Goal: Information Seeking & Learning: Learn about a topic

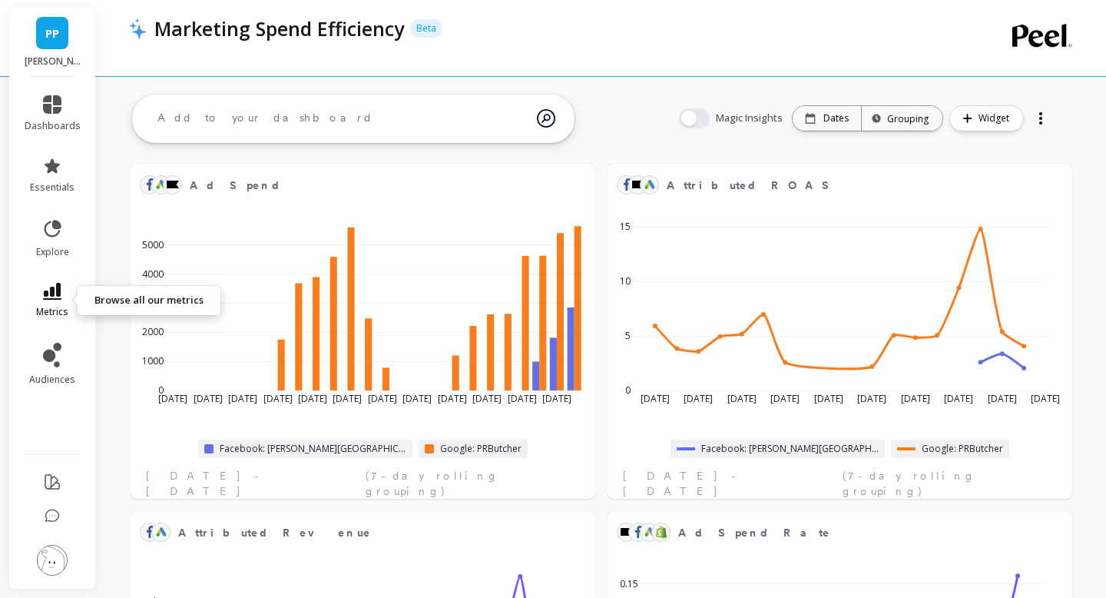
click at [51, 297] on icon at bounding box center [52, 291] width 18 height 17
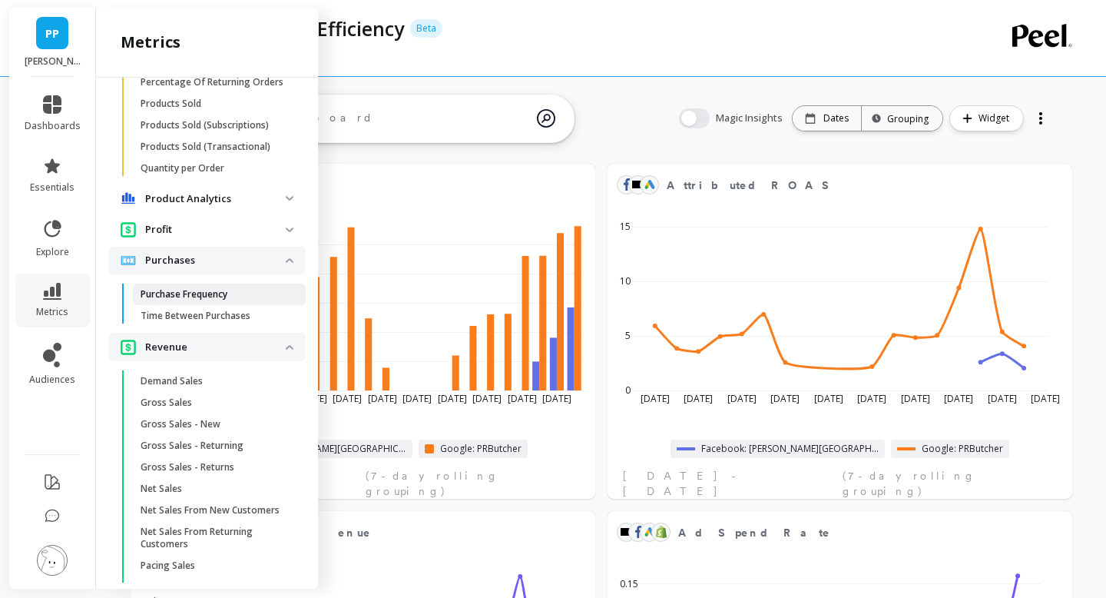
scroll to position [2785, 0]
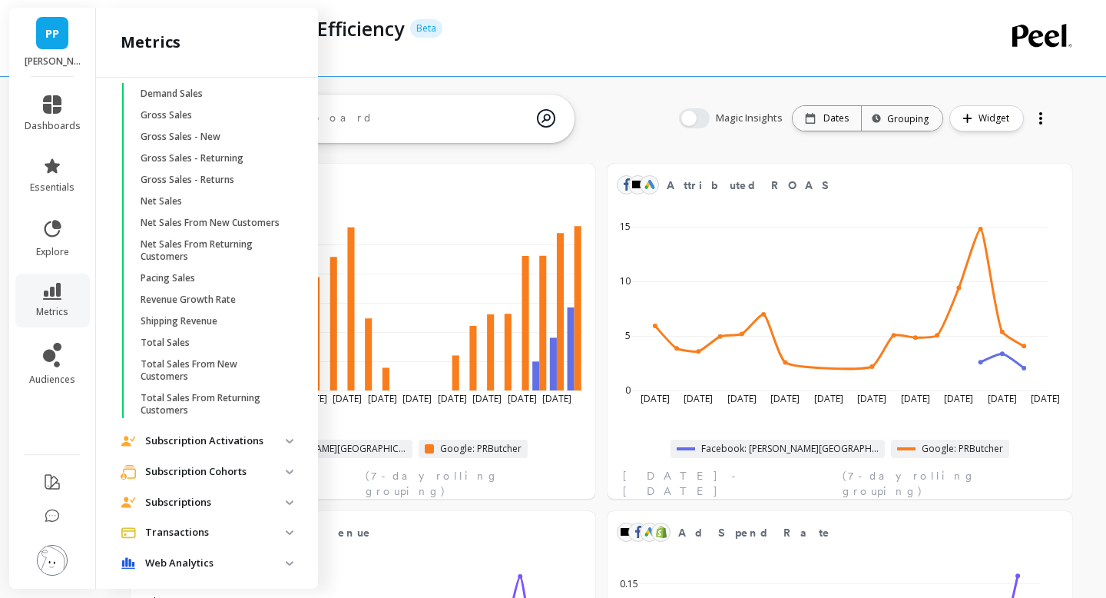
click at [194, 556] on p "Web Analytics" at bounding box center [215, 563] width 141 height 15
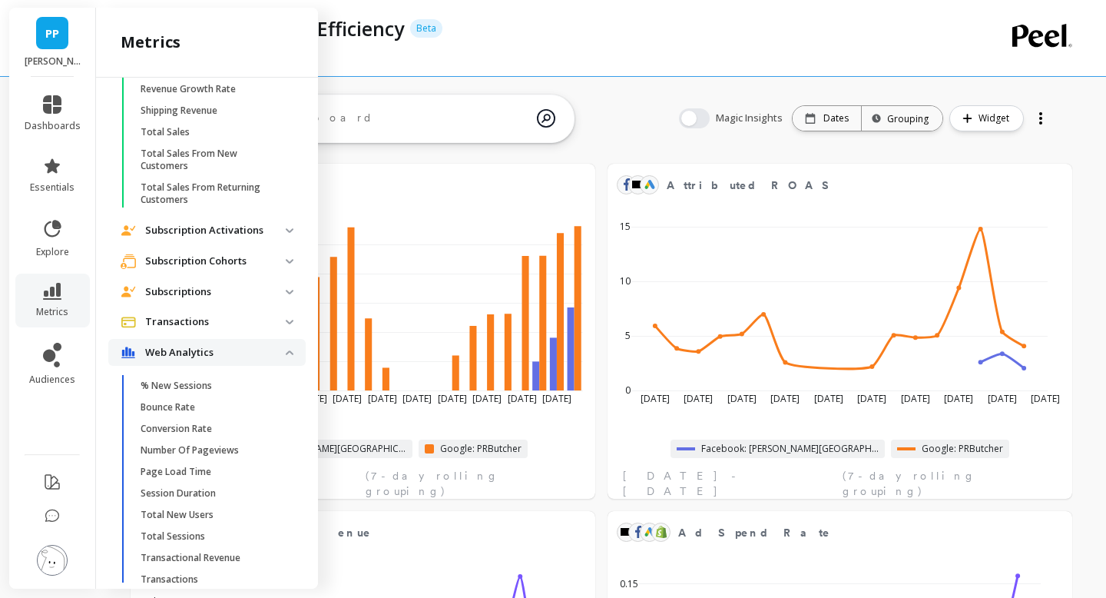
scroll to position [3013, 0]
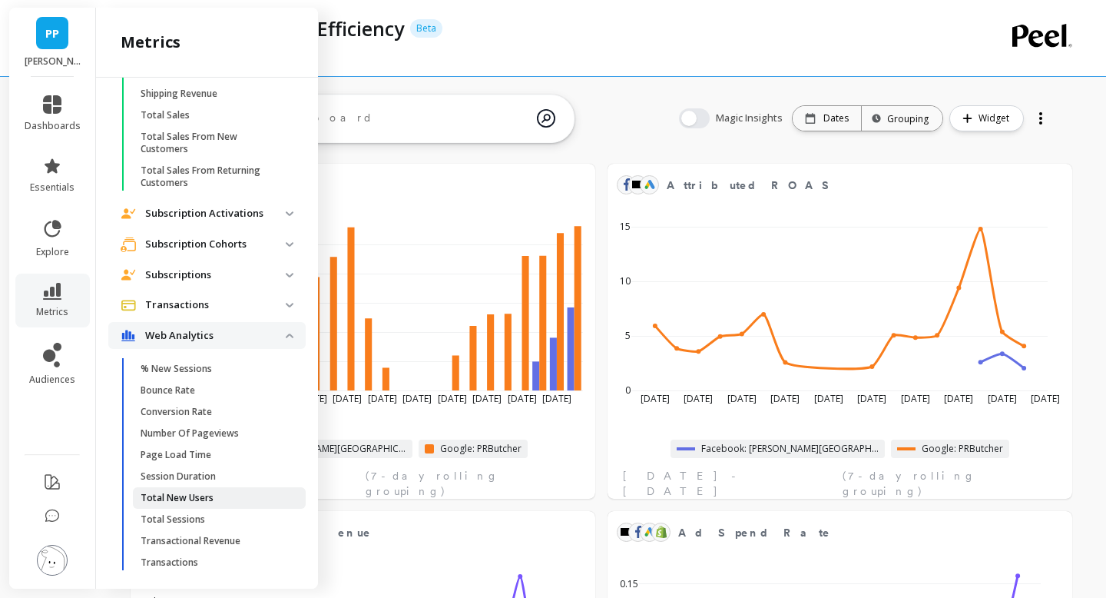
click at [219, 492] on span "Total New Users" at bounding box center [214, 498] width 147 height 12
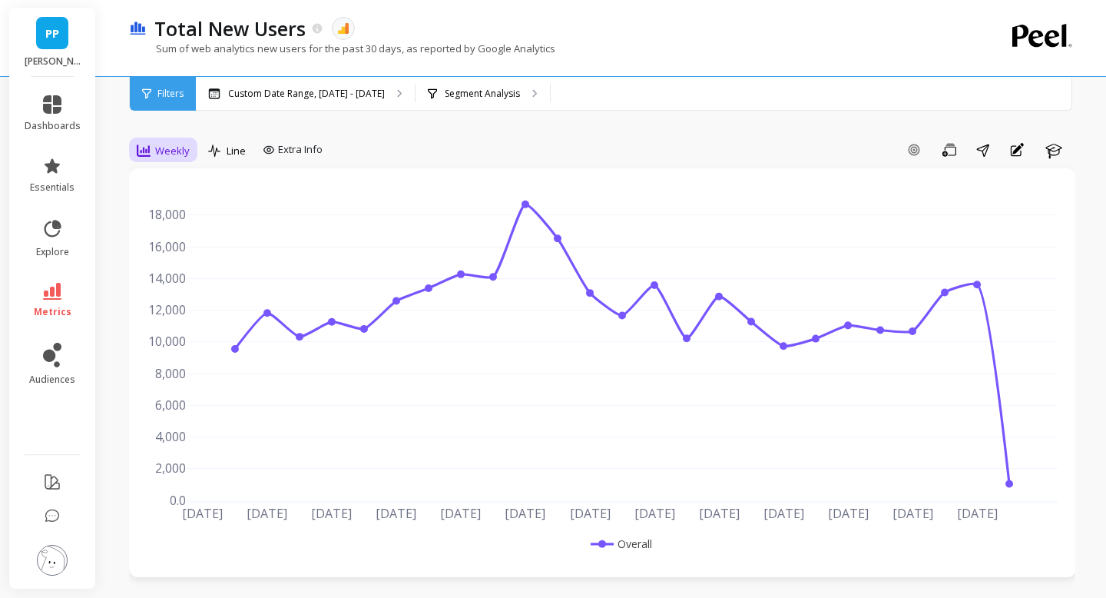
click at [166, 154] on span "Weekly" at bounding box center [172, 151] width 35 height 15
click at [186, 391] on div "7-day rolling" at bounding box center [186, 390] width 88 height 15
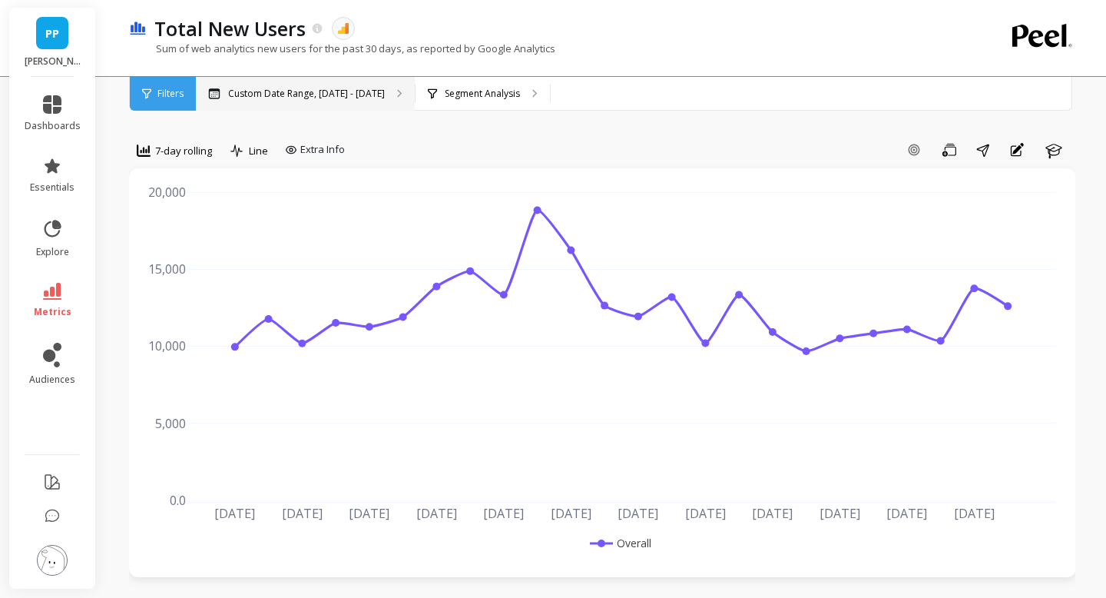
click at [337, 99] on p "Custom Date Range, Apr 1 - Sep 14" at bounding box center [306, 94] width 157 height 12
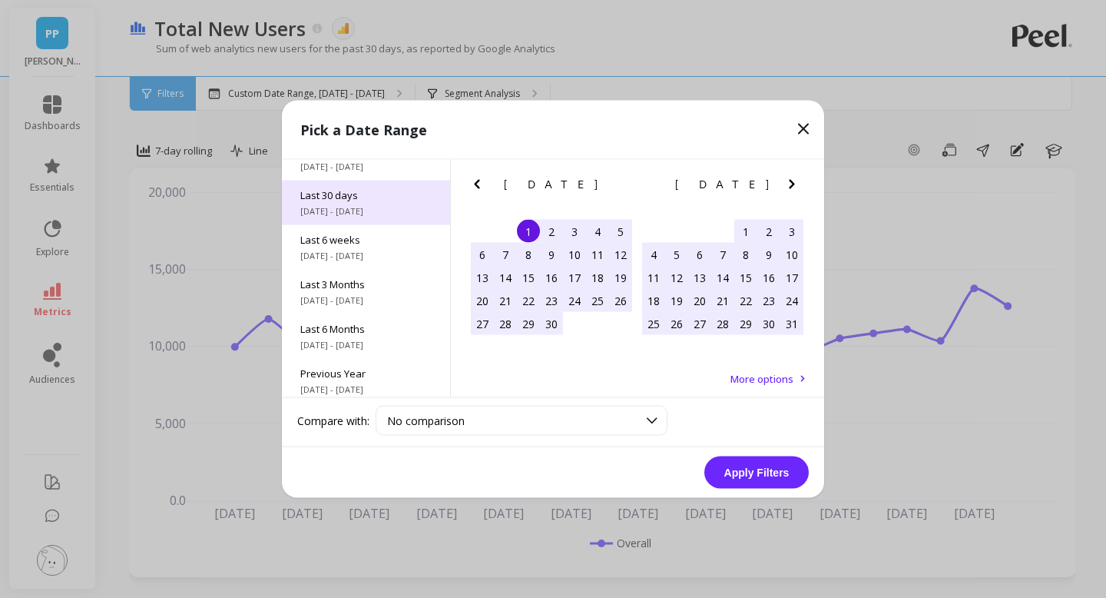
scroll to position [126, 0]
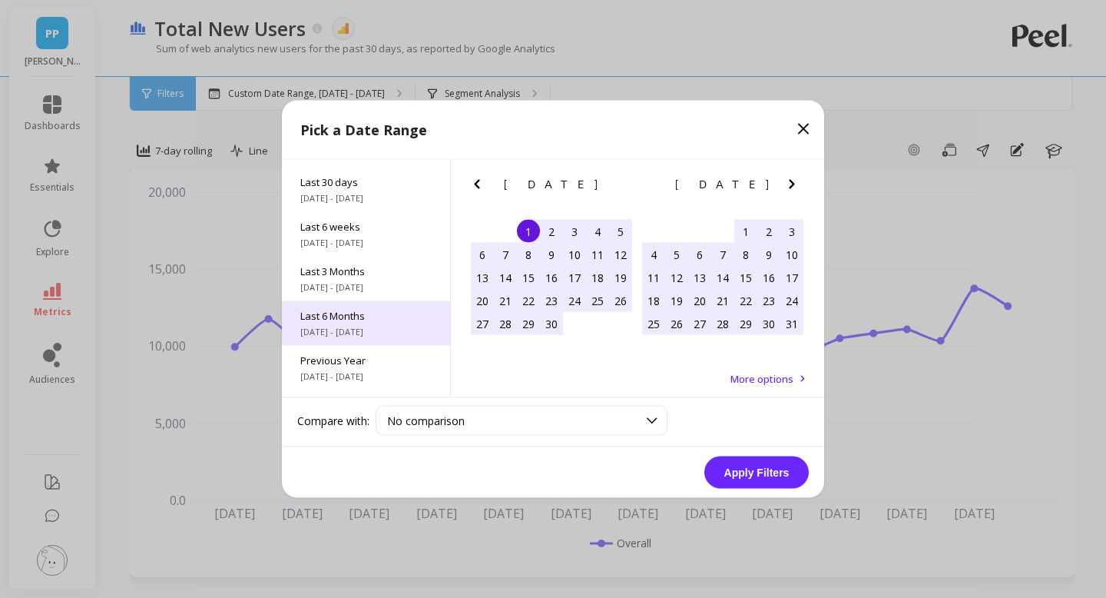
click at [364, 313] on span "Last 6 Months" at bounding box center [365, 316] width 131 height 14
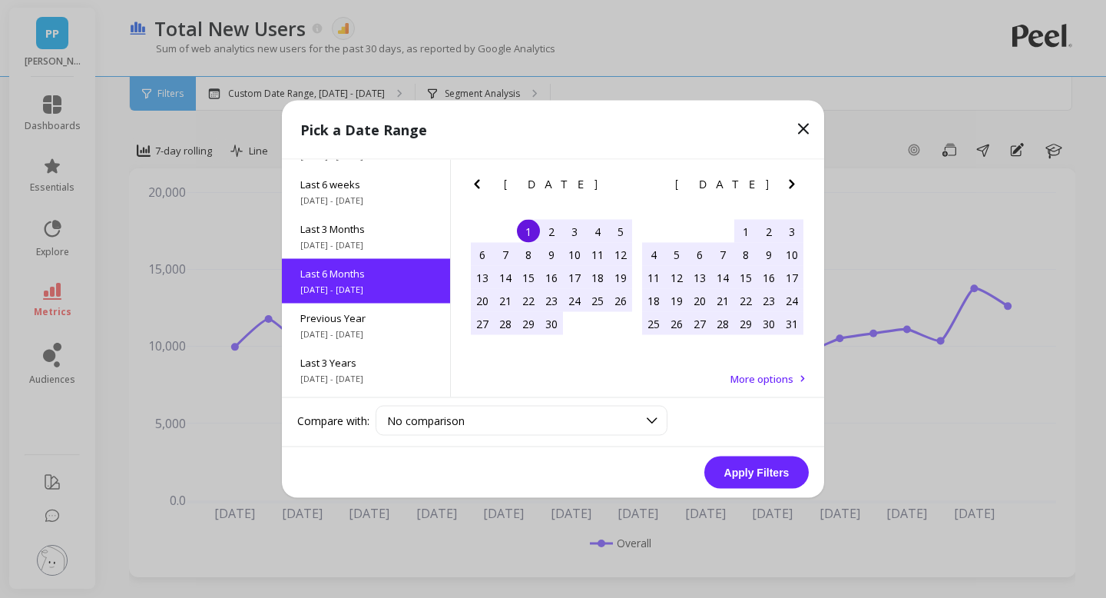
scroll to position [171, 0]
click at [725, 473] on button "Apply Filters" at bounding box center [757, 472] width 105 height 32
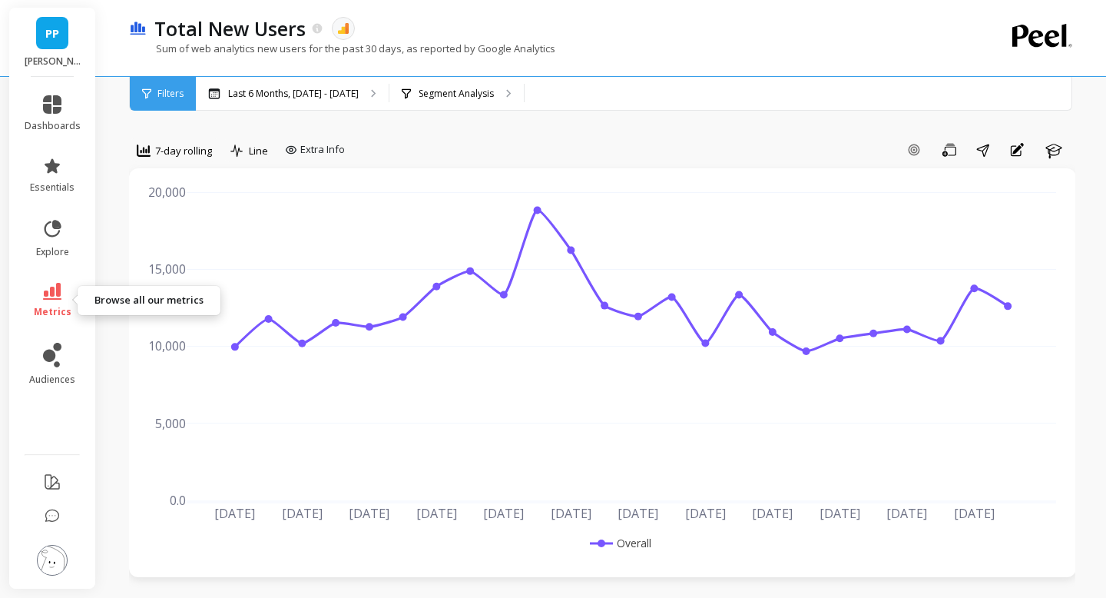
click at [48, 294] on icon at bounding box center [52, 291] width 18 height 17
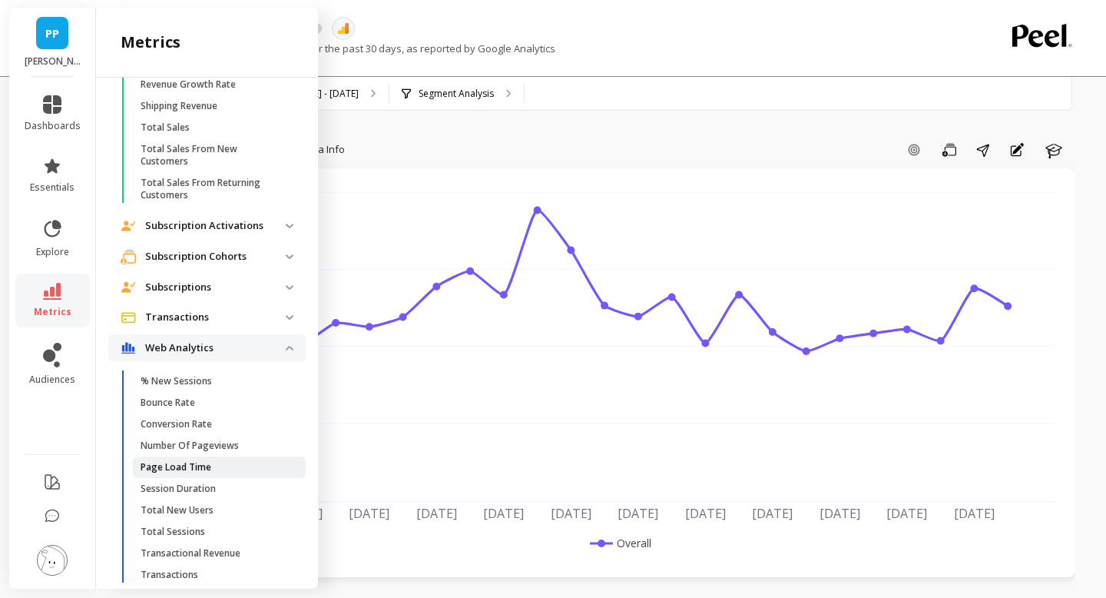
scroll to position [3013, 0]
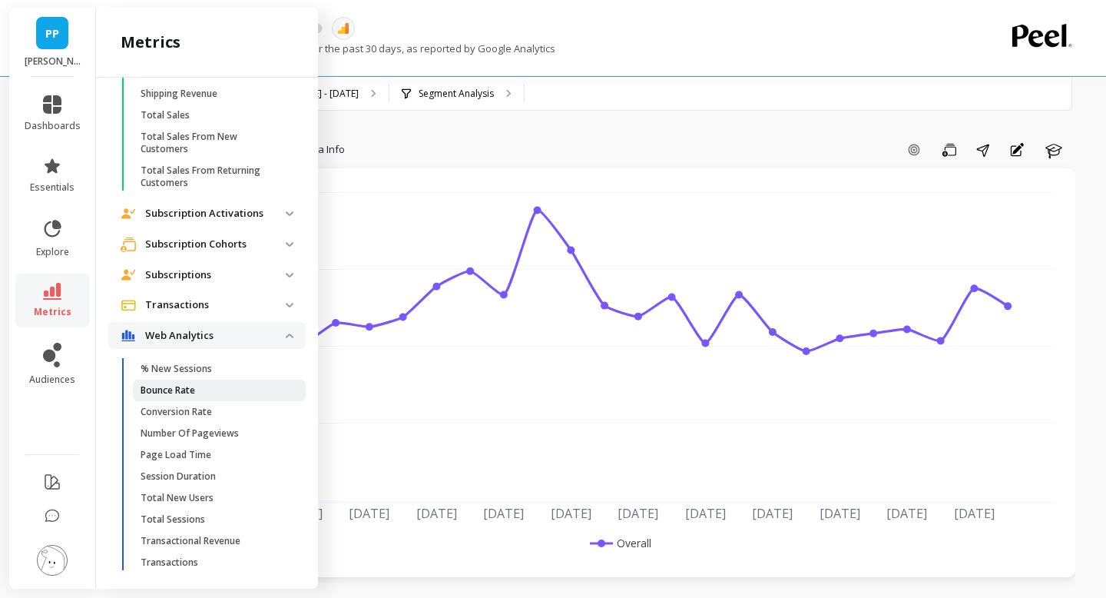
click at [215, 384] on span "Bounce Rate" at bounding box center [214, 390] width 147 height 12
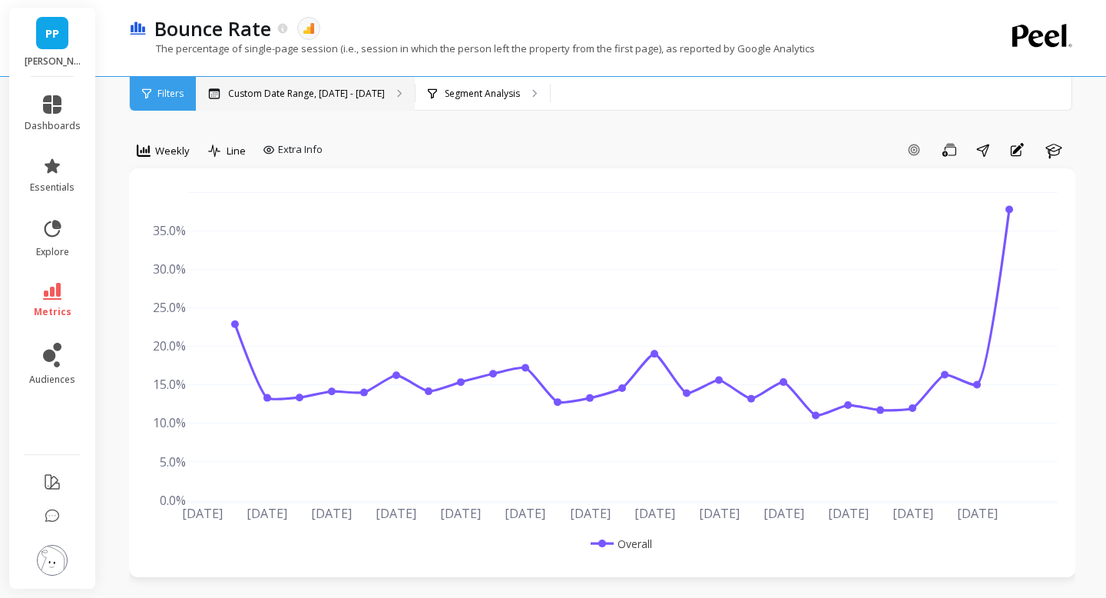
click at [295, 101] on div "Custom Date Range, Apr 1 - Sep 14" at bounding box center [305, 94] width 219 height 34
click at [172, 144] on span "Weekly" at bounding box center [172, 151] width 35 height 15
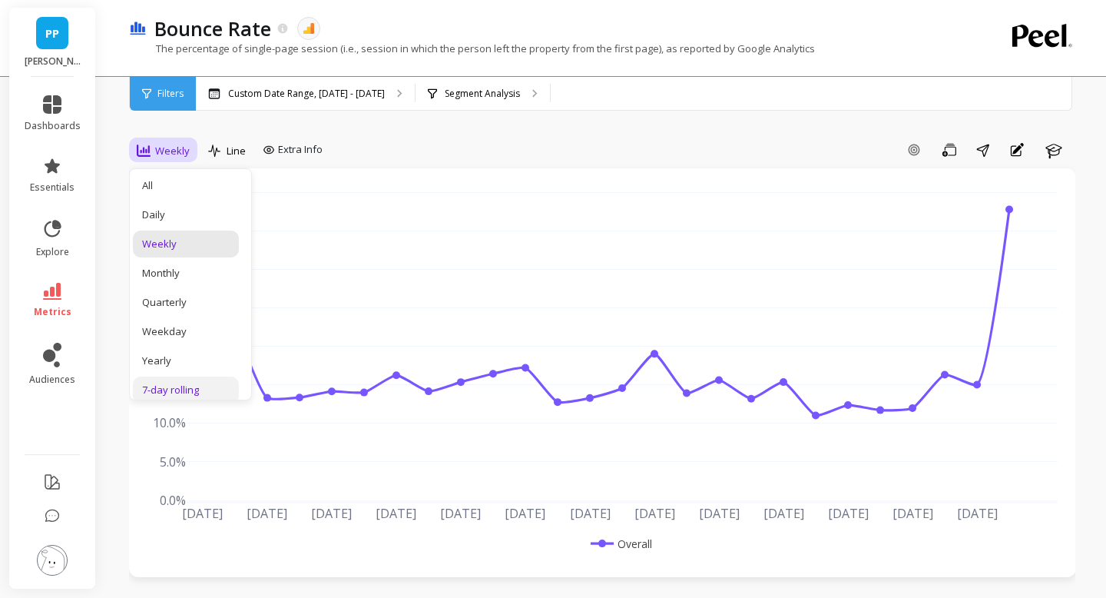
click at [191, 386] on div "7-day rolling" at bounding box center [186, 390] width 88 height 15
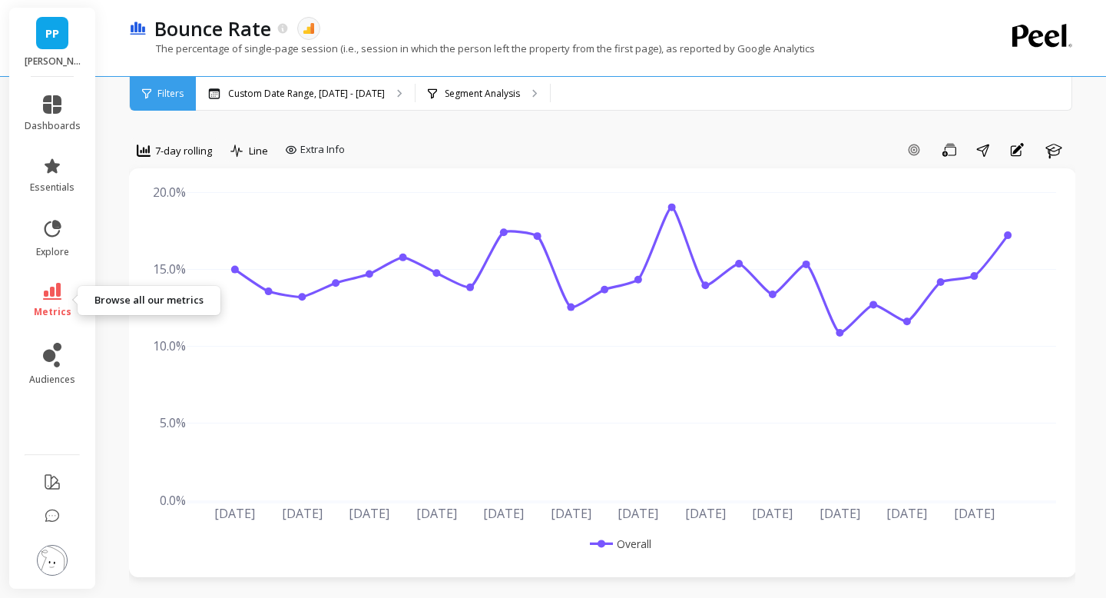
click at [52, 304] on link "metrics" at bounding box center [53, 300] width 56 height 35
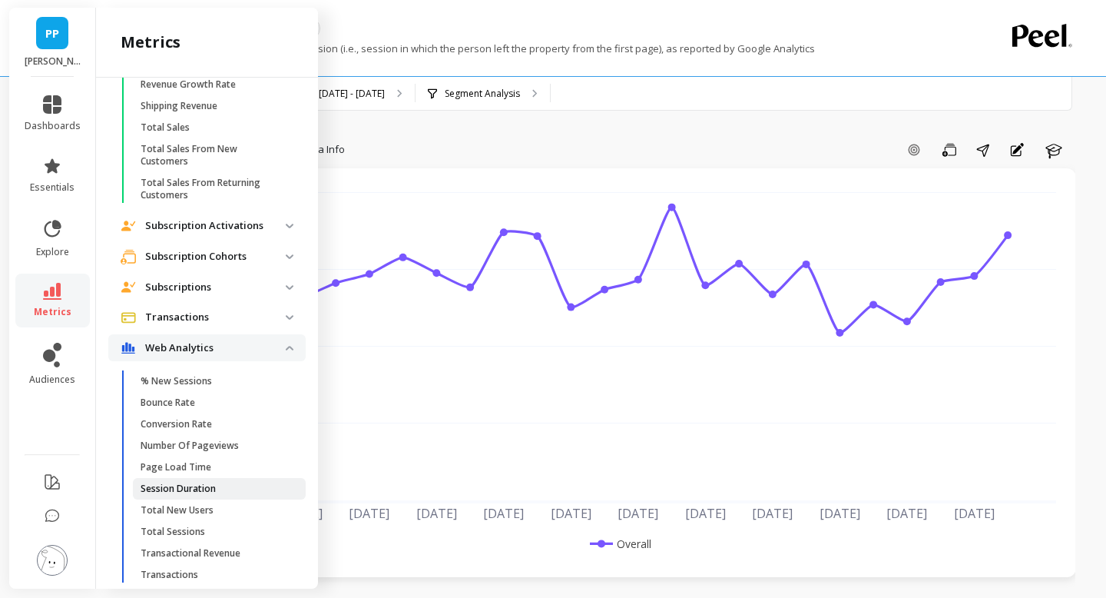
scroll to position [3013, 0]
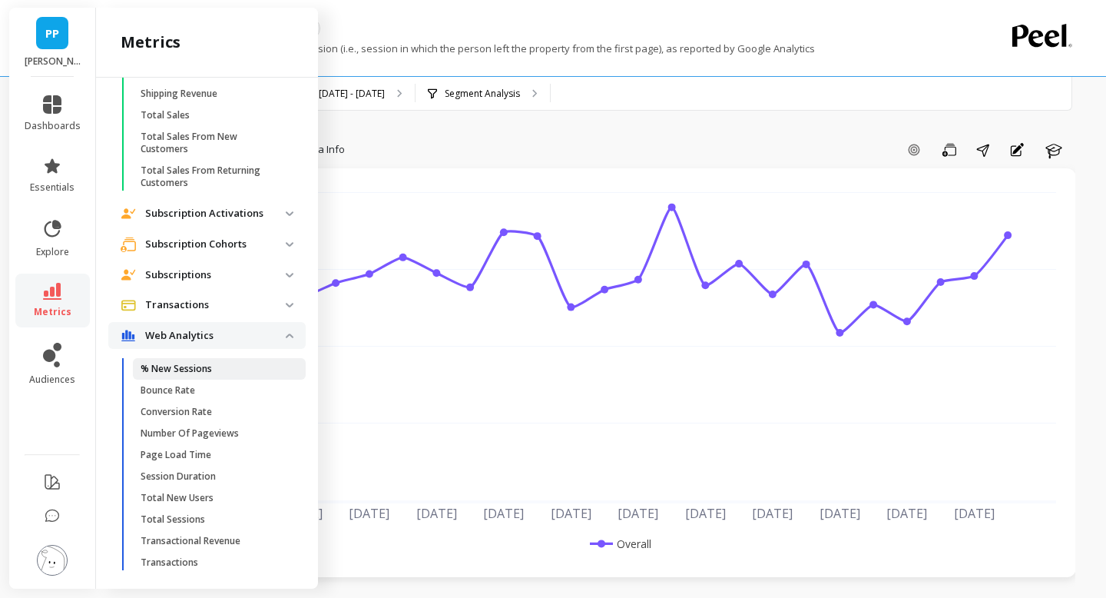
click at [220, 363] on span "% New Sessions" at bounding box center [214, 369] width 147 height 12
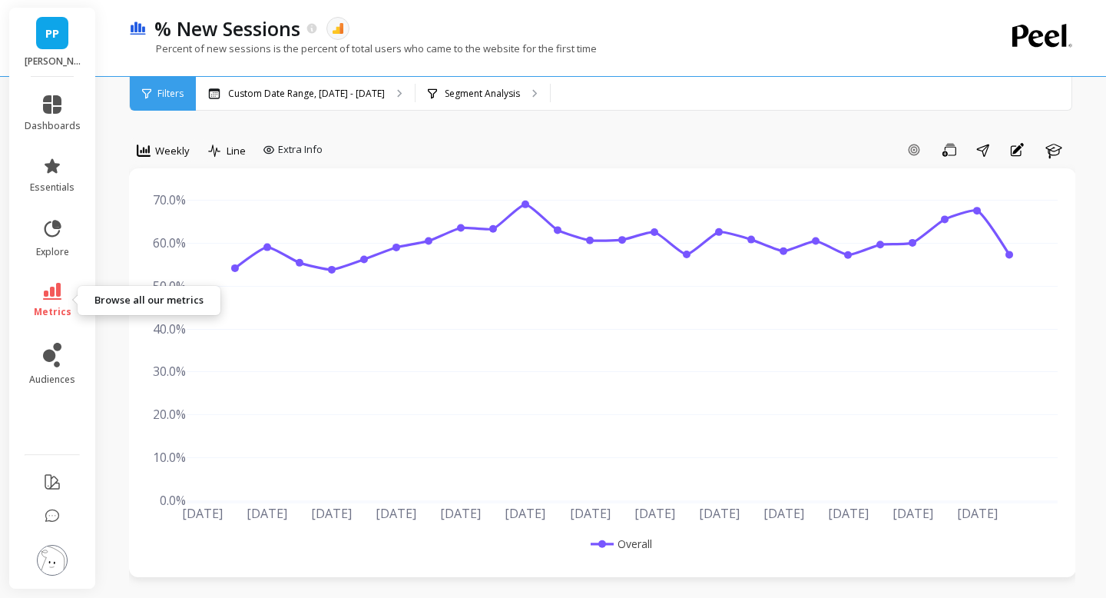
click at [50, 296] on icon at bounding box center [52, 291] width 18 height 17
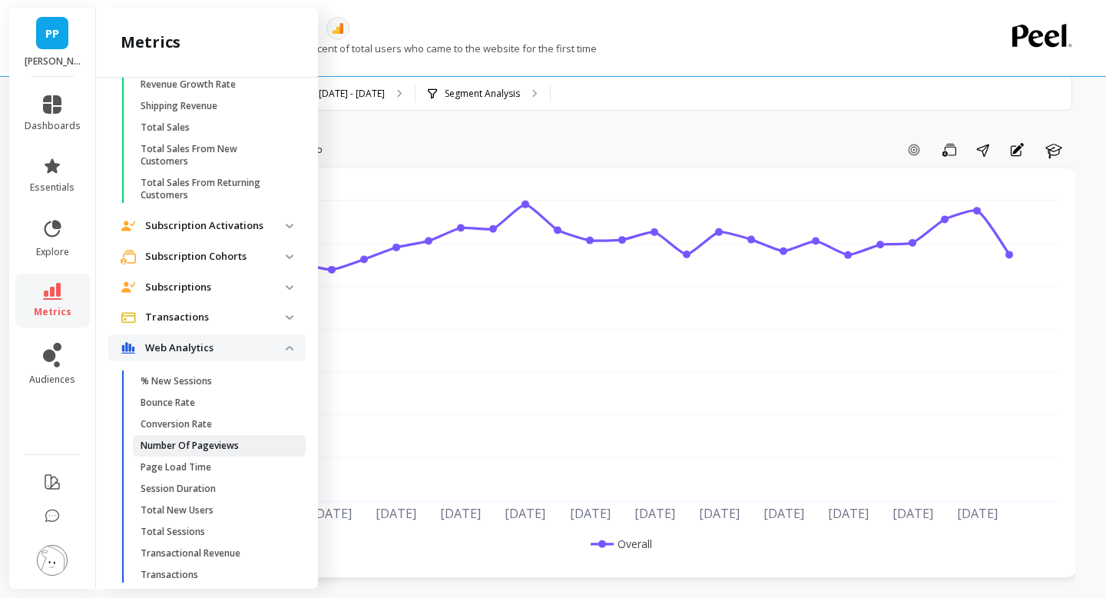
scroll to position [3013, 0]
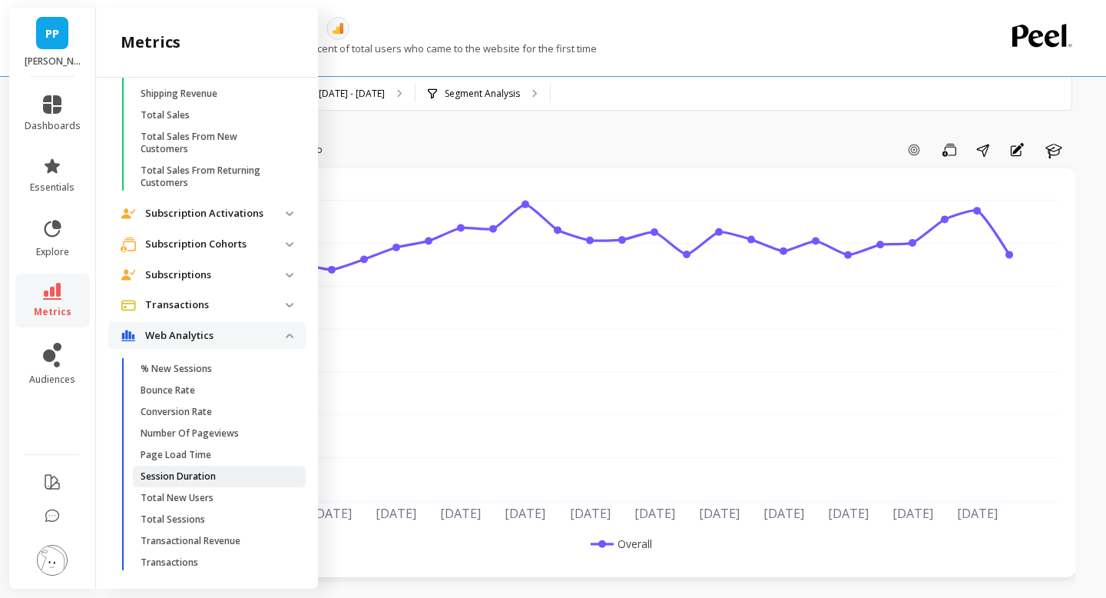
click at [175, 470] on p "Session Duration" at bounding box center [178, 476] width 75 height 12
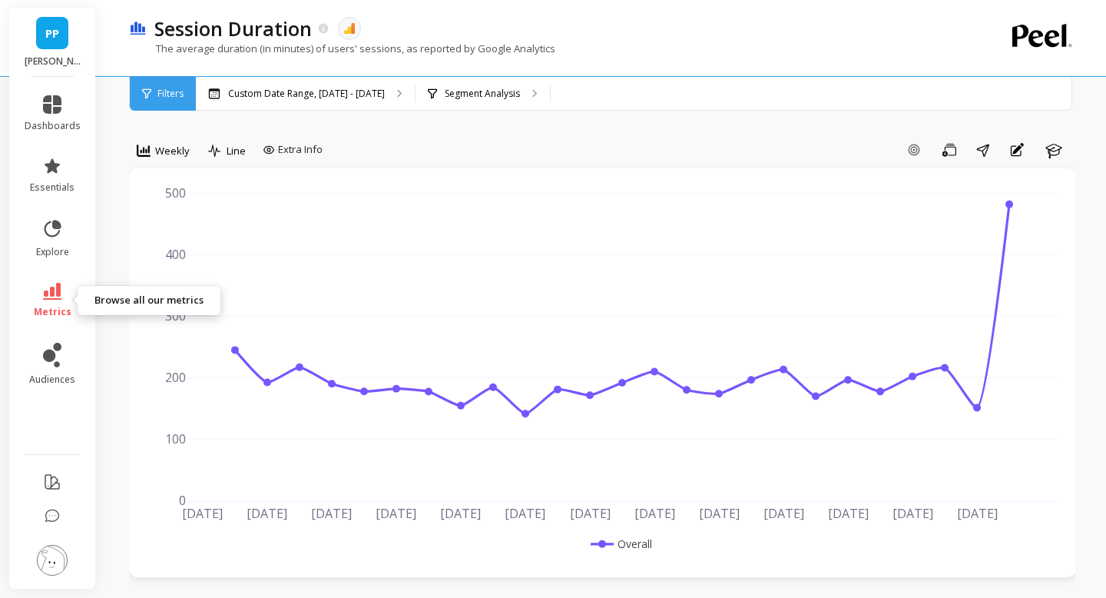
click at [48, 304] on link "metrics" at bounding box center [53, 300] width 56 height 35
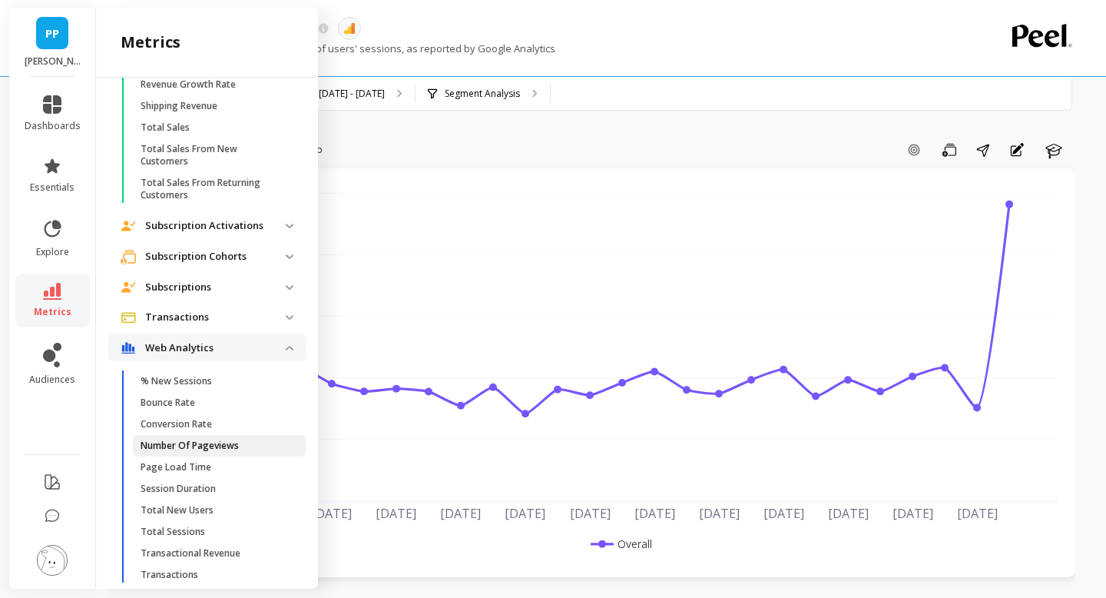
scroll to position [3013, 0]
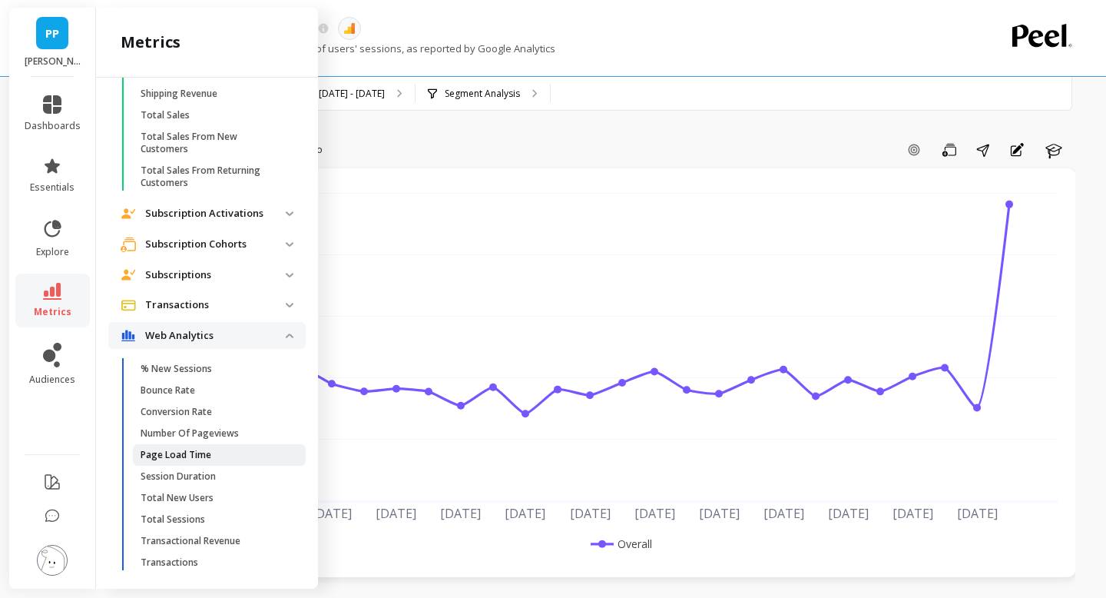
click at [190, 449] on p "Page Load Time" at bounding box center [176, 455] width 71 height 12
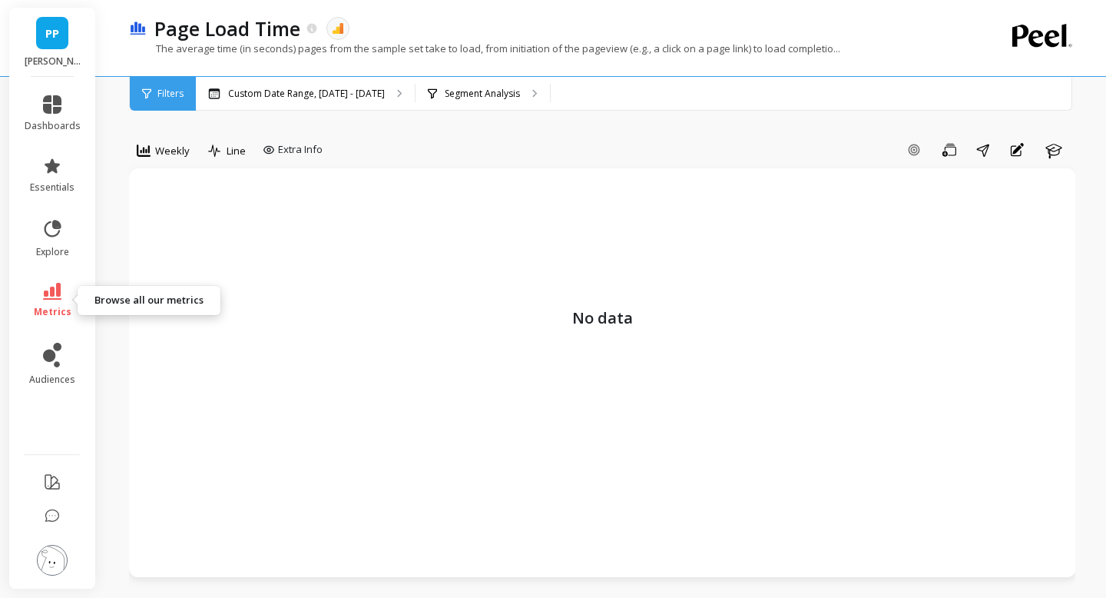
click at [56, 297] on icon at bounding box center [52, 291] width 18 height 17
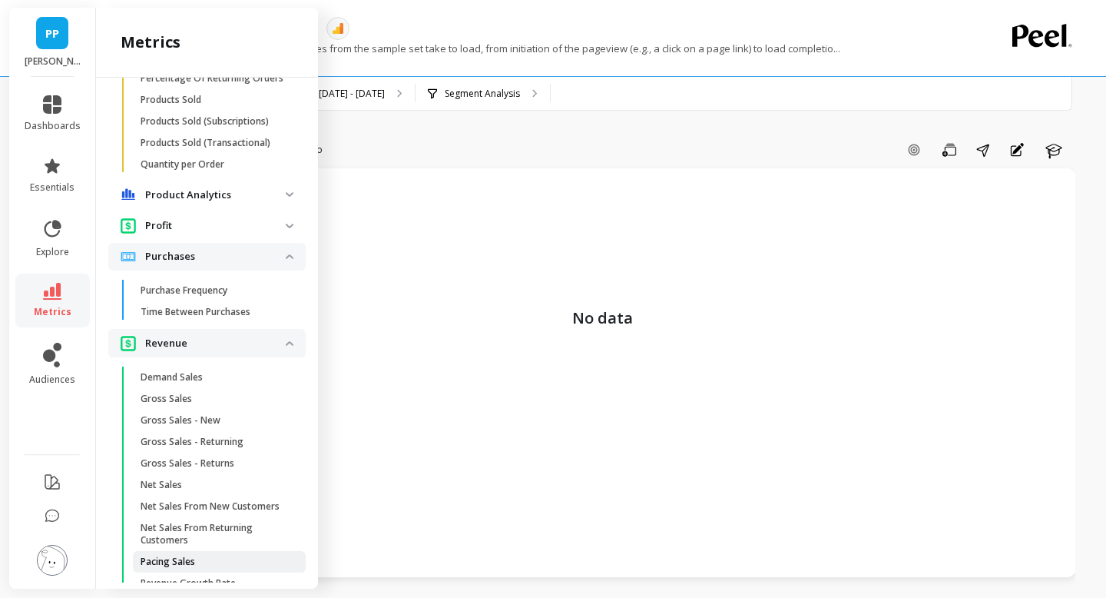
scroll to position [2446, 0]
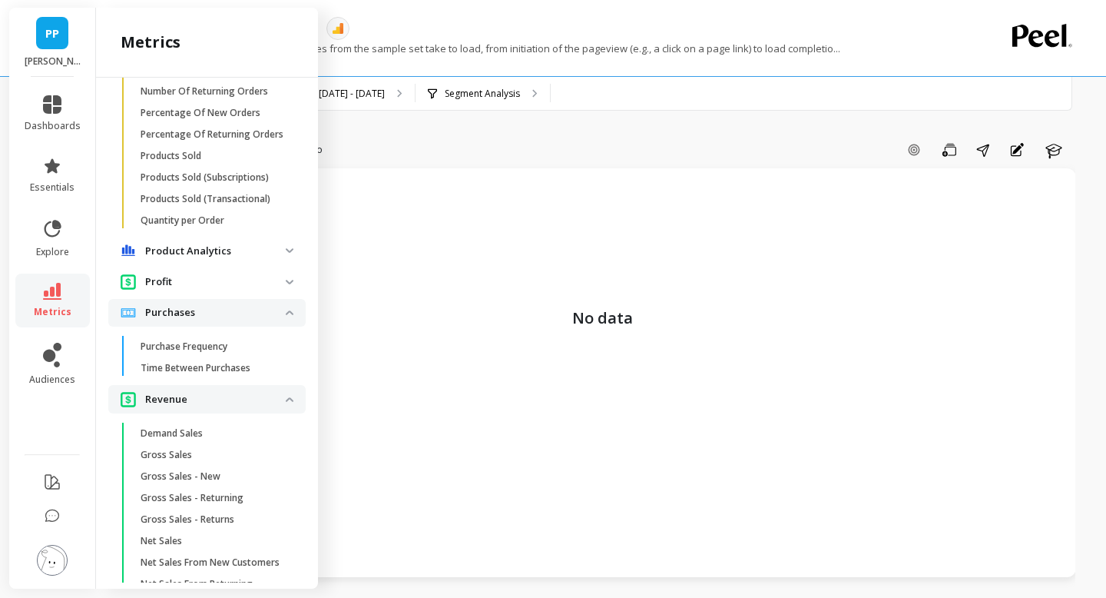
click at [293, 280] on img at bounding box center [290, 282] width 8 height 5
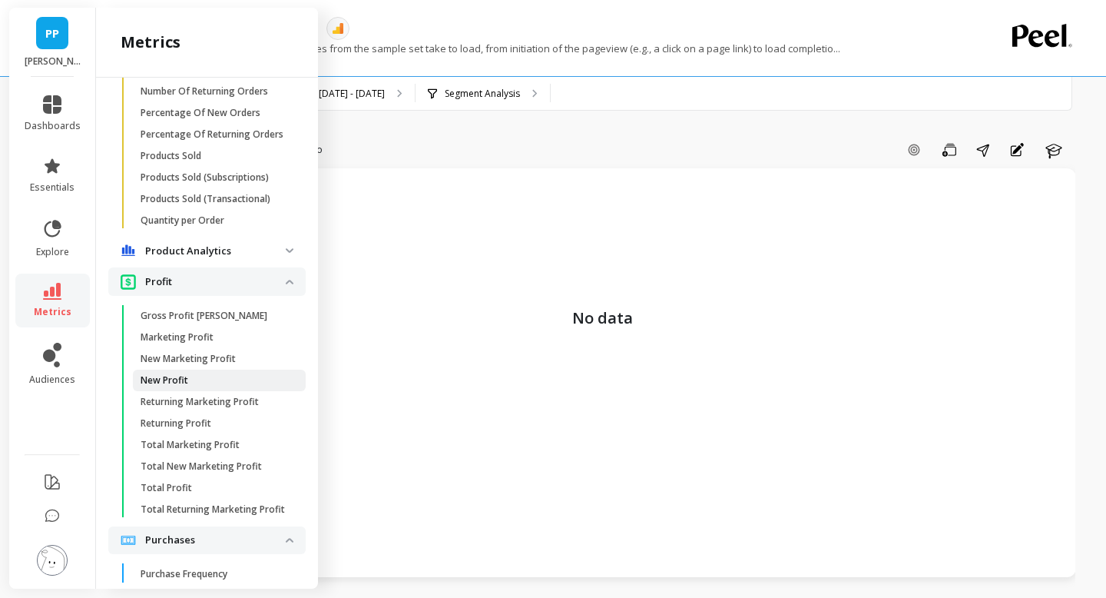
click at [243, 383] on span "New Profit" at bounding box center [214, 380] width 147 height 12
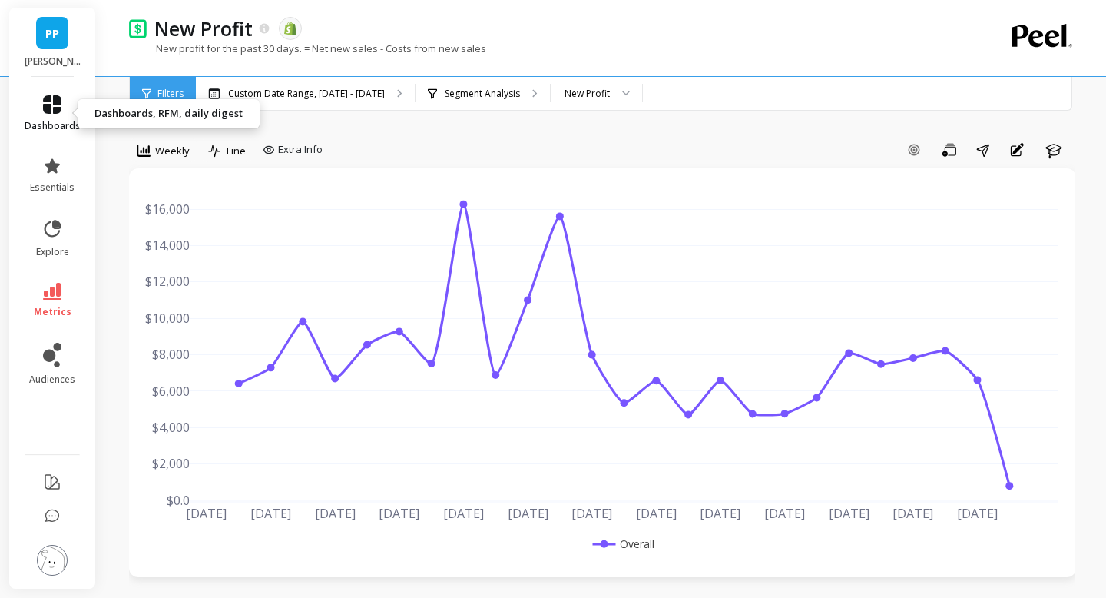
click at [52, 110] on icon at bounding box center [52, 104] width 18 height 18
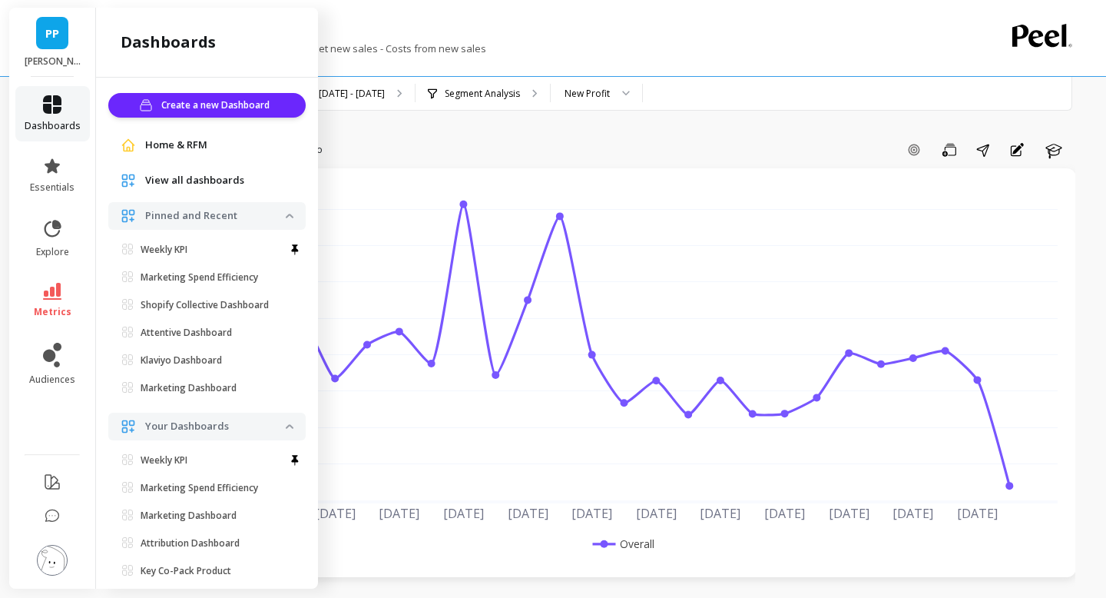
scroll to position [34, 0]
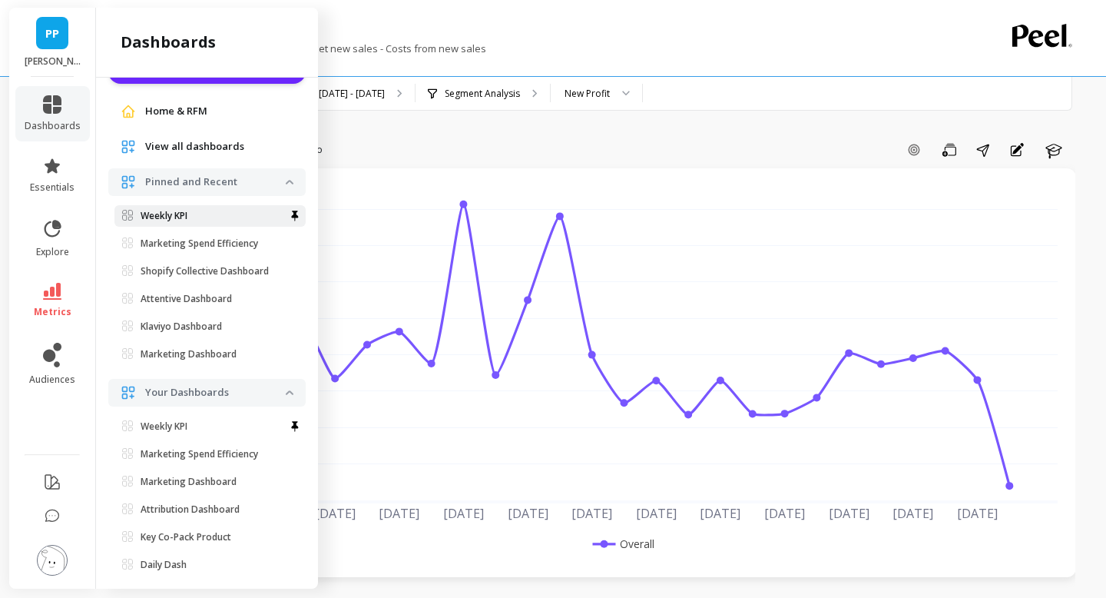
click at [163, 218] on p "Weekly KPI" at bounding box center [164, 216] width 47 height 12
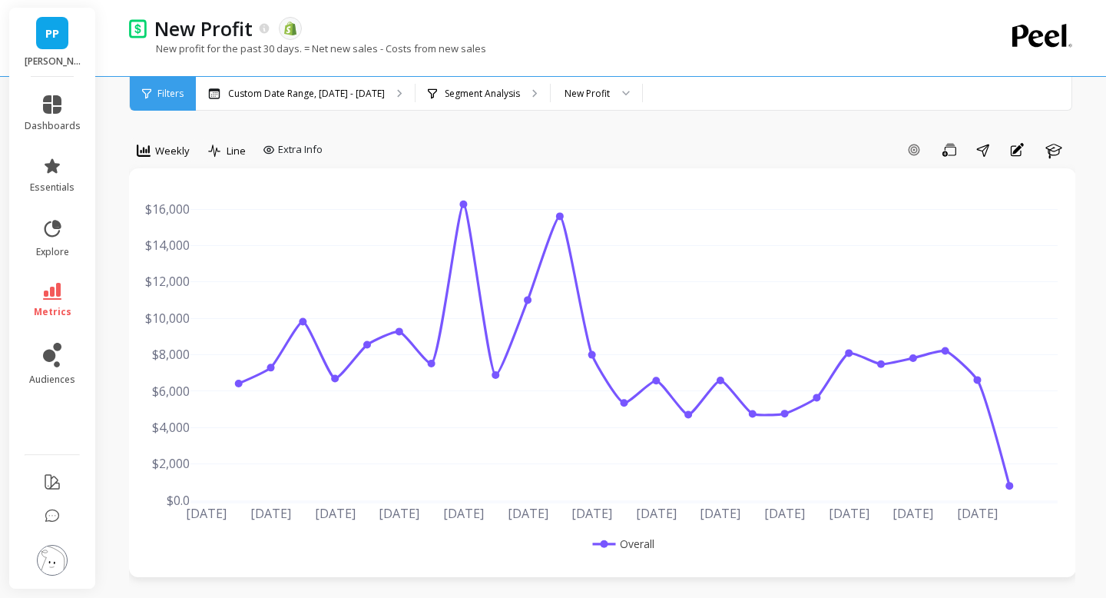
scroll to position [0, 0]
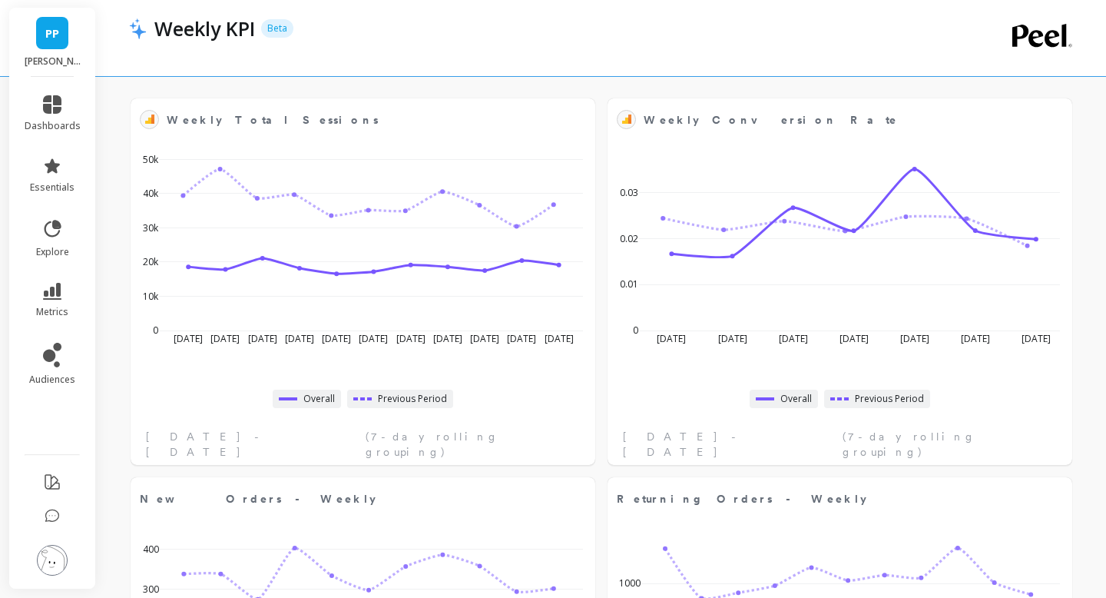
scroll to position [87, 0]
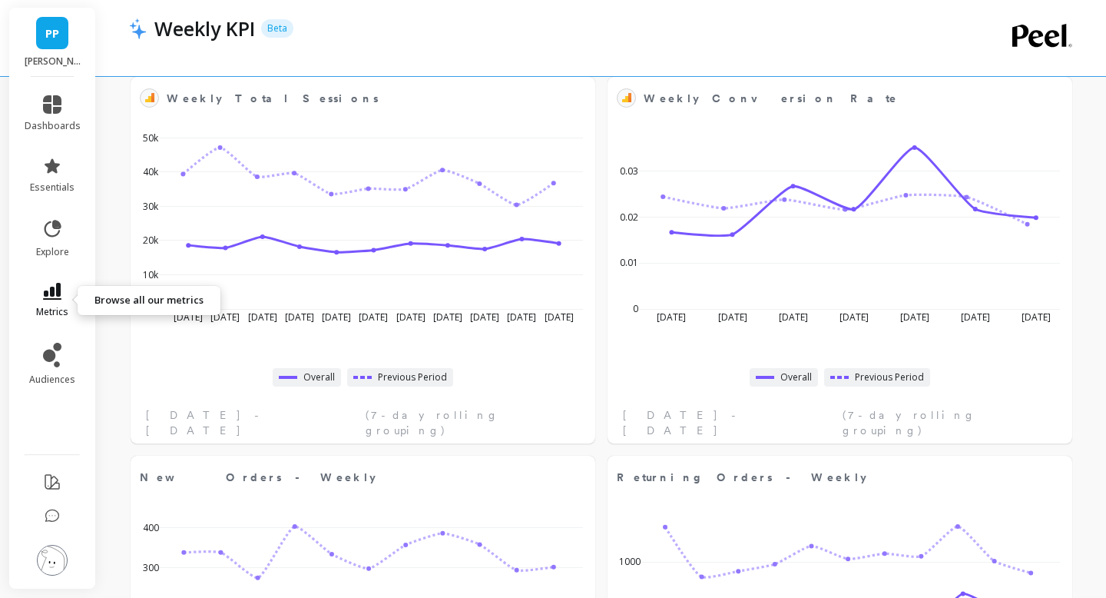
click at [45, 306] on span "metrics" at bounding box center [52, 312] width 32 height 12
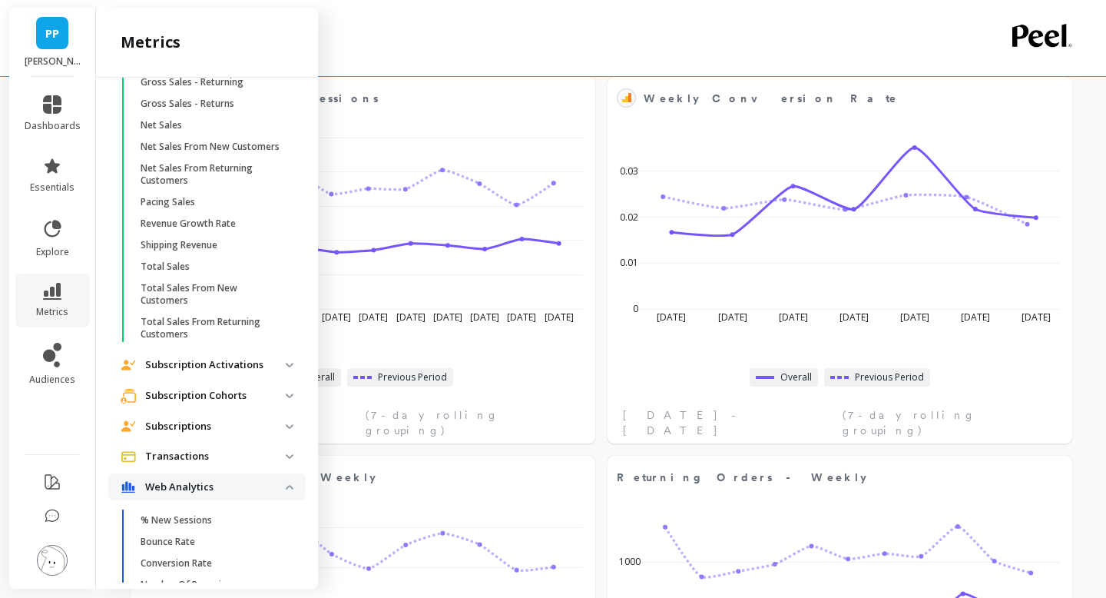
scroll to position [3215, 0]
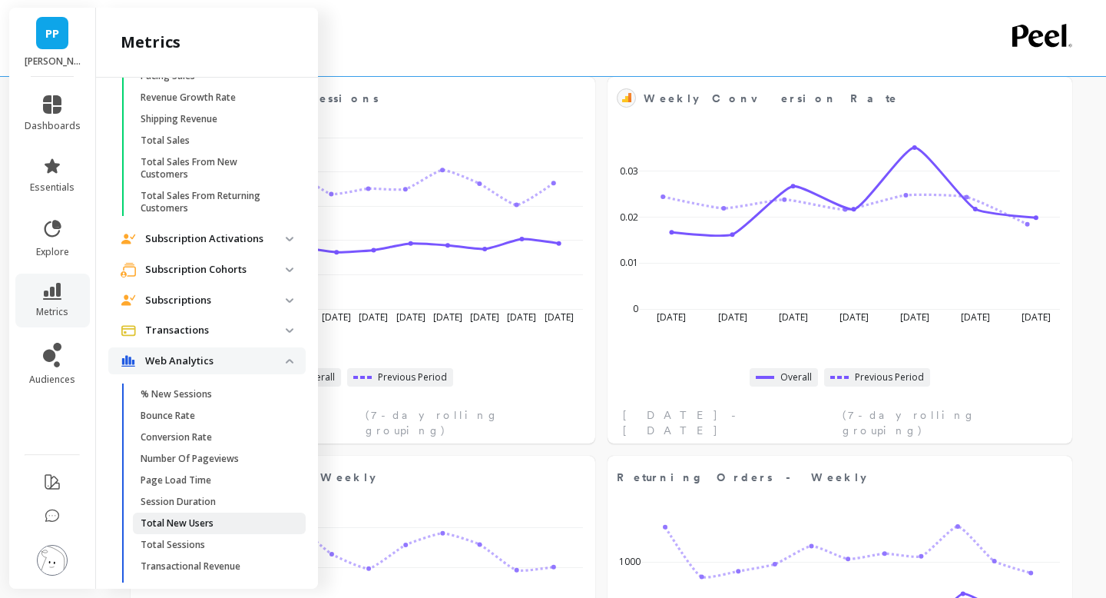
click at [186, 517] on p "Total New Users" at bounding box center [177, 523] width 73 height 12
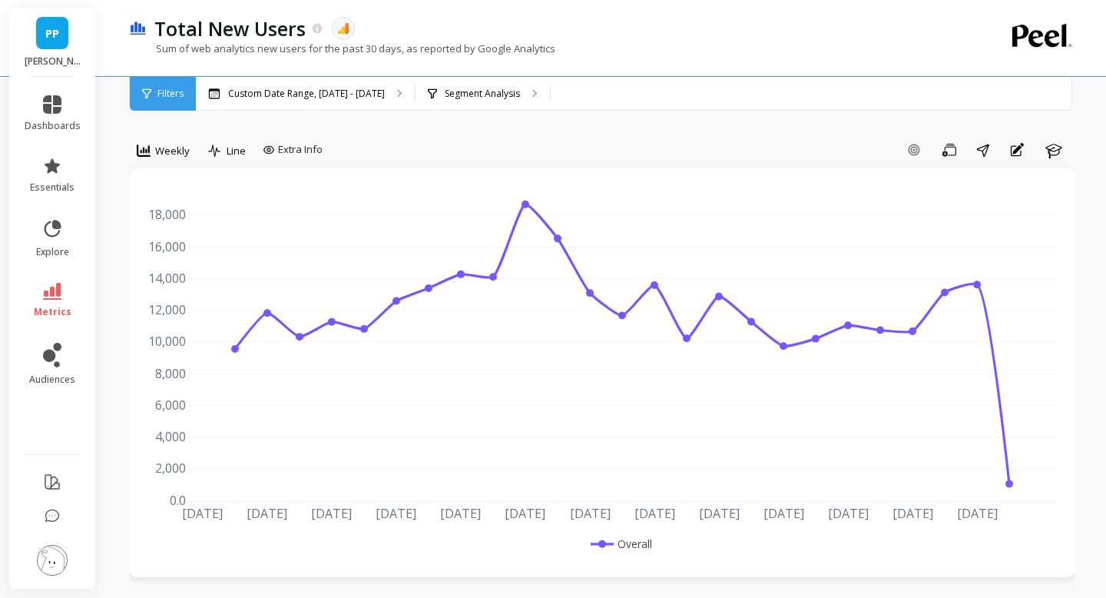
click at [171, 156] on span "Weekly" at bounding box center [172, 151] width 35 height 15
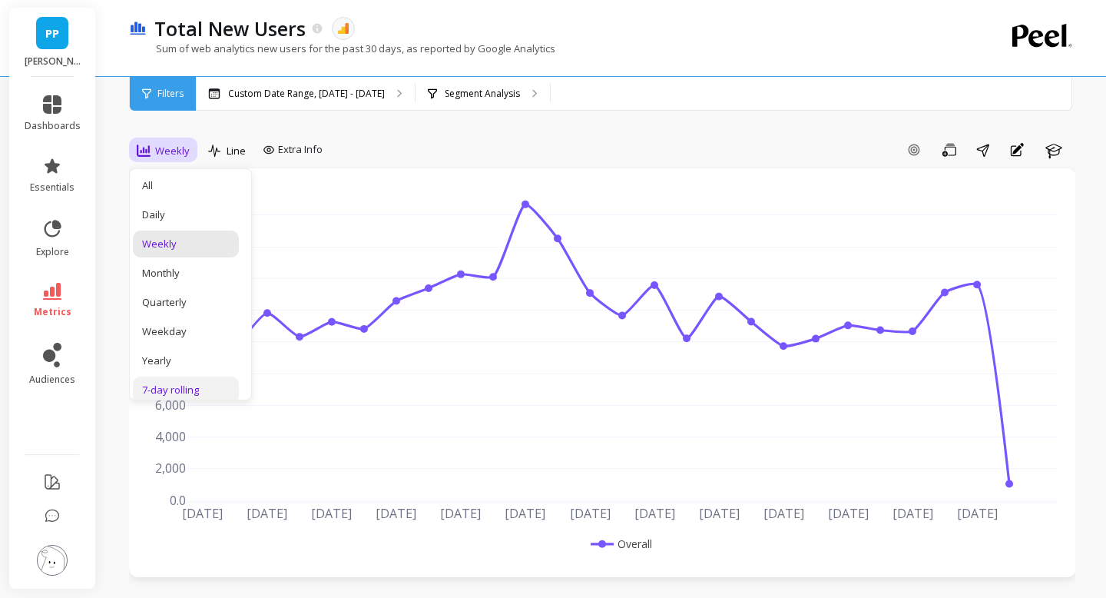
click at [177, 390] on div "7-day rolling" at bounding box center [186, 390] width 88 height 15
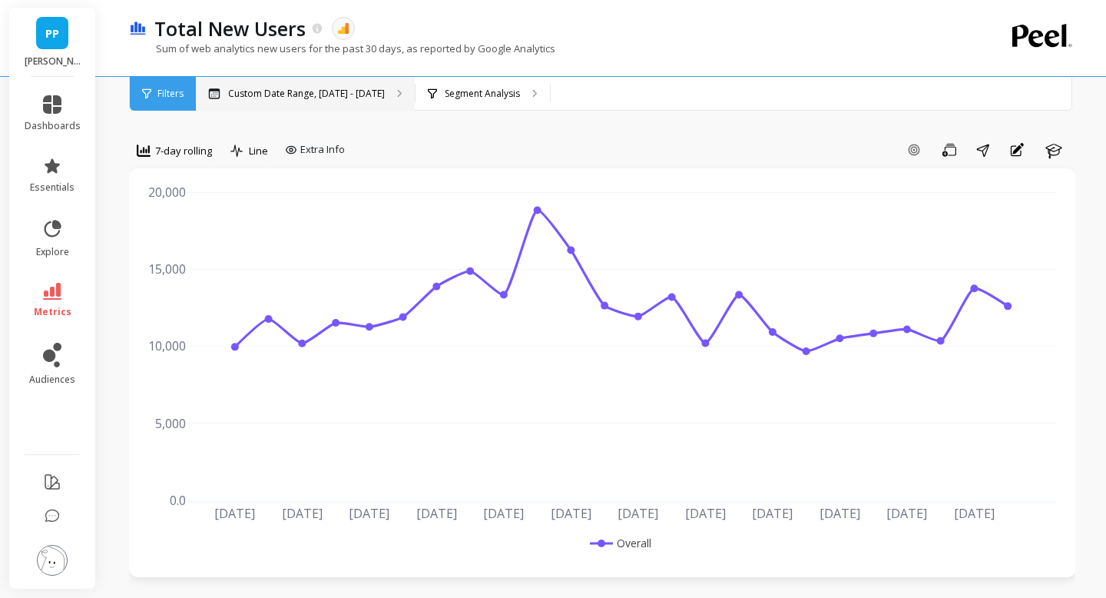
click at [360, 102] on div "Custom Date Range, [DATE] - [DATE]" at bounding box center [305, 94] width 219 height 34
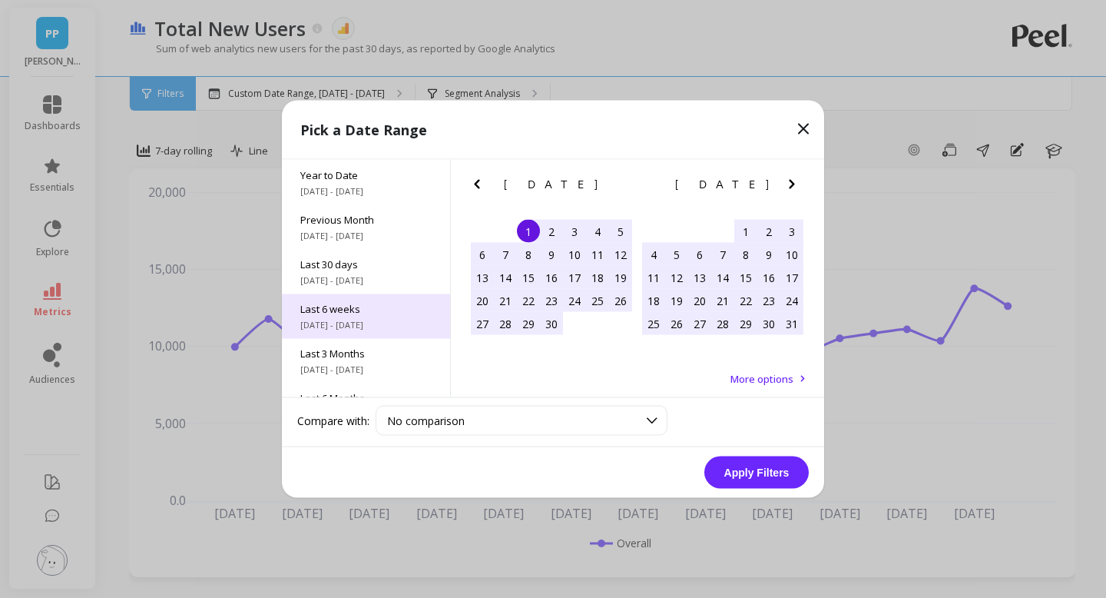
scroll to position [81, 0]
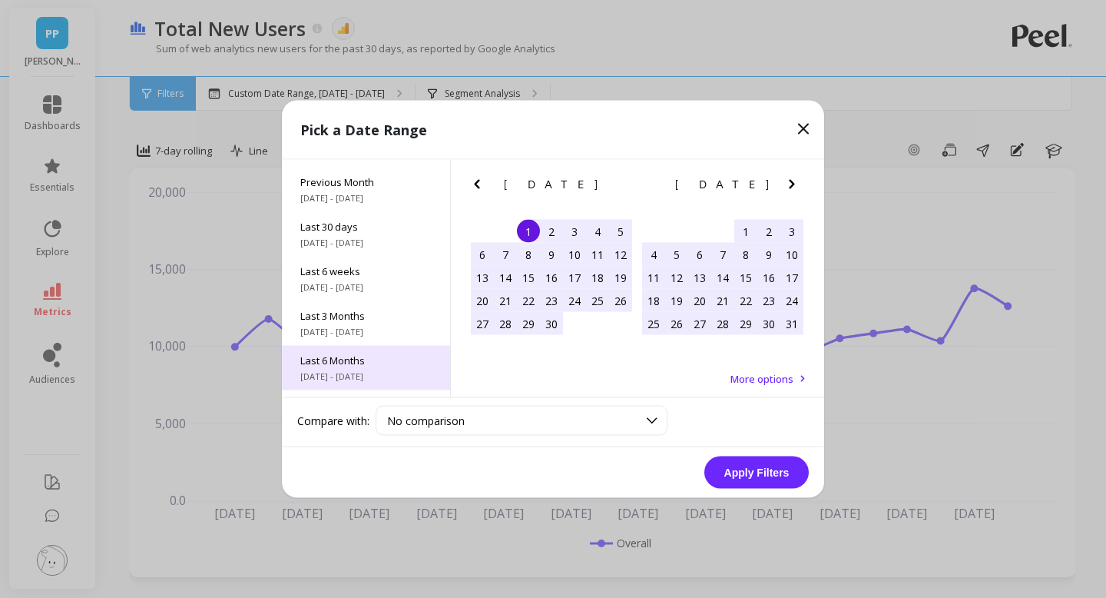
click at [365, 363] on span "Last 6 Months" at bounding box center [365, 360] width 131 height 14
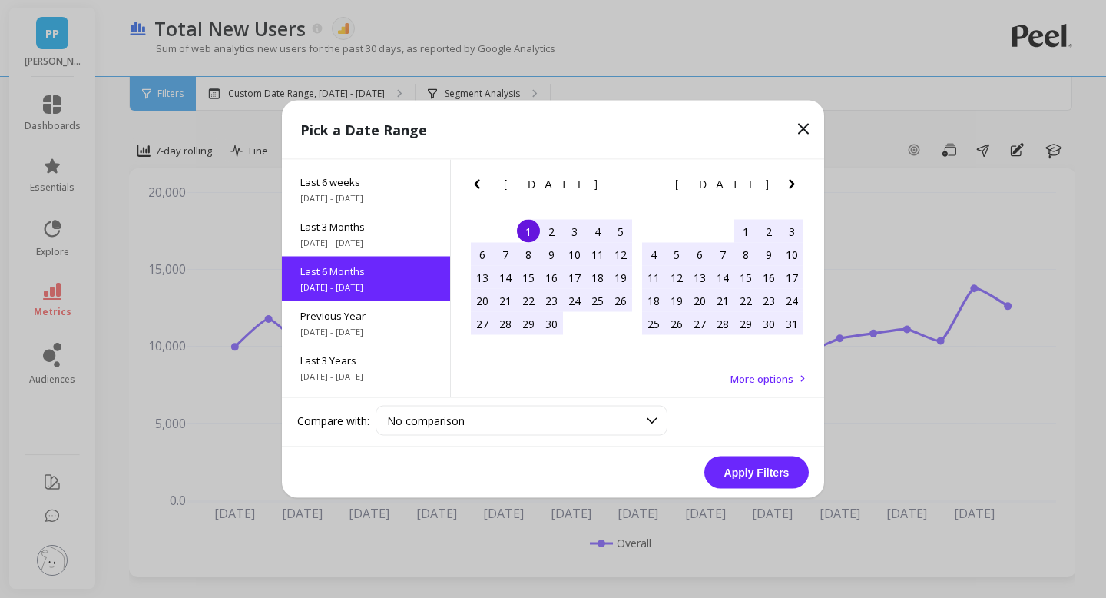
scroll to position [171, 0]
click at [747, 469] on button "Apply Filters" at bounding box center [757, 472] width 105 height 32
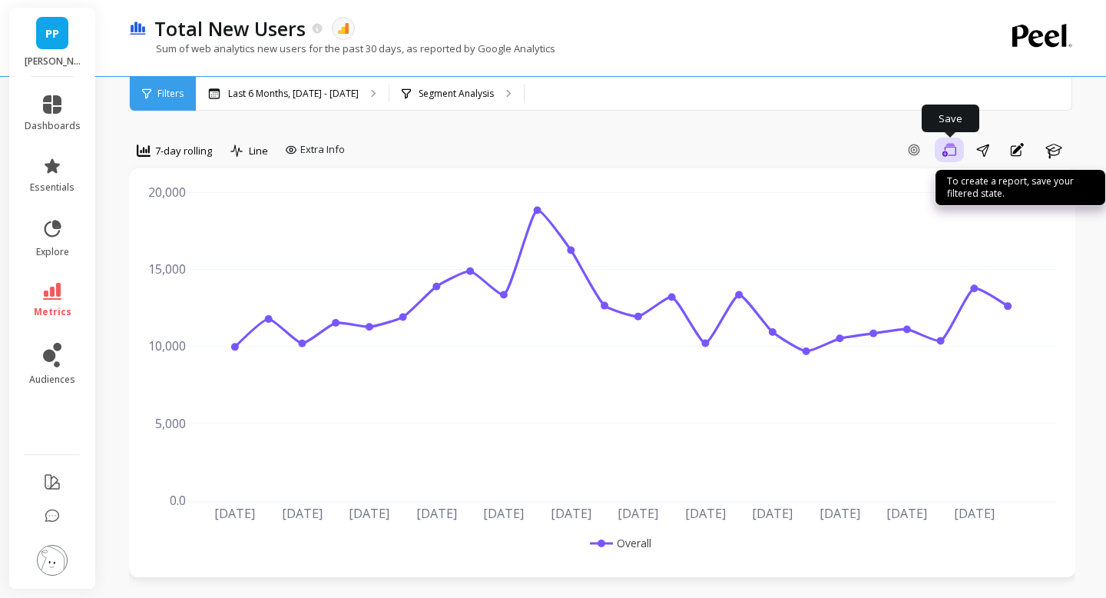
click at [947, 154] on icon "button" at bounding box center [950, 150] width 14 height 15
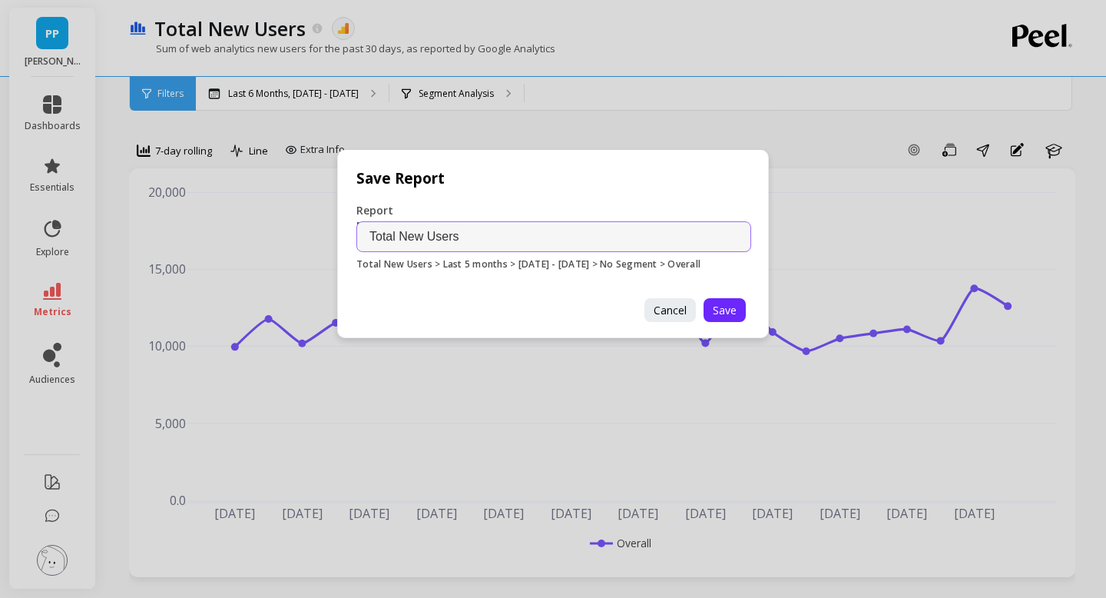
click at [532, 233] on input "Total New Users" at bounding box center [554, 236] width 395 height 31
click at [728, 313] on span "Save" at bounding box center [725, 310] width 24 height 15
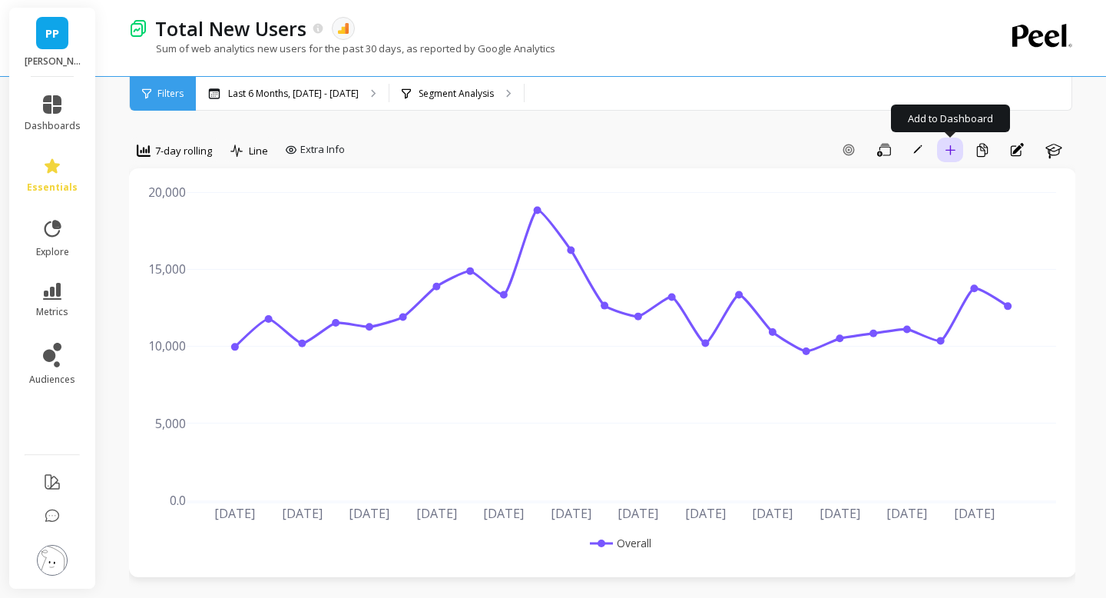
click at [945, 156] on button "Add to Dashboard" at bounding box center [950, 150] width 26 height 25
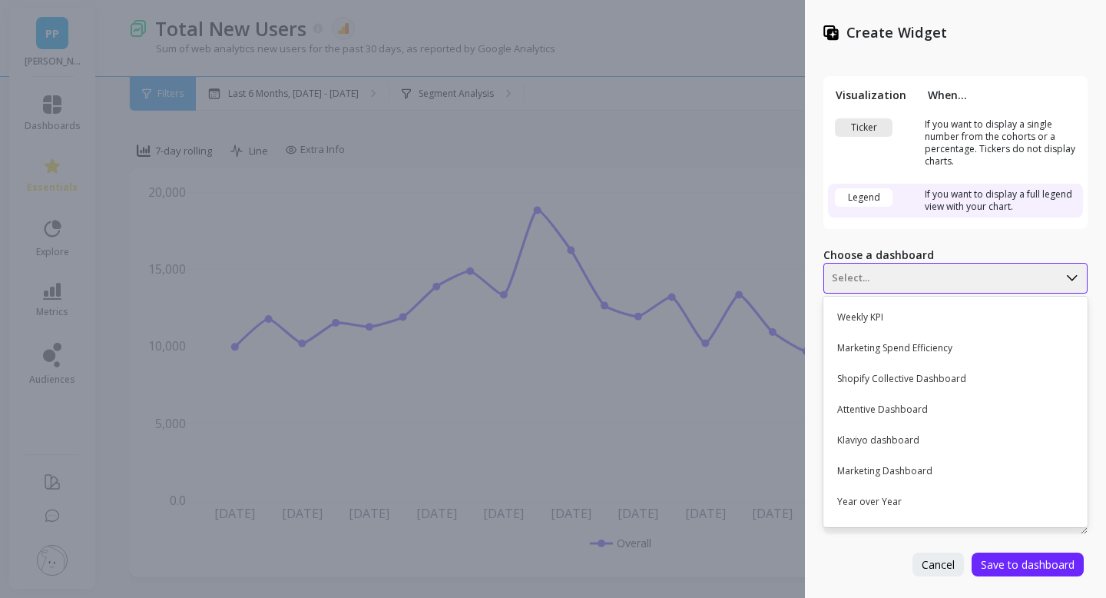
click at [965, 280] on div at bounding box center [941, 278] width 218 height 18
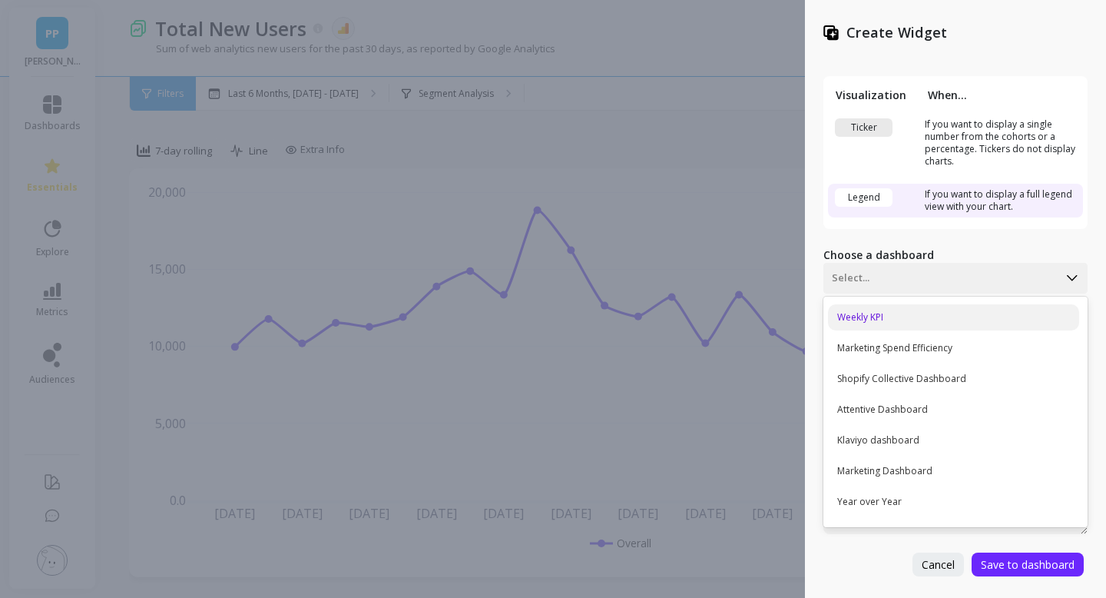
click at [957, 321] on div "Weekly KPI" at bounding box center [953, 317] width 251 height 26
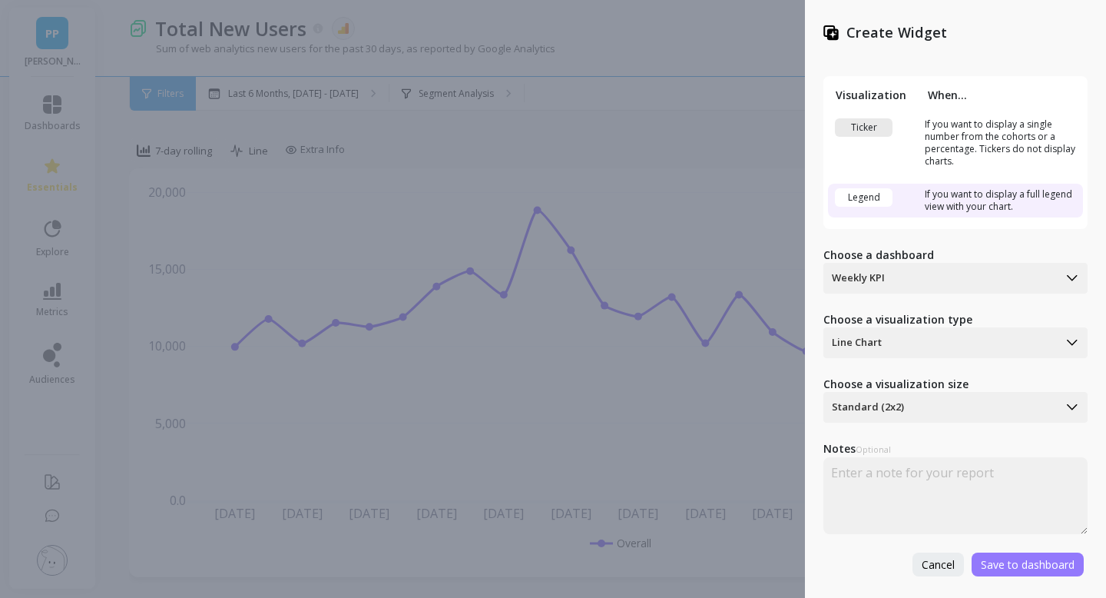
click at [1007, 559] on span "Save to dashboard" at bounding box center [1028, 564] width 94 height 15
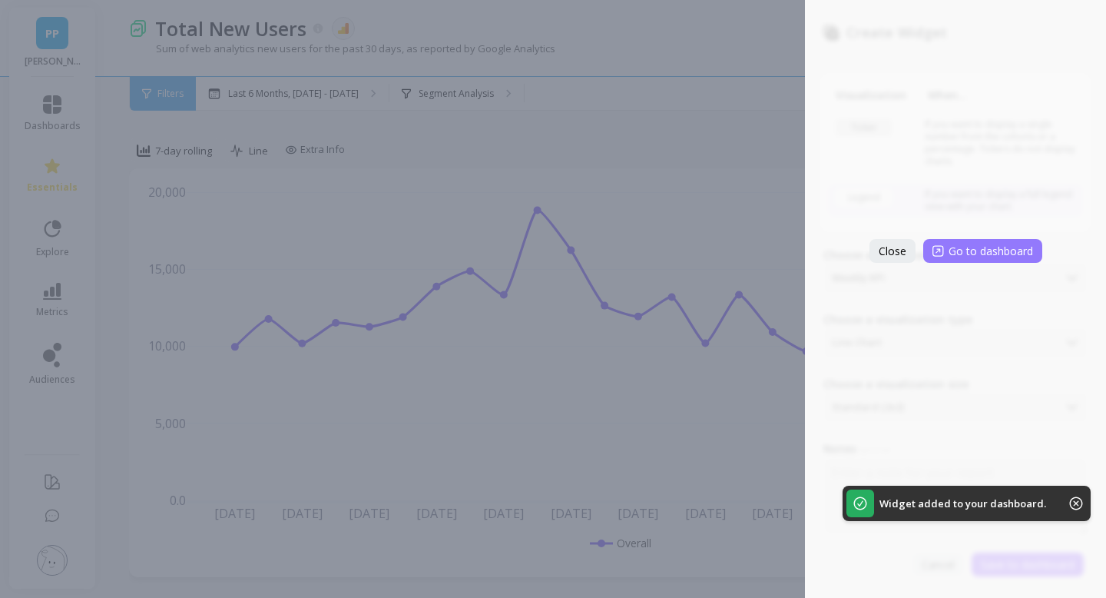
click at [960, 244] on span "Go to dashboard" at bounding box center [991, 251] width 85 height 15
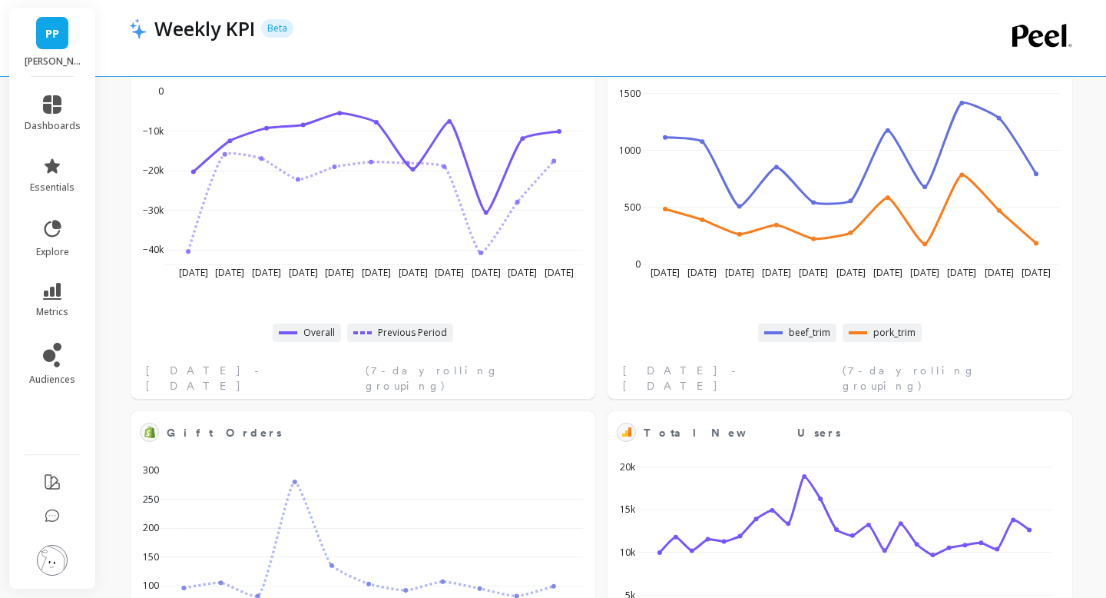
scroll to position [2578, 0]
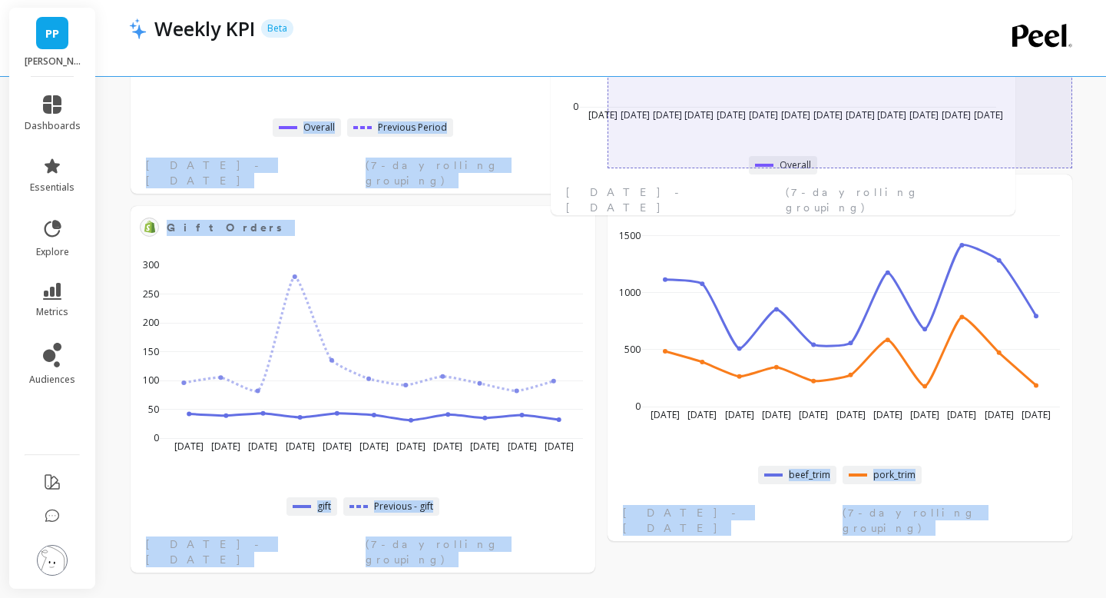
drag, startPoint x: 824, startPoint y: 232, endPoint x: 768, endPoint y: -94, distance: 330.7
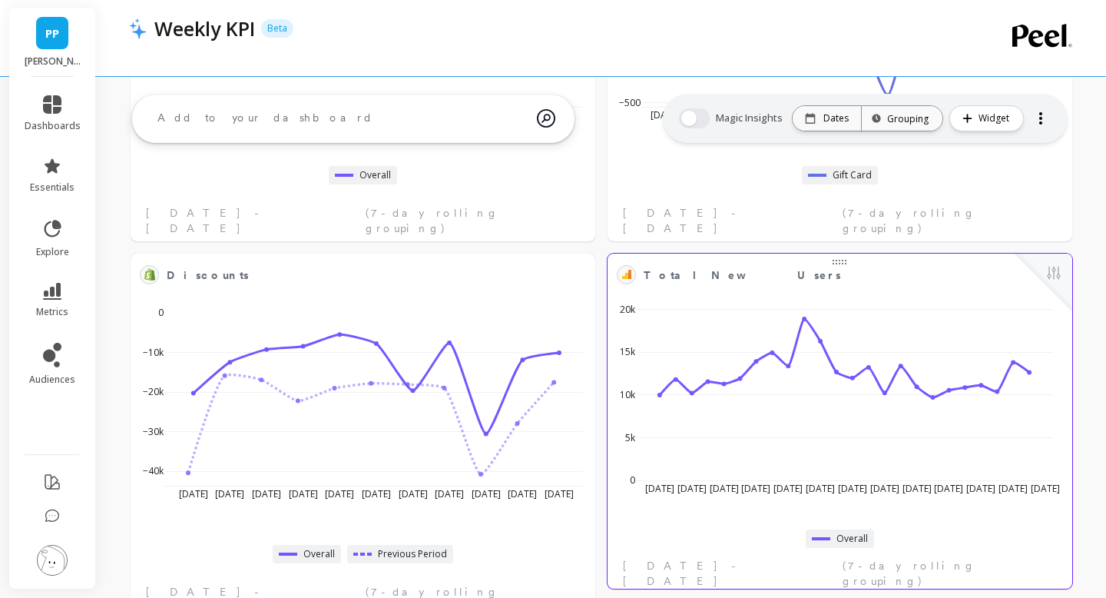
scroll to position [2011, 0]
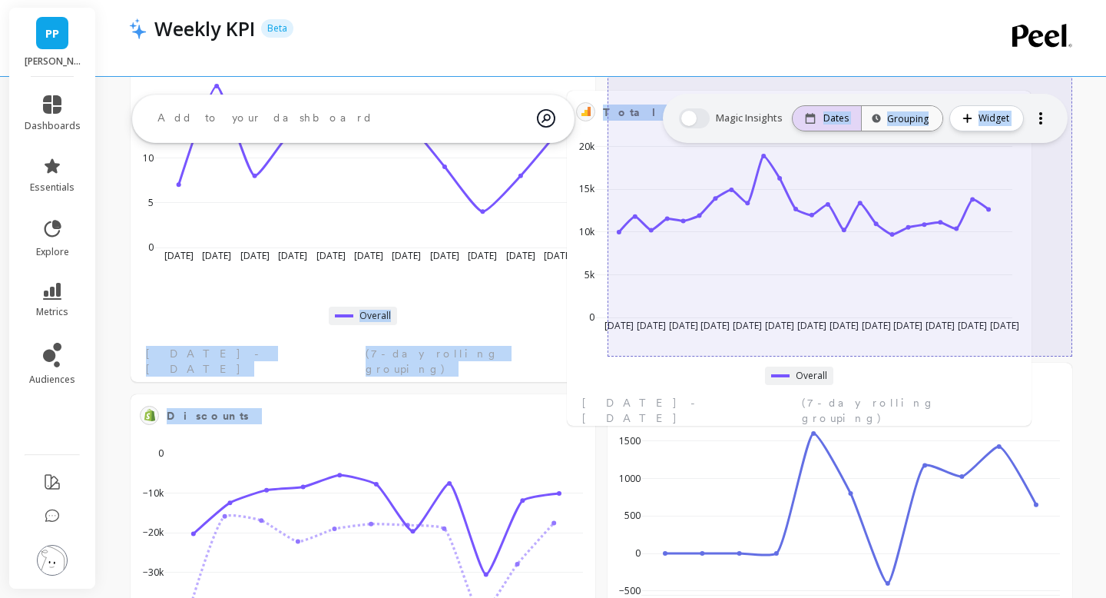
drag, startPoint x: 844, startPoint y: 412, endPoint x: 803, endPoint y: 108, distance: 306.2
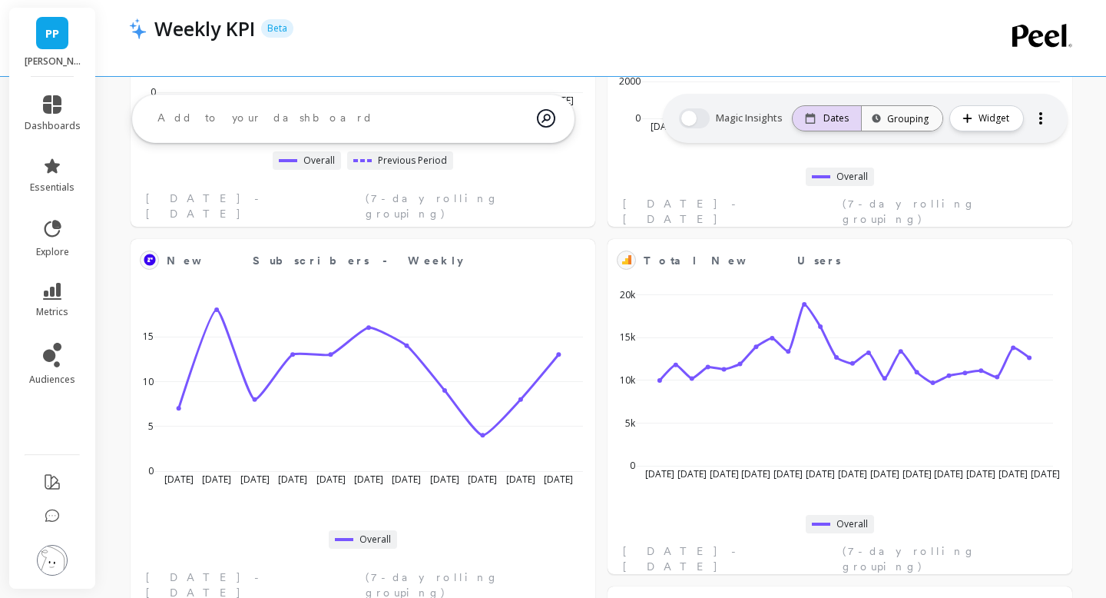
scroll to position [1548, 0]
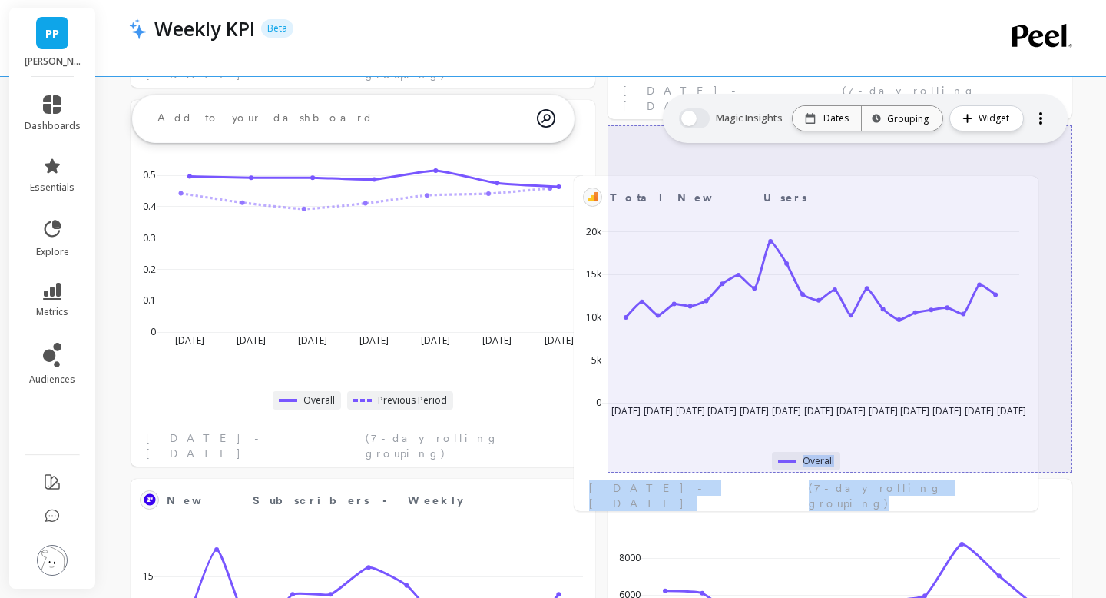
drag, startPoint x: 843, startPoint y: 493, endPoint x: 809, endPoint y: 190, distance: 304.6
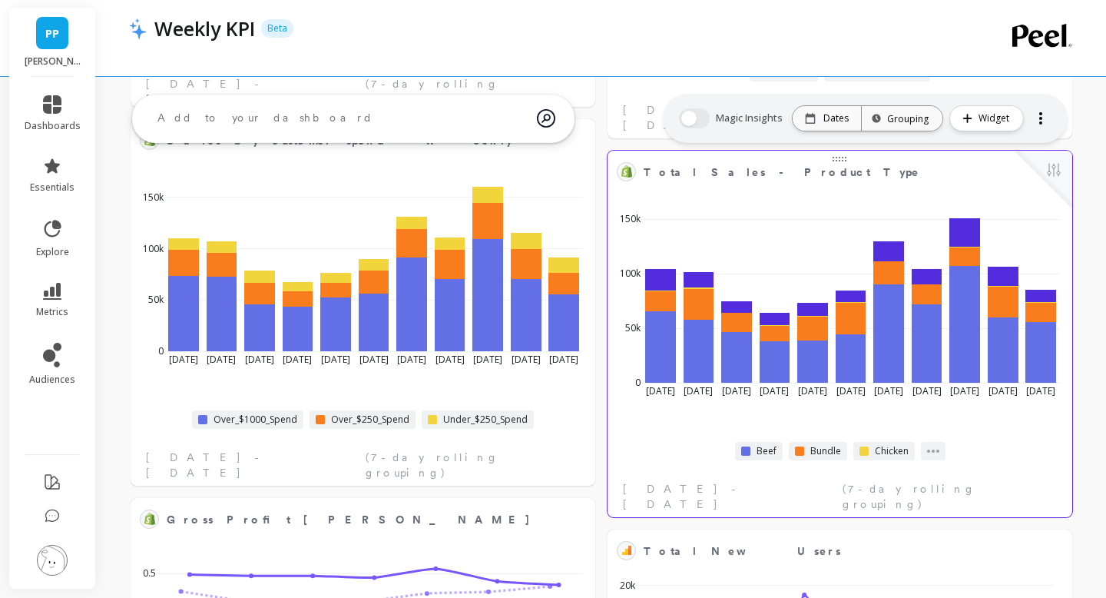
scroll to position [1216, 0]
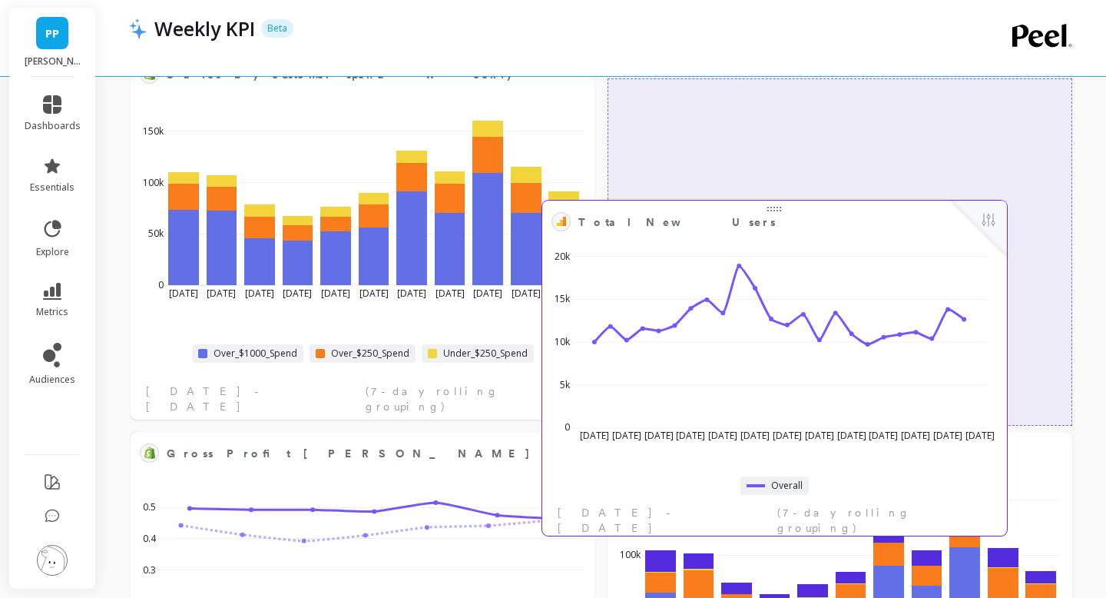
drag, startPoint x: 832, startPoint y: 473, endPoint x: 767, endPoint y: 210, distance: 270.8
click at [768, 210] on span at bounding box center [769, 211] width 2 height 2
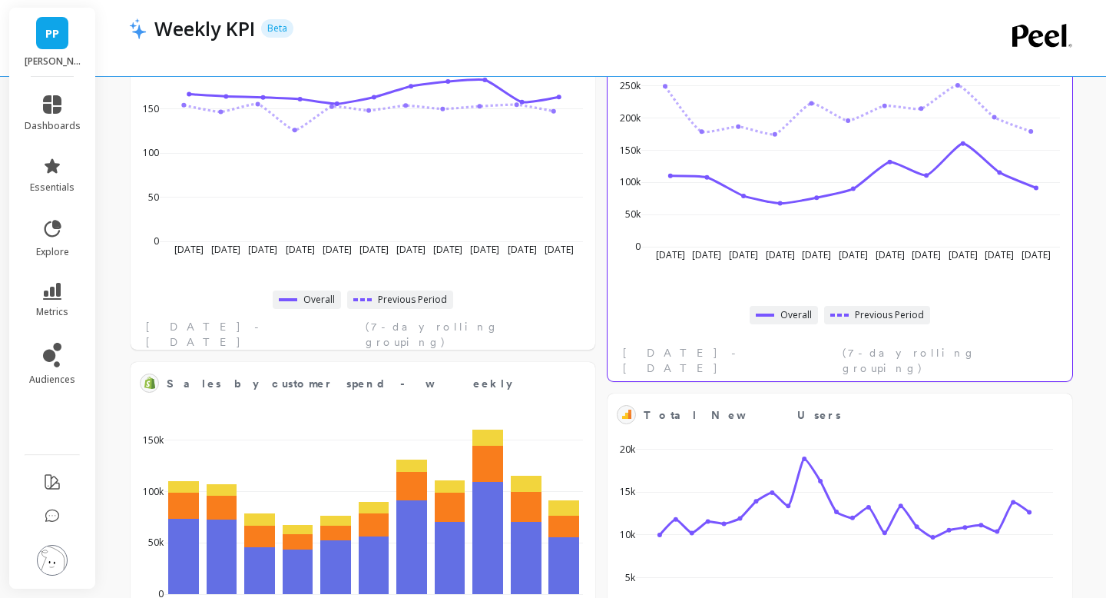
scroll to position [921, 0]
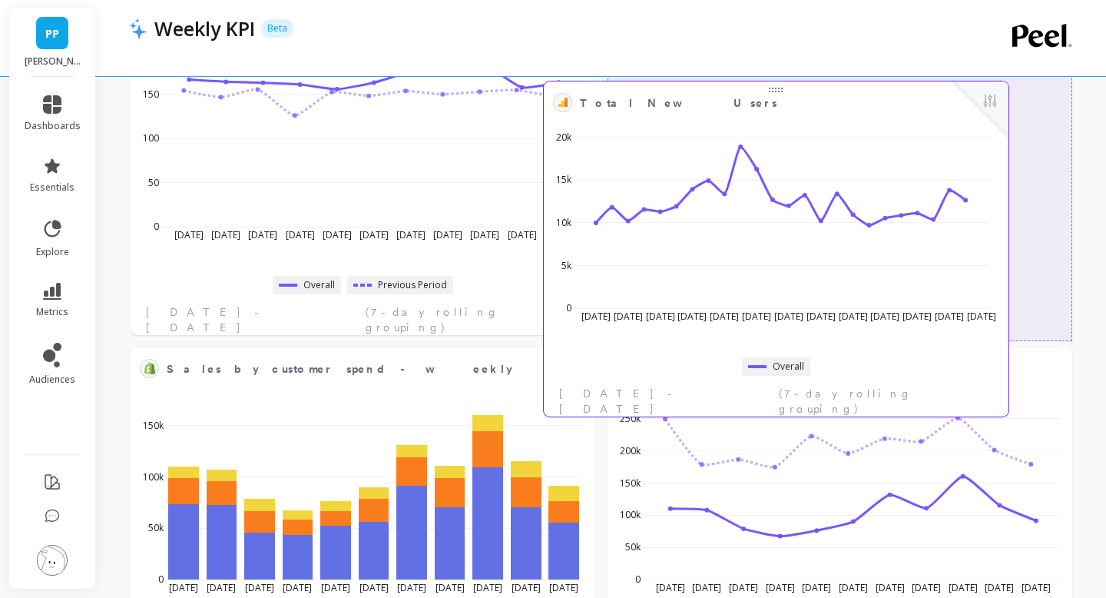
drag, startPoint x: 833, startPoint y: 389, endPoint x: 769, endPoint y: 91, distance: 304.1
click at [769, 92] on span "Total New Users" at bounding box center [765, 103] width 370 height 22
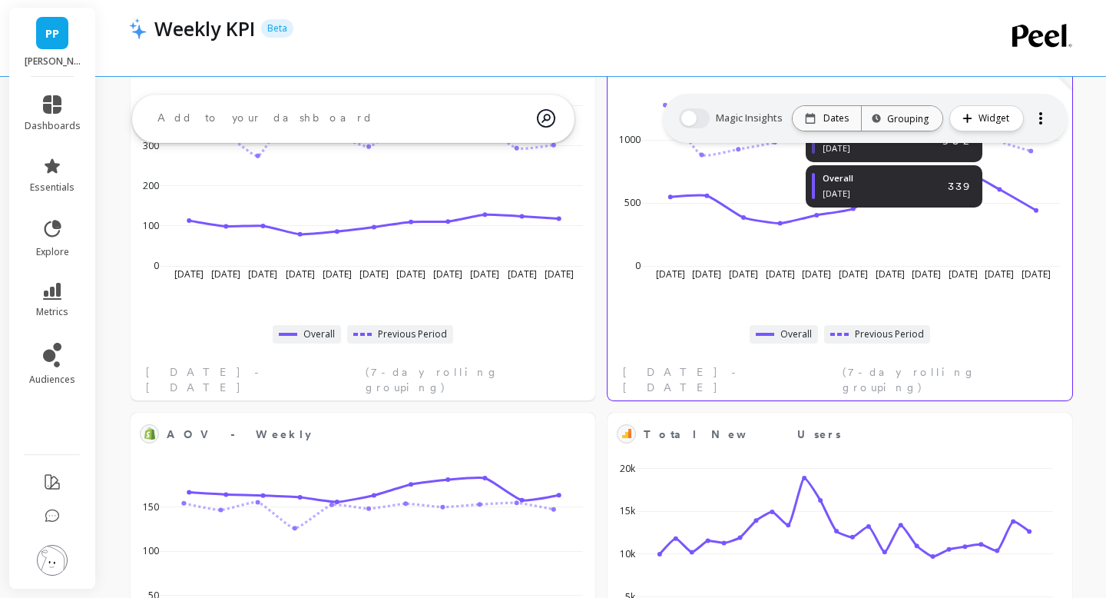
scroll to position [618, 0]
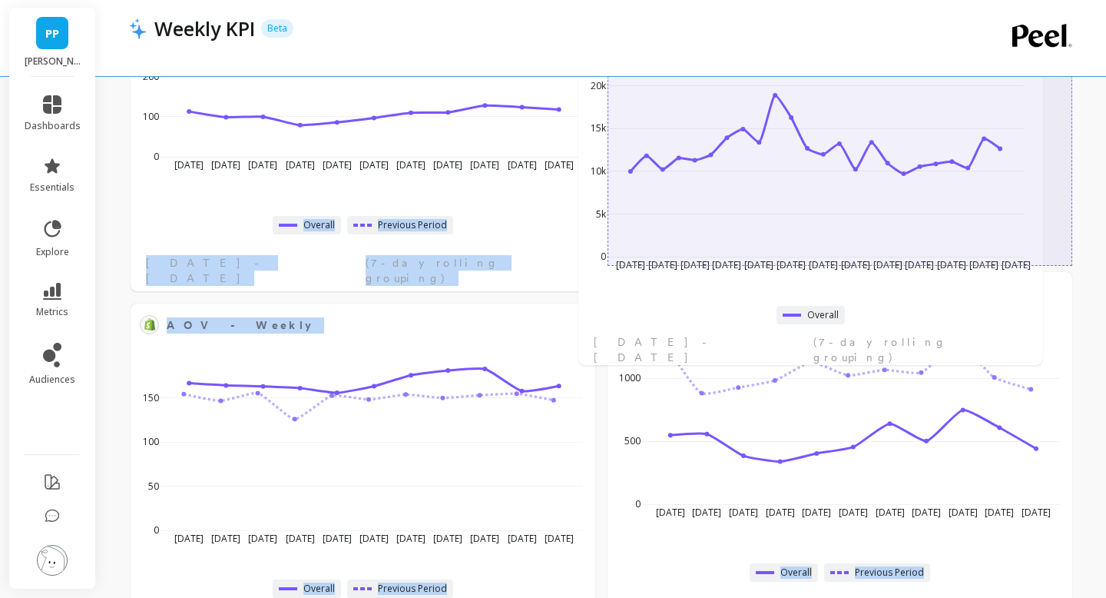
drag, startPoint x: 834, startPoint y: 321, endPoint x: 805, endPoint y: 48, distance: 275.1
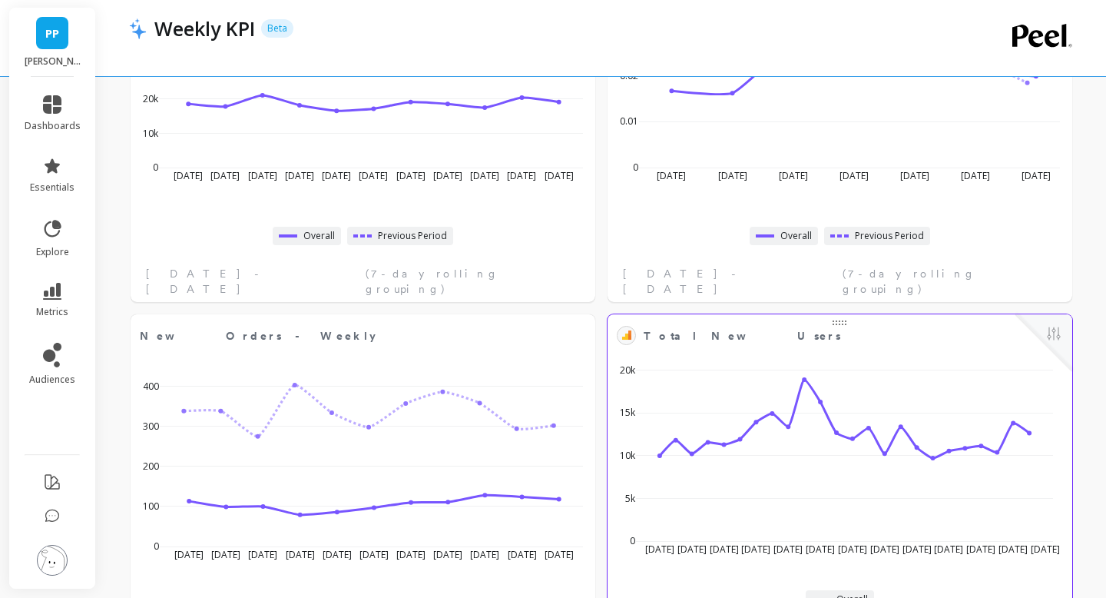
scroll to position [249, 0]
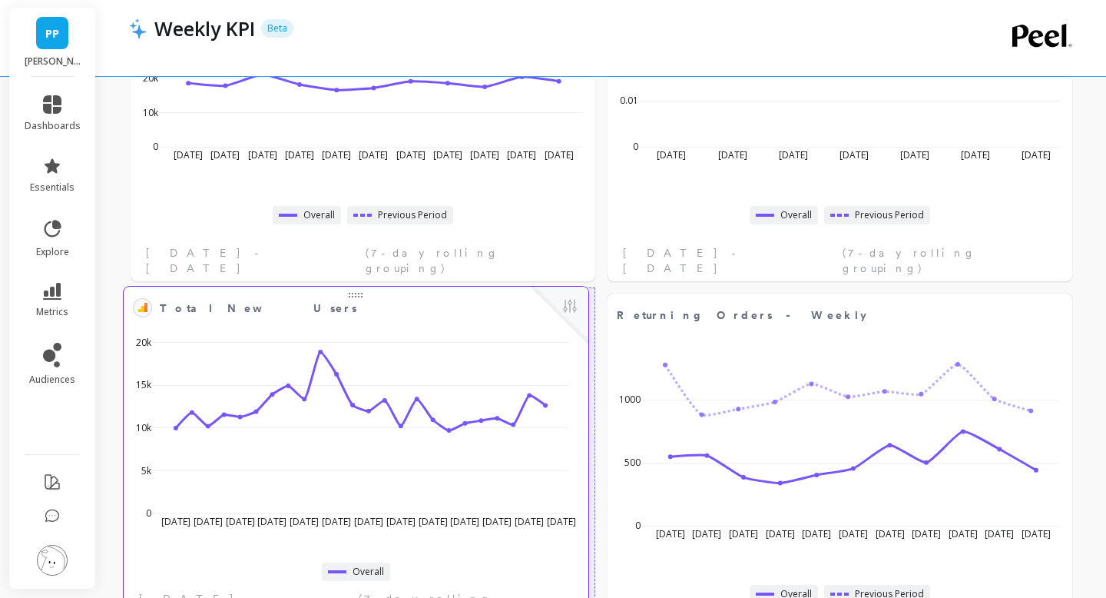
drag, startPoint x: 851, startPoint y: 309, endPoint x: 367, endPoint y: 302, distance: 484.1
click at [367, 302] on span "Total New Users" at bounding box center [345, 308] width 370 height 22
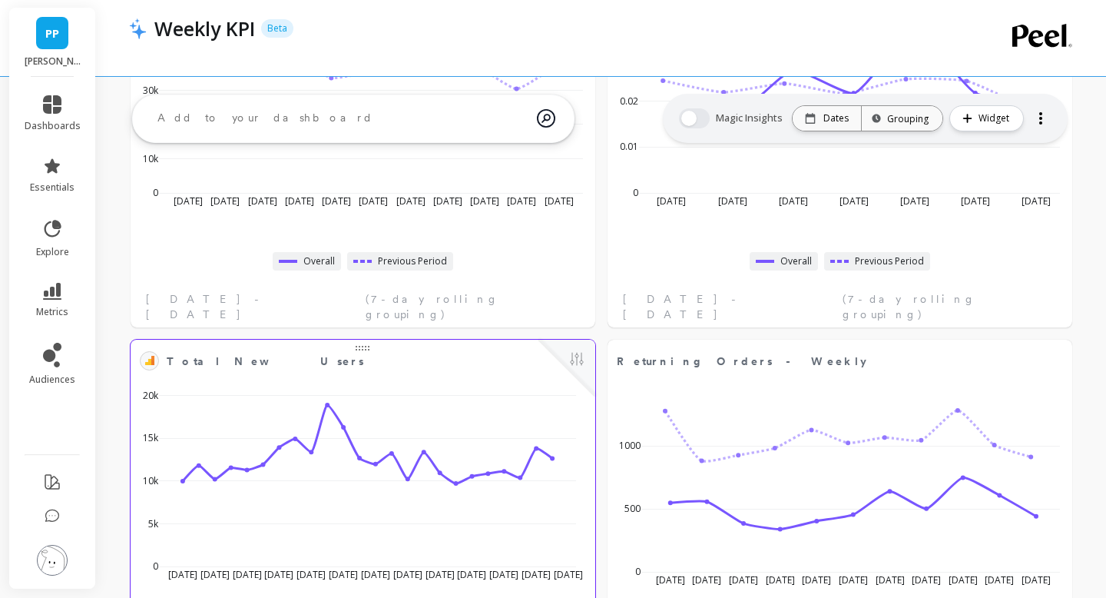
scroll to position [163, 0]
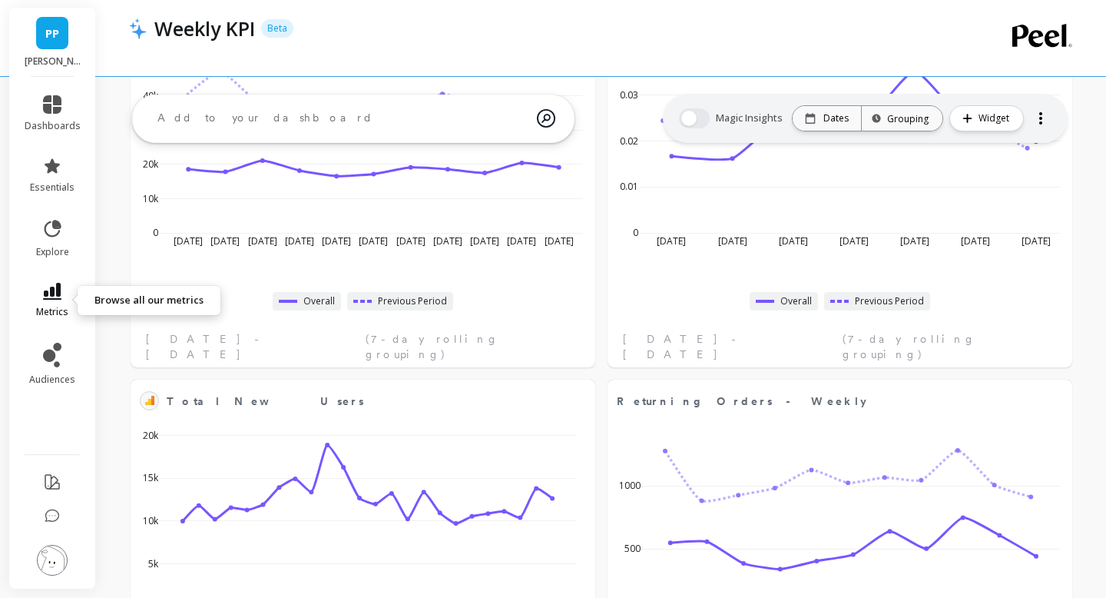
click at [61, 302] on link "metrics" at bounding box center [53, 300] width 56 height 35
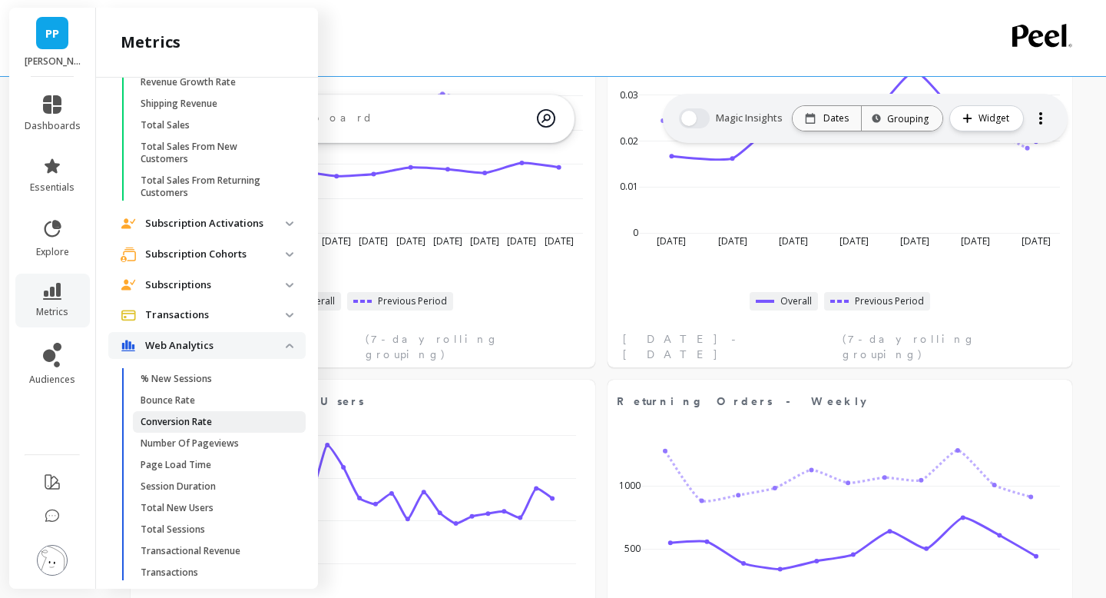
scroll to position [3240, 0]
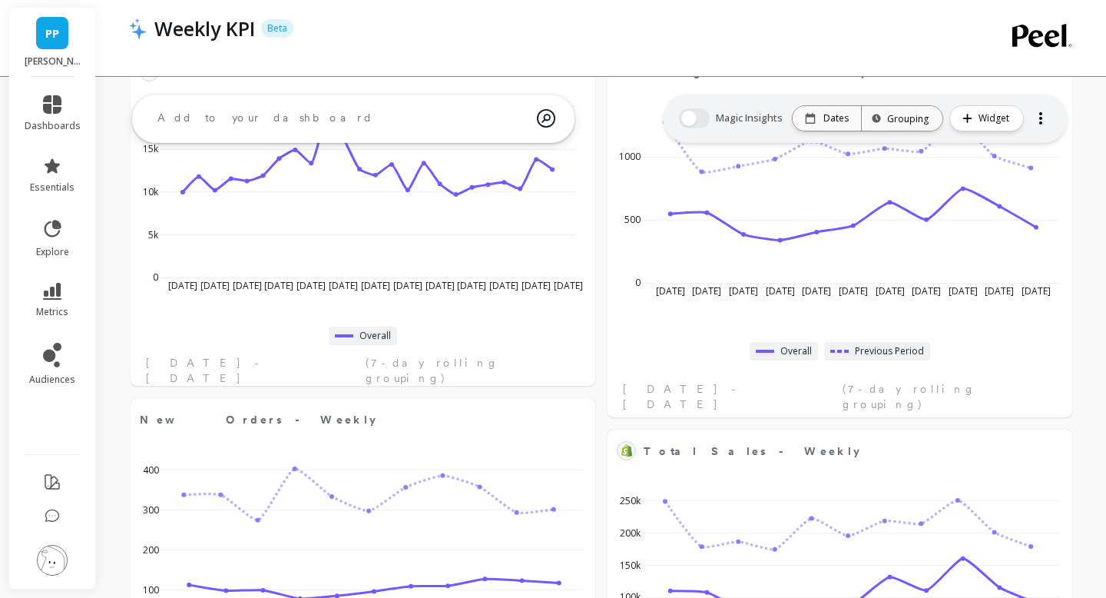
scroll to position [450, 0]
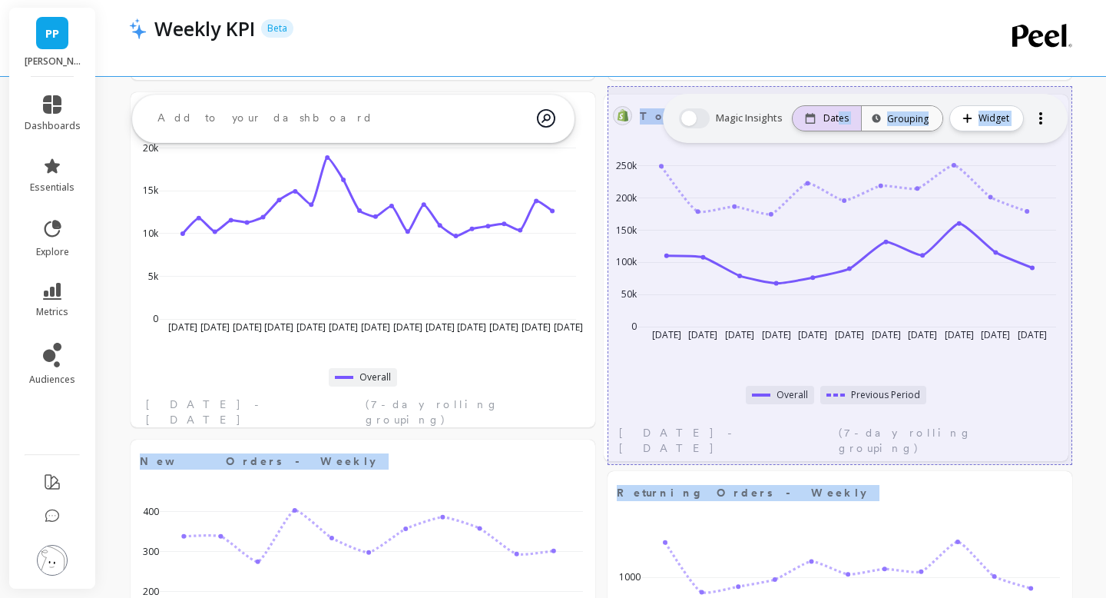
drag, startPoint x: 847, startPoint y: 488, endPoint x: 843, endPoint y: 111, distance: 376.5
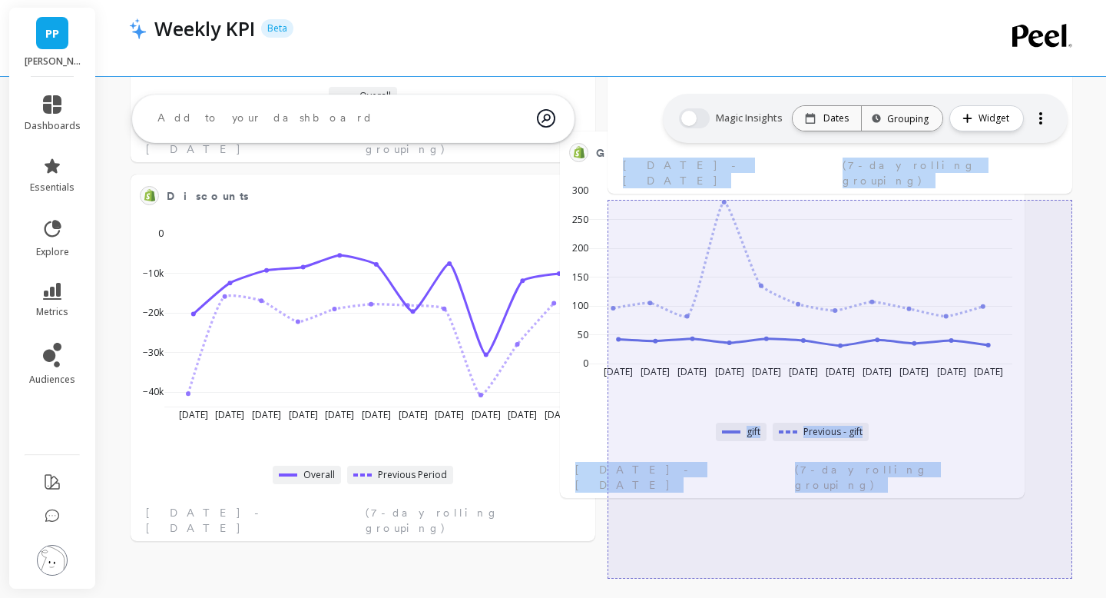
scroll to position [2578, 0]
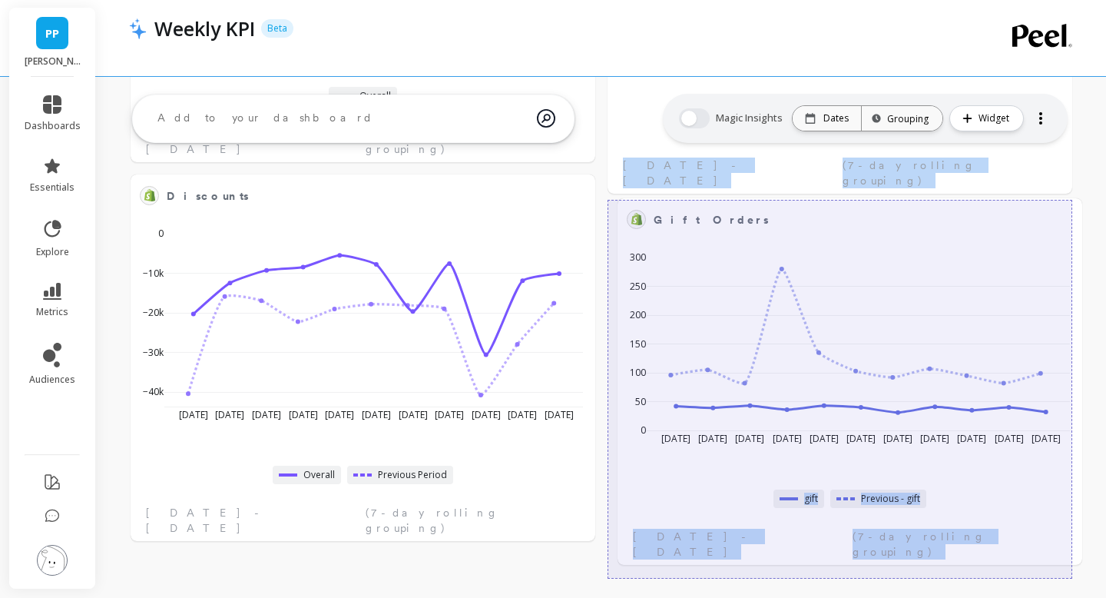
drag, startPoint x: 350, startPoint y: 238, endPoint x: 837, endPoint y: 233, distance: 486.4
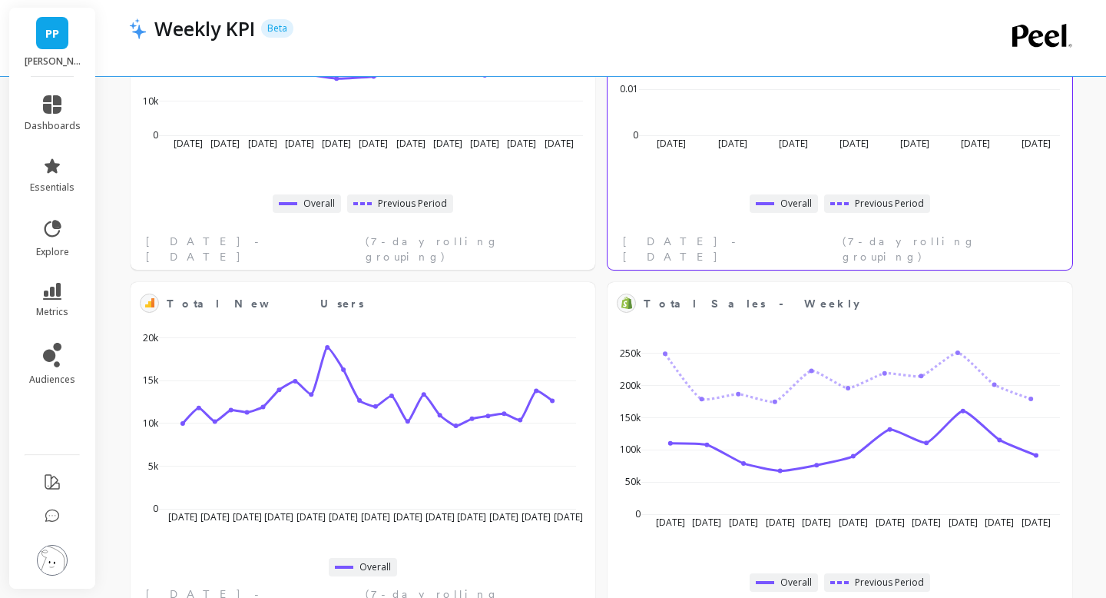
scroll to position [321, 0]
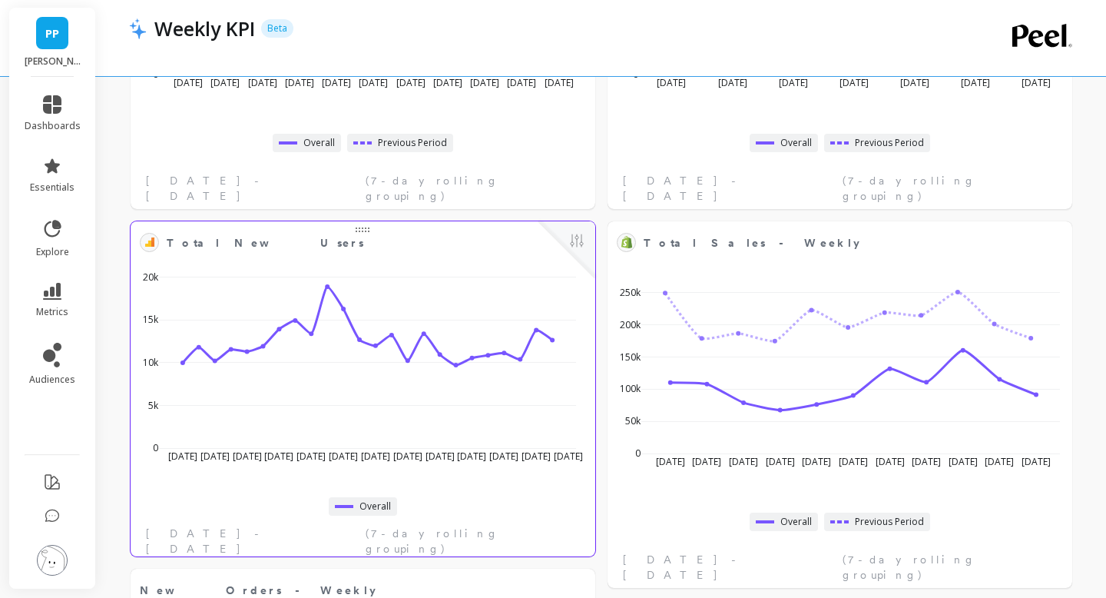
click at [527, 251] on span "Total New Users" at bounding box center [352, 243] width 370 height 22
click at [575, 240] on button at bounding box center [577, 242] width 18 height 22
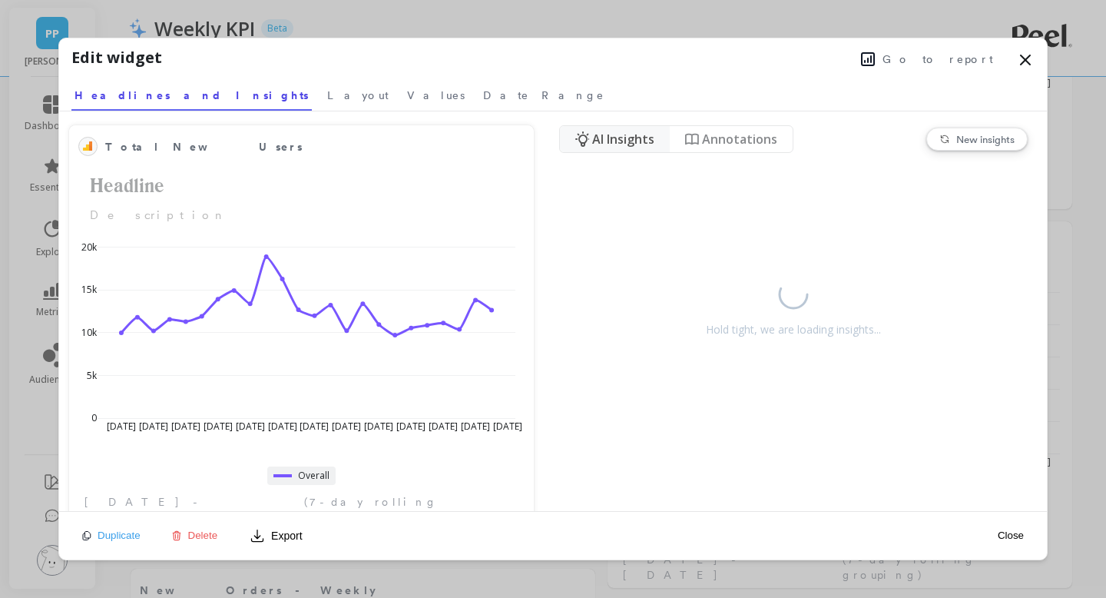
click at [948, 57] on span "Go to report" at bounding box center [938, 58] width 111 height 15
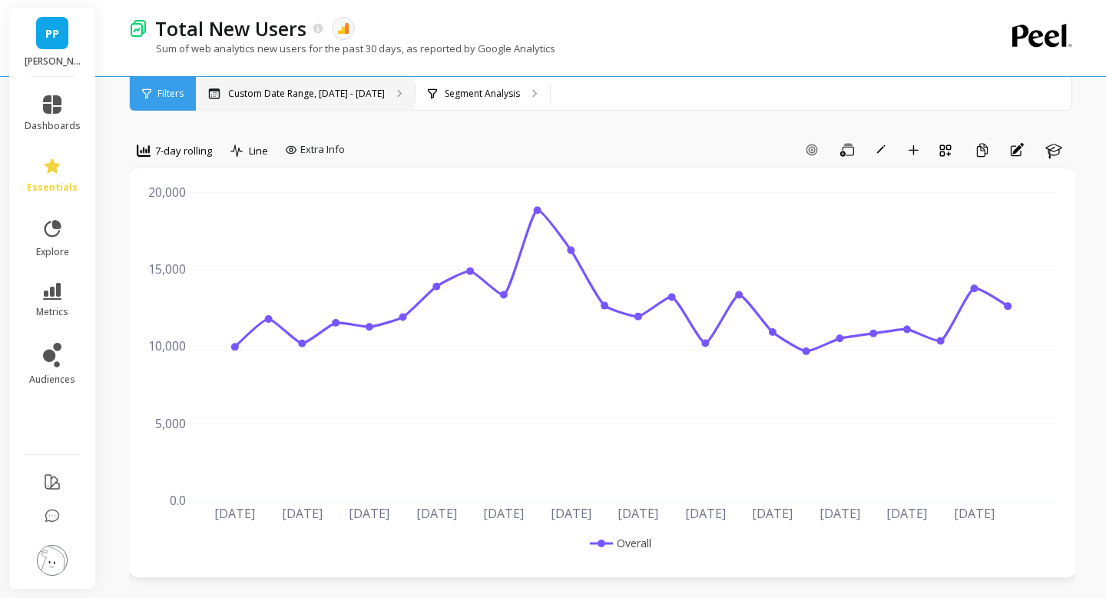
click at [297, 94] on p "Custom Date Range, [DATE] - [DATE]" at bounding box center [306, 94] width 157 height 12
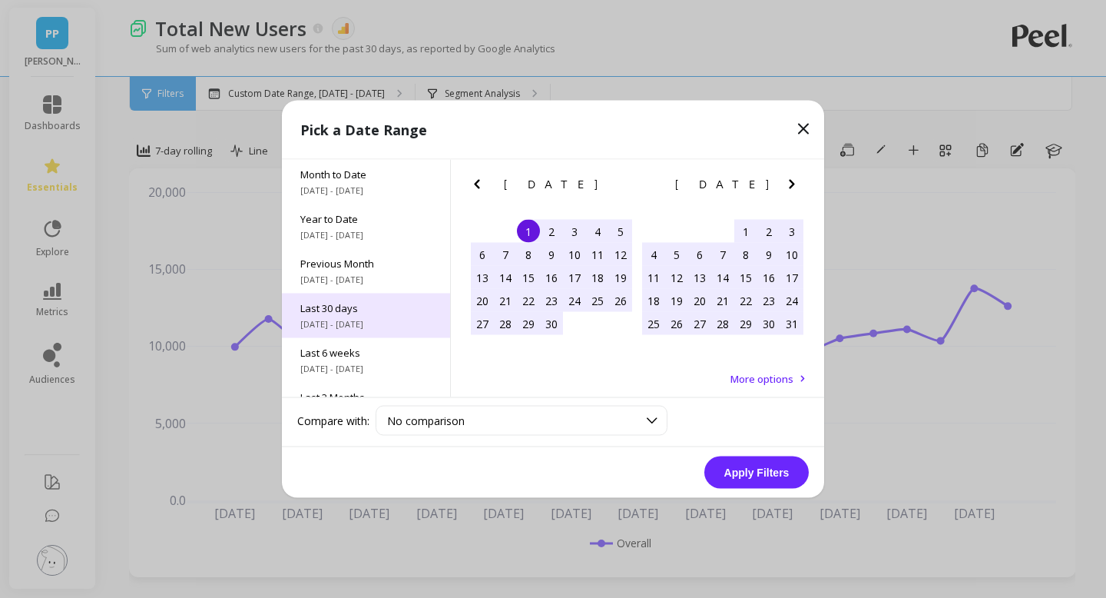
scroll to position [148, 0]
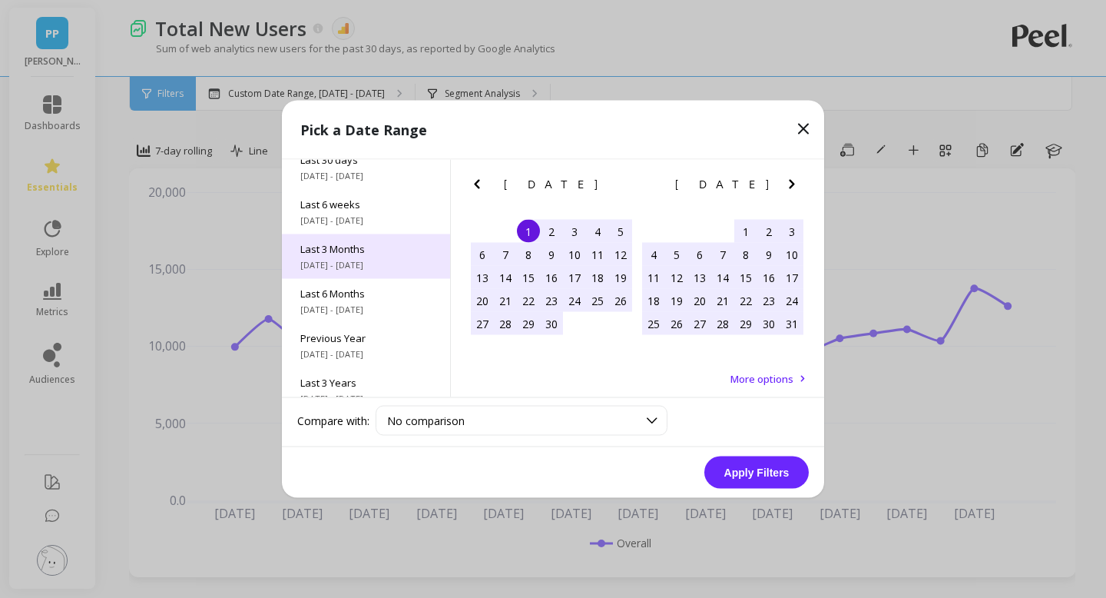
click at [343, 256] on div "Last 3 Months [DATE] - [DATE]" at bounding box center [366, 256] width 168 height 45
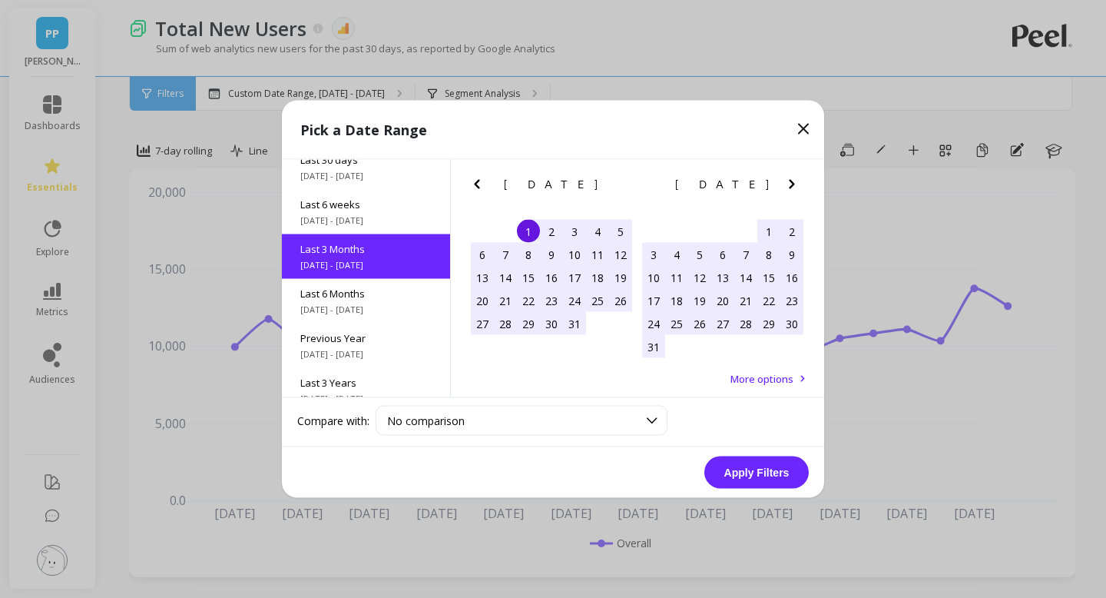
scroll to position [126, 0]
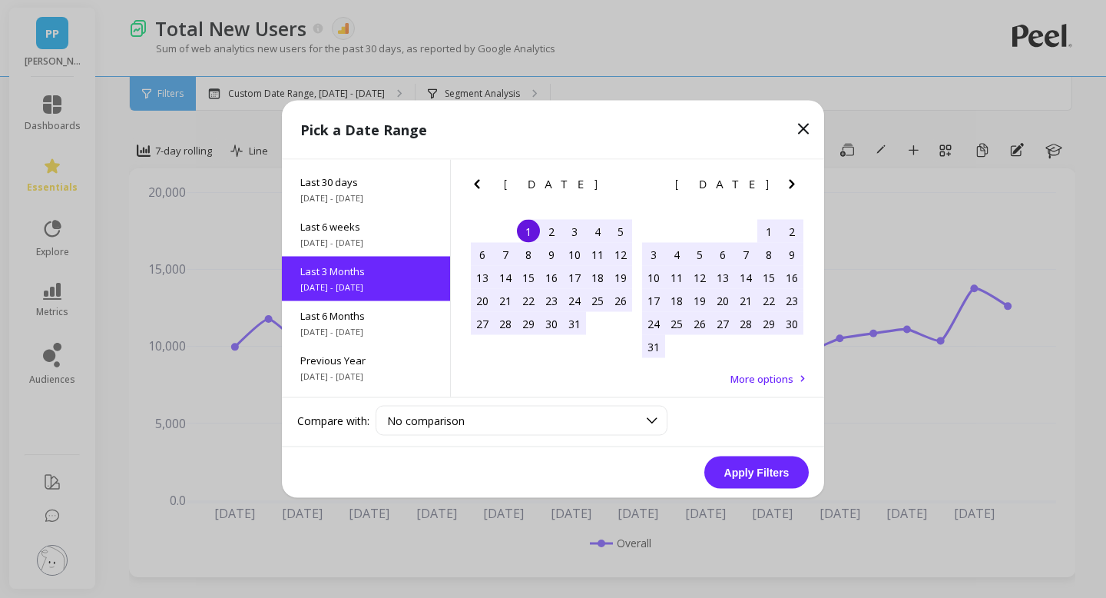
click at [752, 469] on button "Apply Filters" at bounding box center [757, 472] width 105 height 32
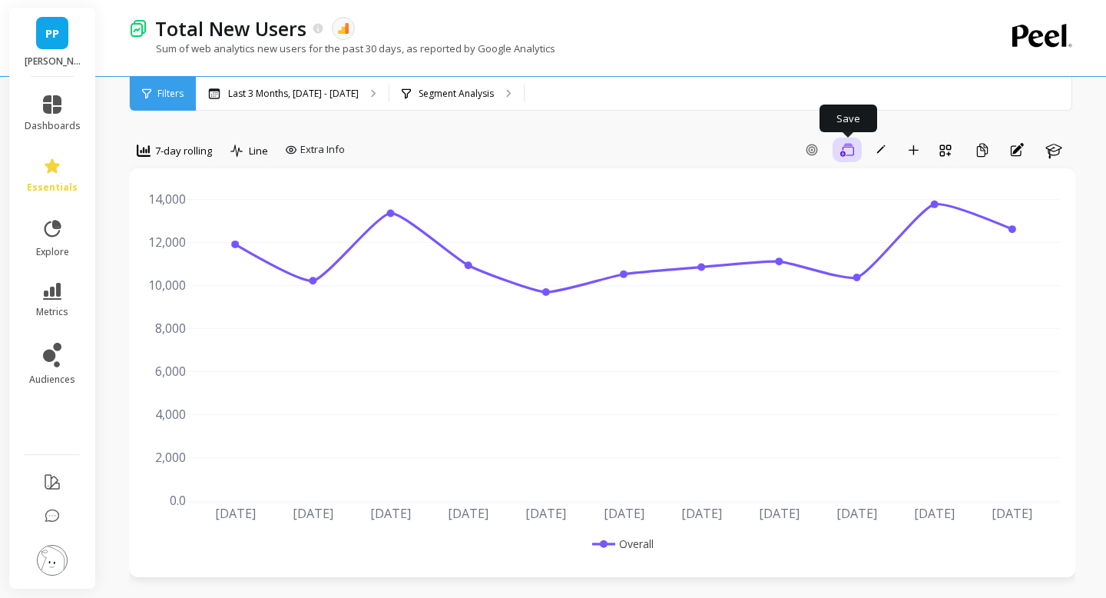
click at [848, 155] on icon "button" at bounding box center [848, 150] width 14 height 15
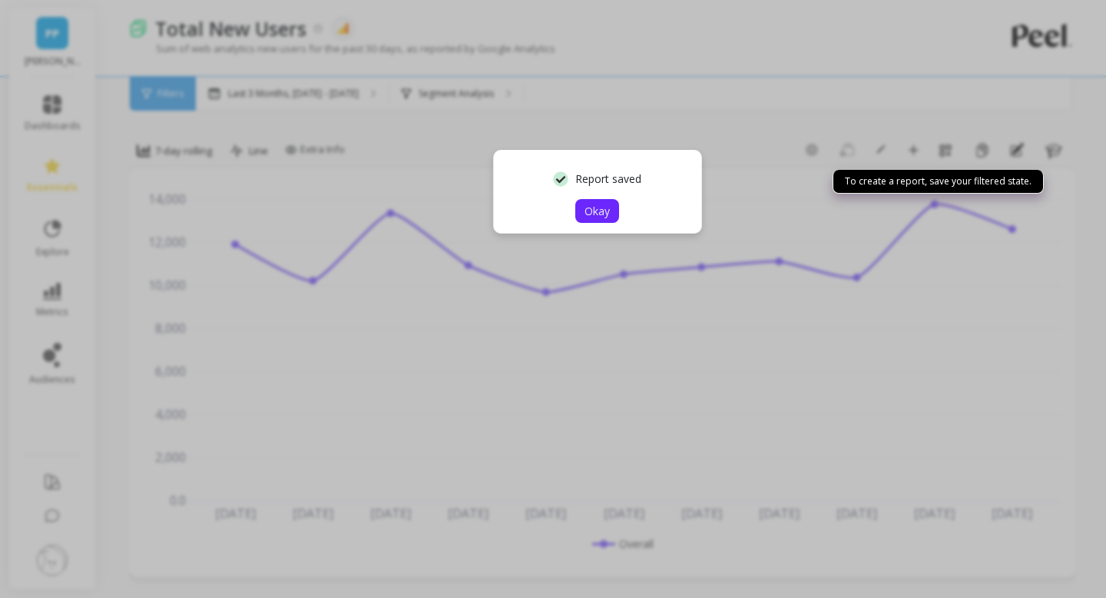
click at [601, 210] on span "Okay" at bounding box center [597, 211] width 25 height 15
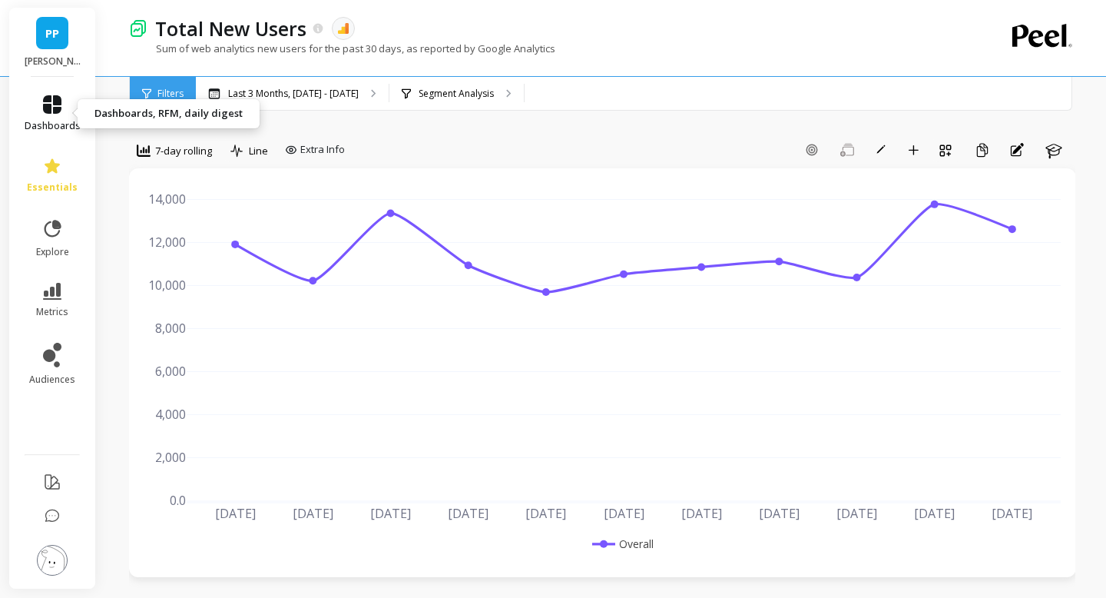
click at [64, 105] on link "dashboards" at bounding box center [53, 113] width 56 height 37
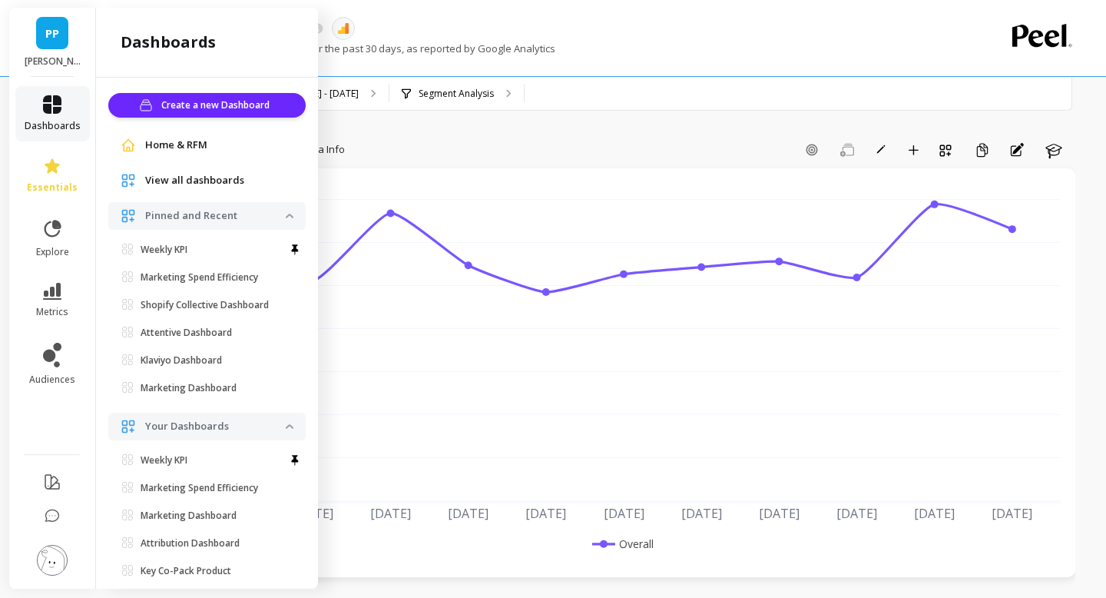
scroll to position [34, 0]
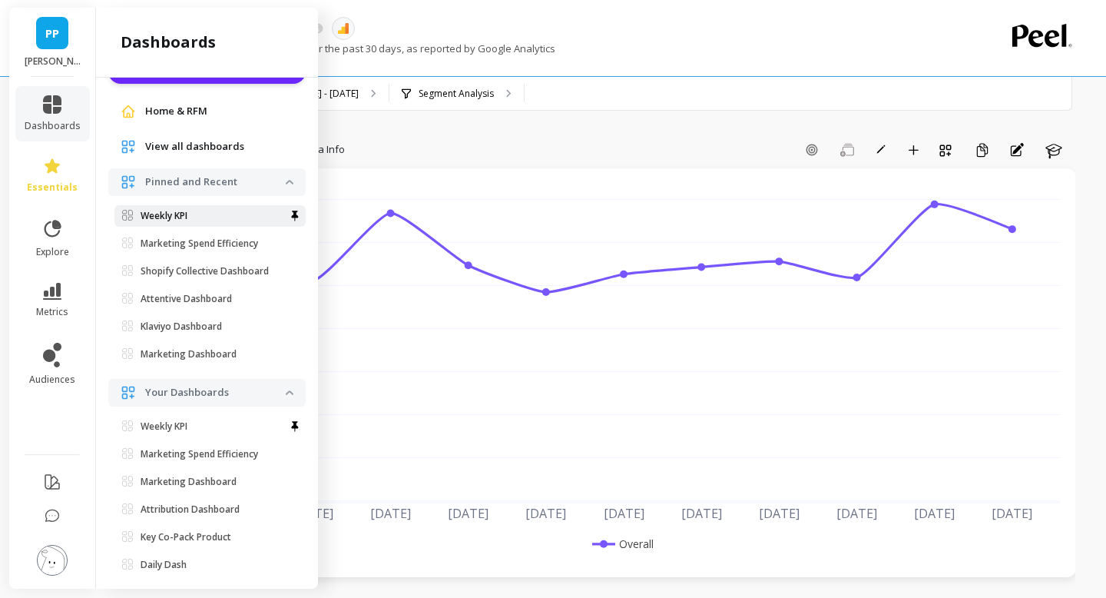
click at [158, 221] on p "Weekly KPI" at bounding box center [164, 216] width 47 height 12
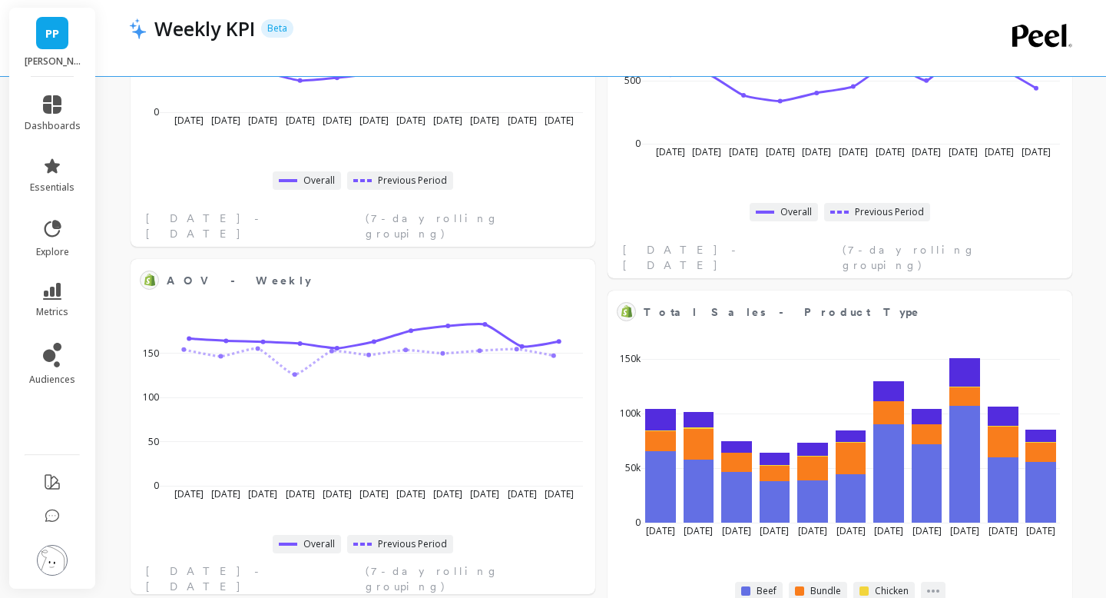
scroll to position [1164, 0]
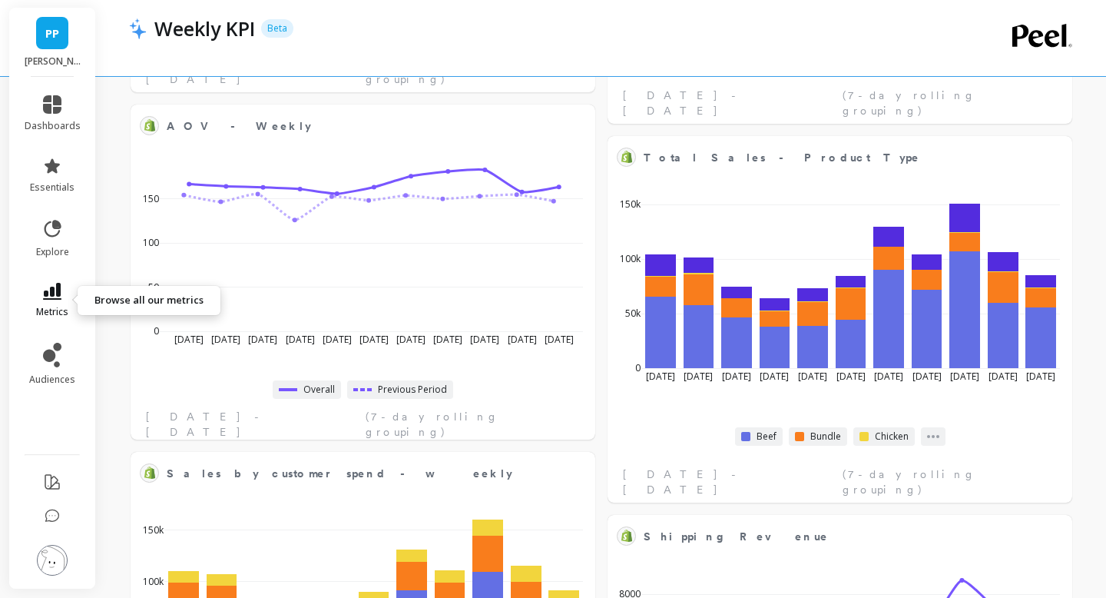
click at [55, 300] on link "metrics" at bounding box center [53, 300] width 56 height 35
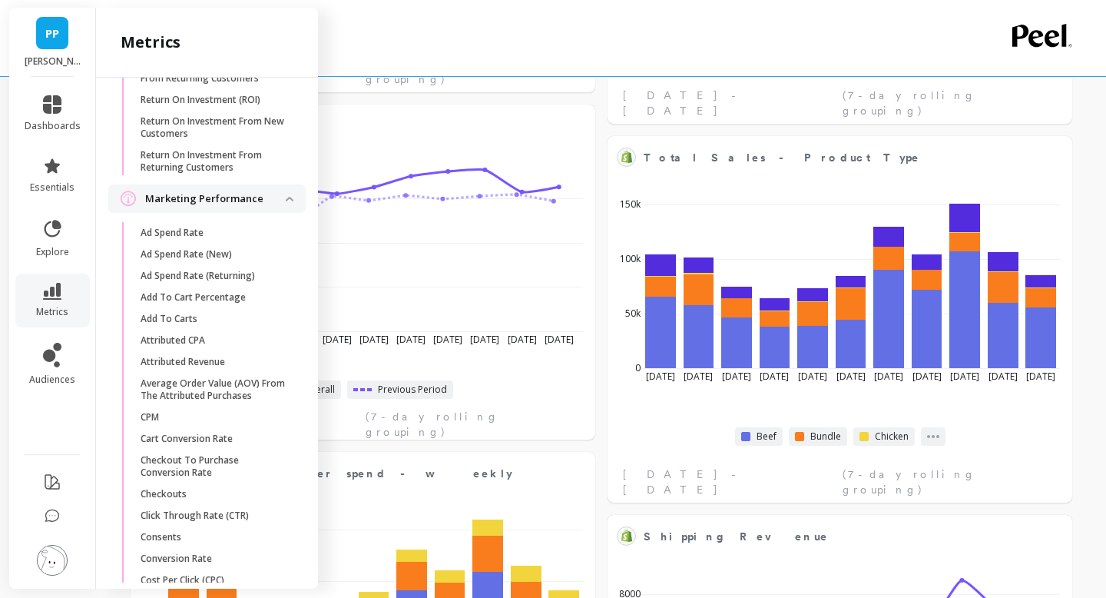
scroll to position [1309, 0]
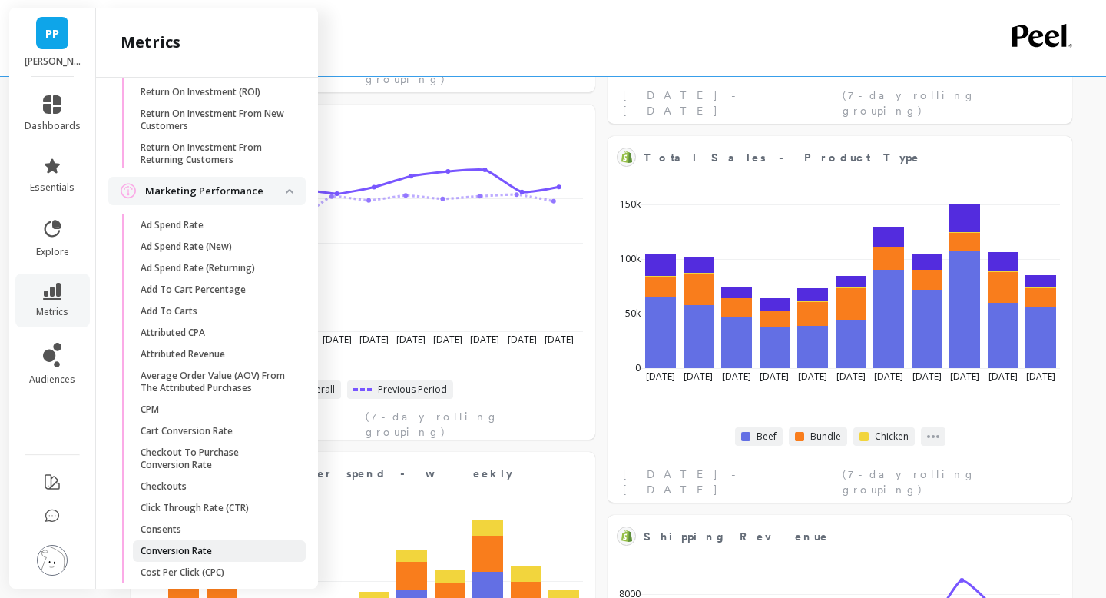
click at [195, 551] on p "Conversion Rate" at bounding box center [176, 551] width 71 height 12
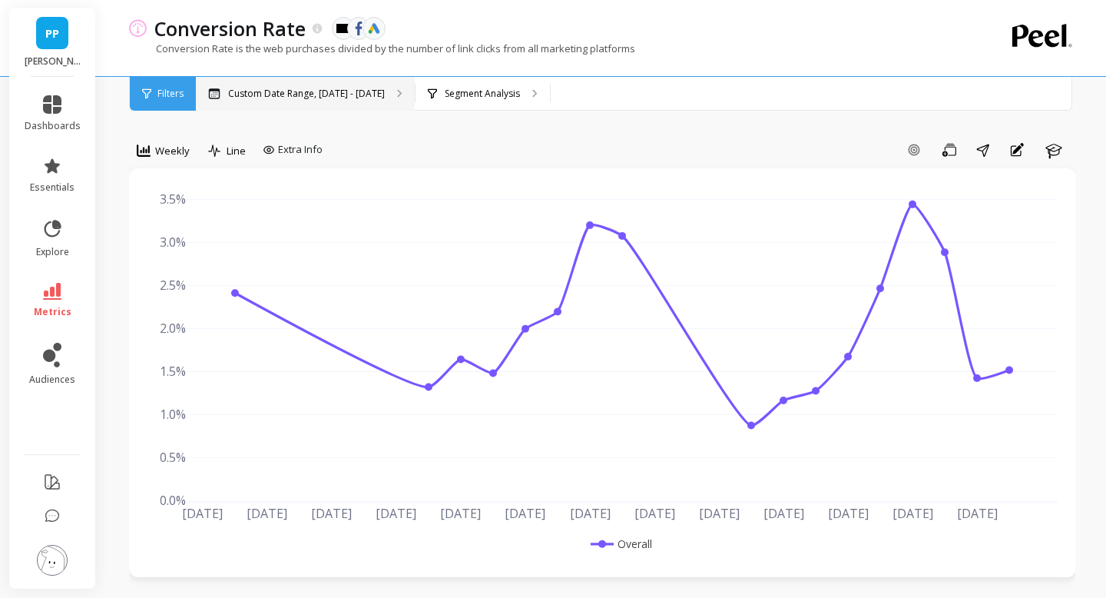
click at [380, 96] on div "Custom Date Range, [DATE] - [DATE]" at bounding box center [305, 94] width 219 height 34
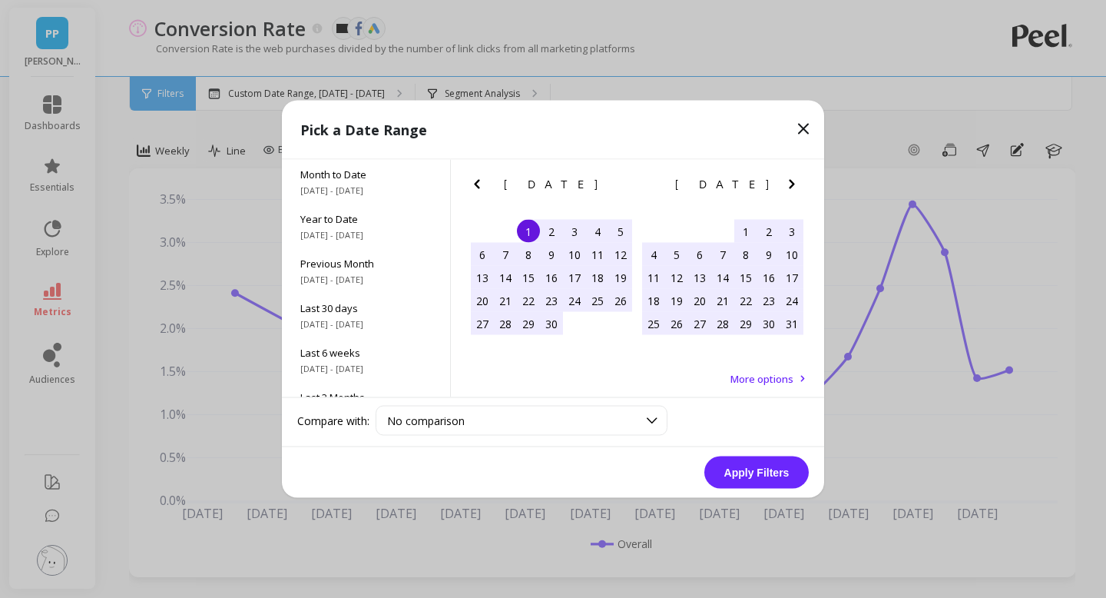
click at [807, 127] on icon at bounding box center [804, 129] width 18 height 18
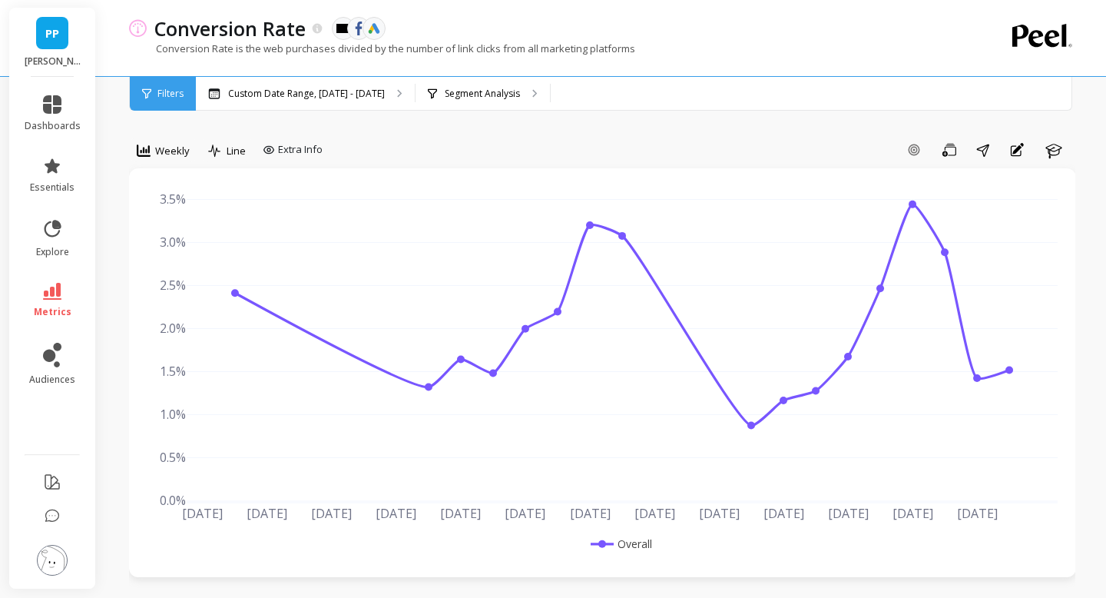
click at [168, 168] on div "[DATE] Apr [DATE] [DATE] May [DATE] [DATE] Jun [DATE] [DATE] [DATE] Aug [DATE] …" at bounding box center [602, 372] width 947 height 409
click at [168, 161] on div "Weekly" at bounding box center [163, 151] width 62 height 26
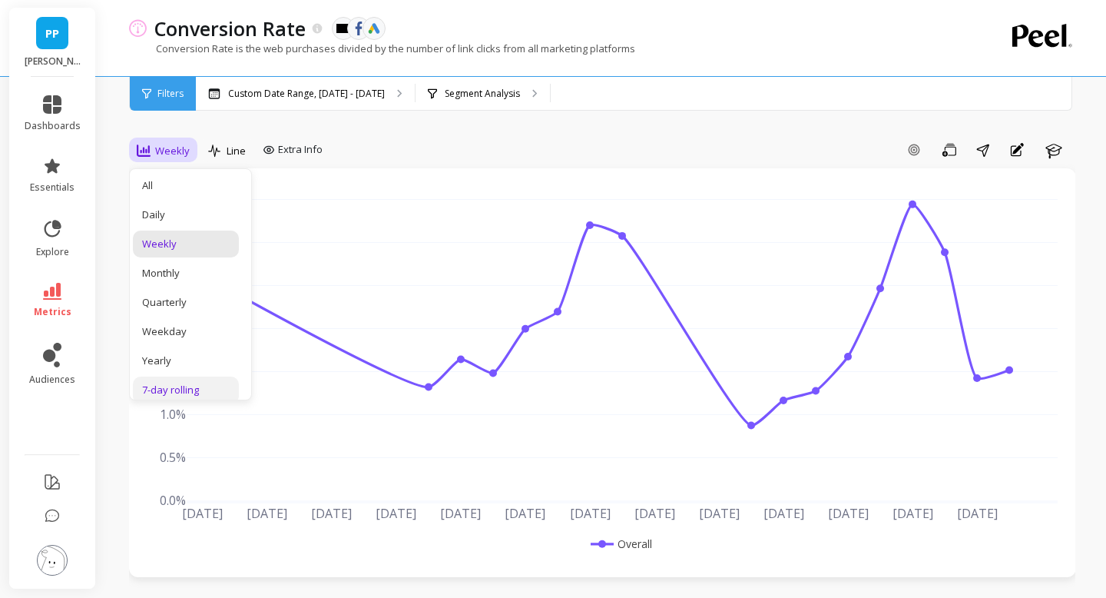
click at [176, 393] on div "7-day rolling" at bounding box center [186, 390] width 88 height 15
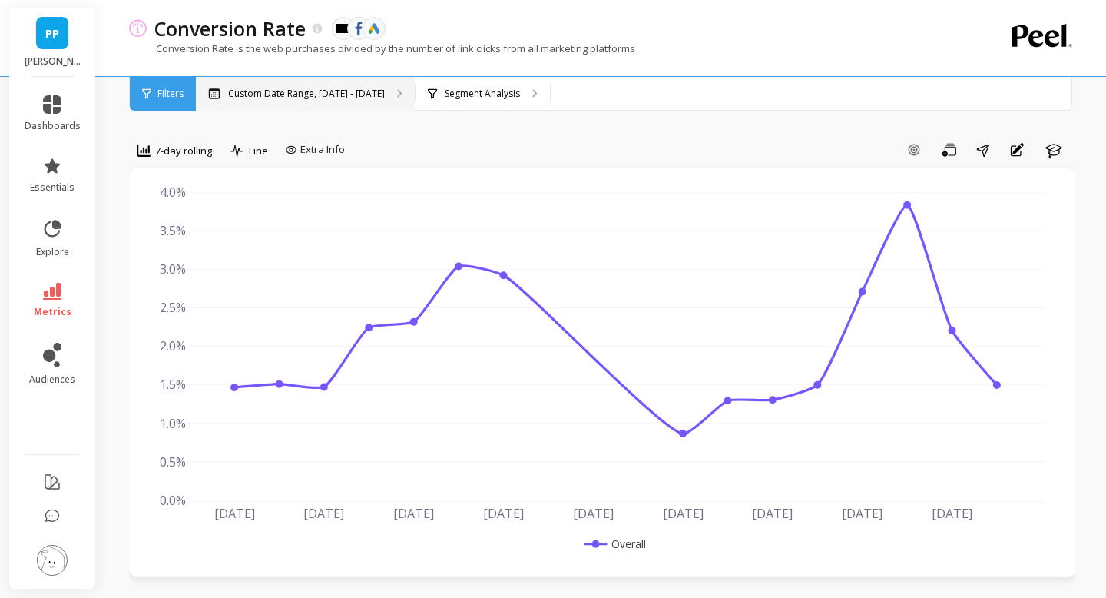
click at [346, 101] on div "Custom Date Range, [DATE] - [DATE]" at bounding box center [305, 94] width 219 height 34
click at [56, 293] on icon at bounding box center [52, 291] width 18 height 17
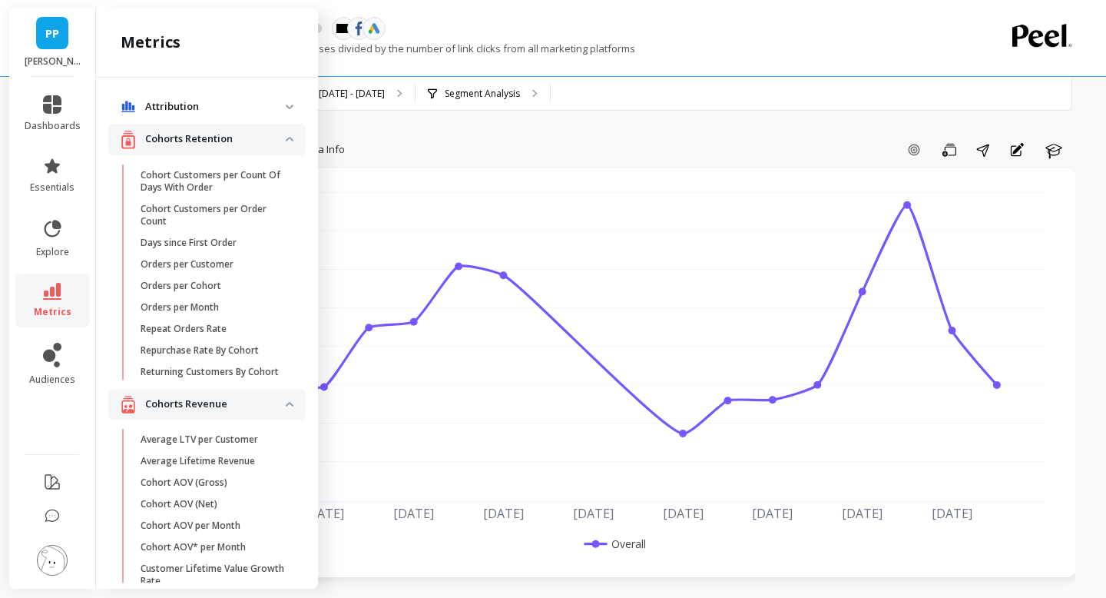
scroll to position [1309, 0]
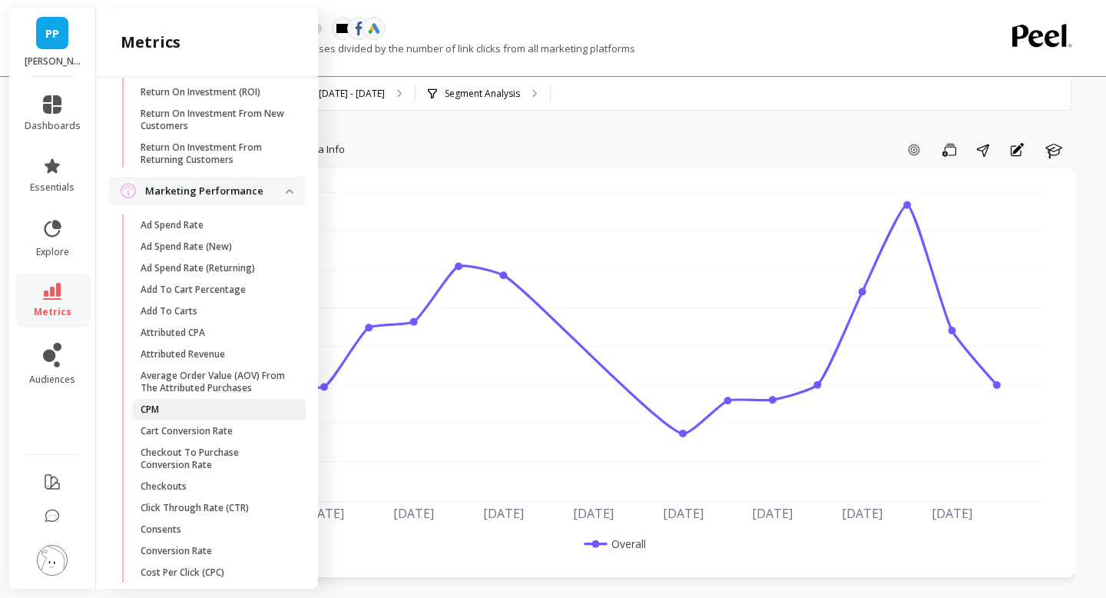
click at [240, 416] on link "CPM" at bounding box center [219, 410] width 173 height 22
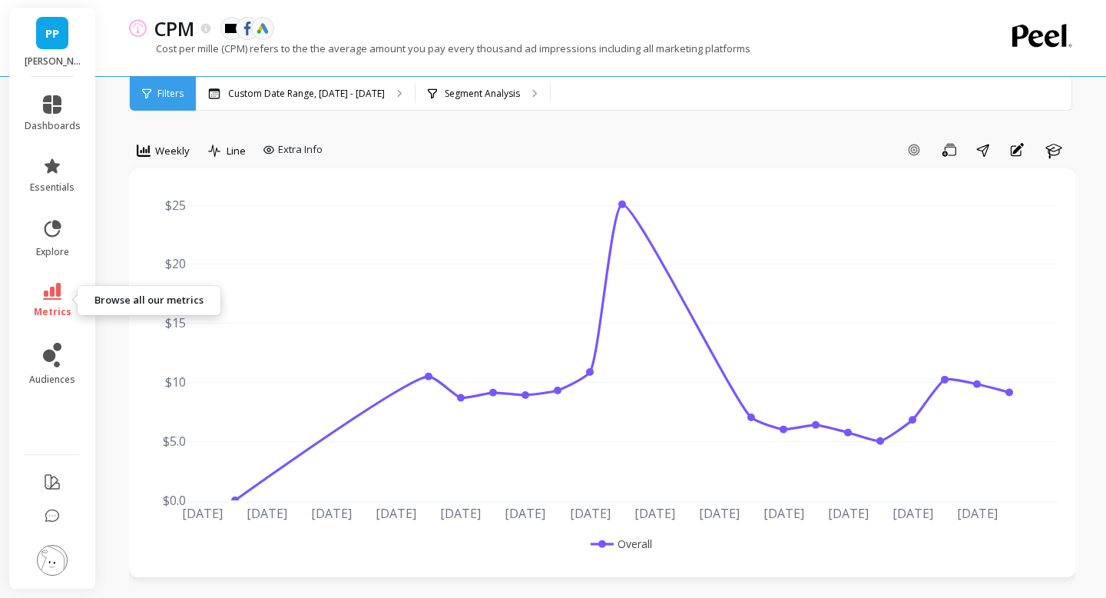
click at [54, 294] on icon at bounding box center [52, 291] width 18 height 17
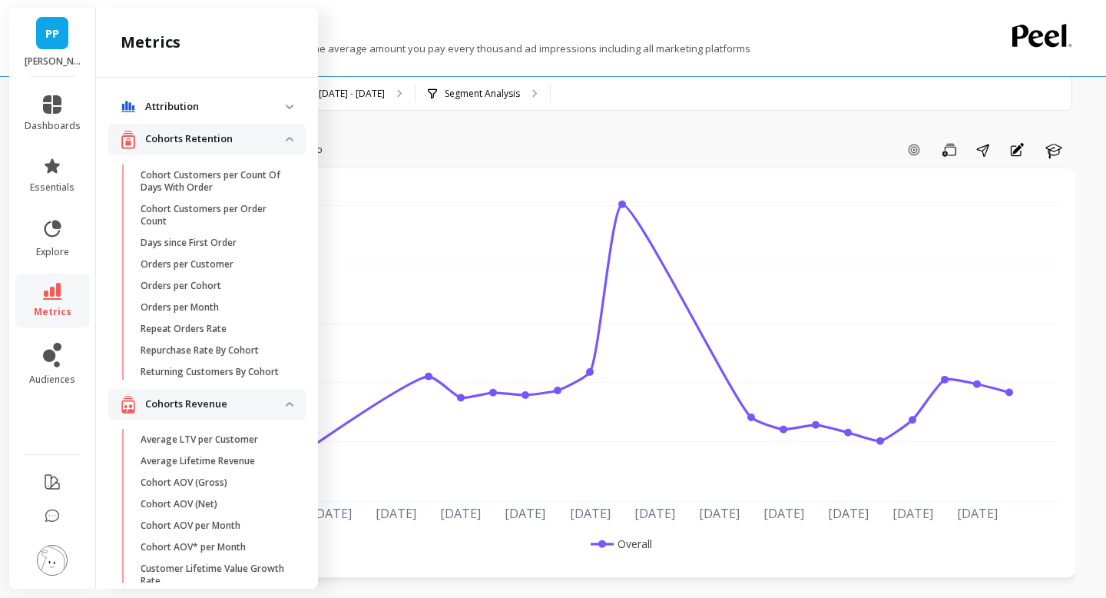
scroll to position [1309, 0]
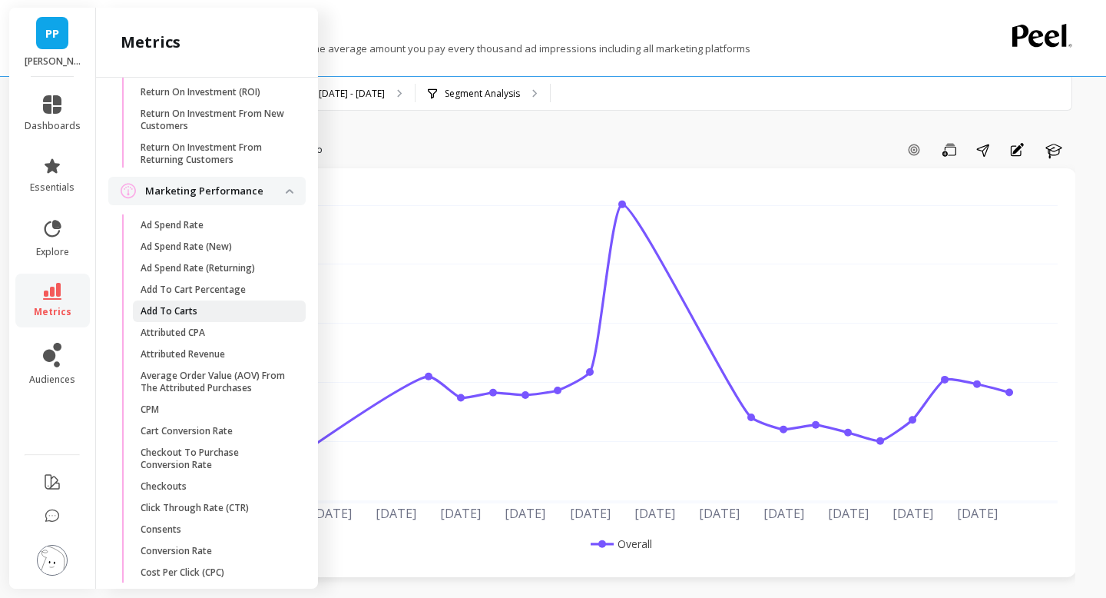
click at [203, 309] on span "Add To Carts" at bounding box center [214, 311] width 147 height 12
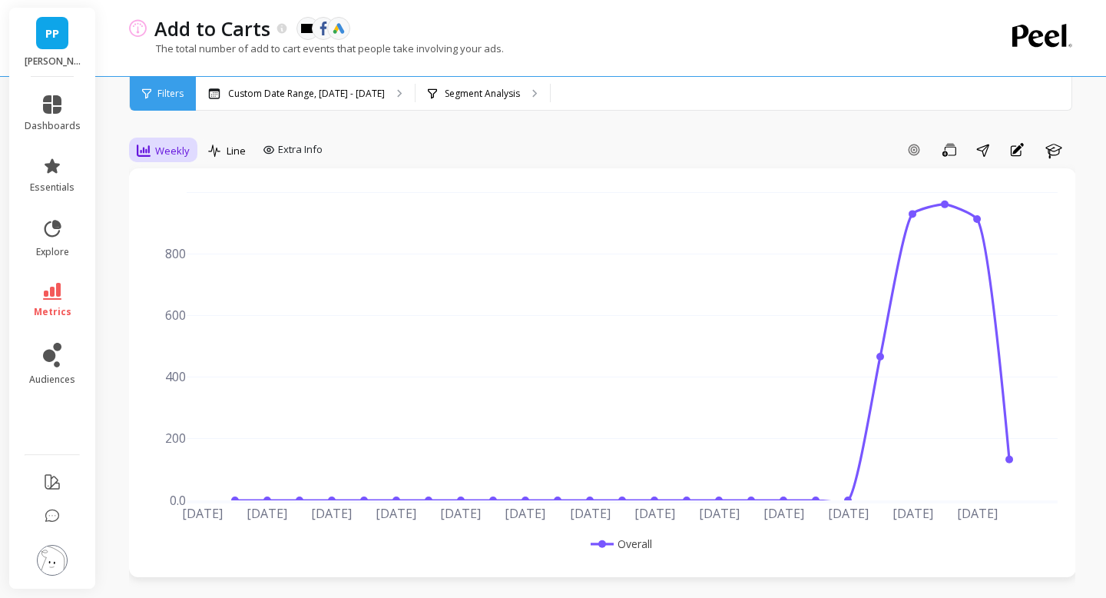
click at [174, 150] on span "Weekly" at bounding box center [172, 151] width 35 height 15
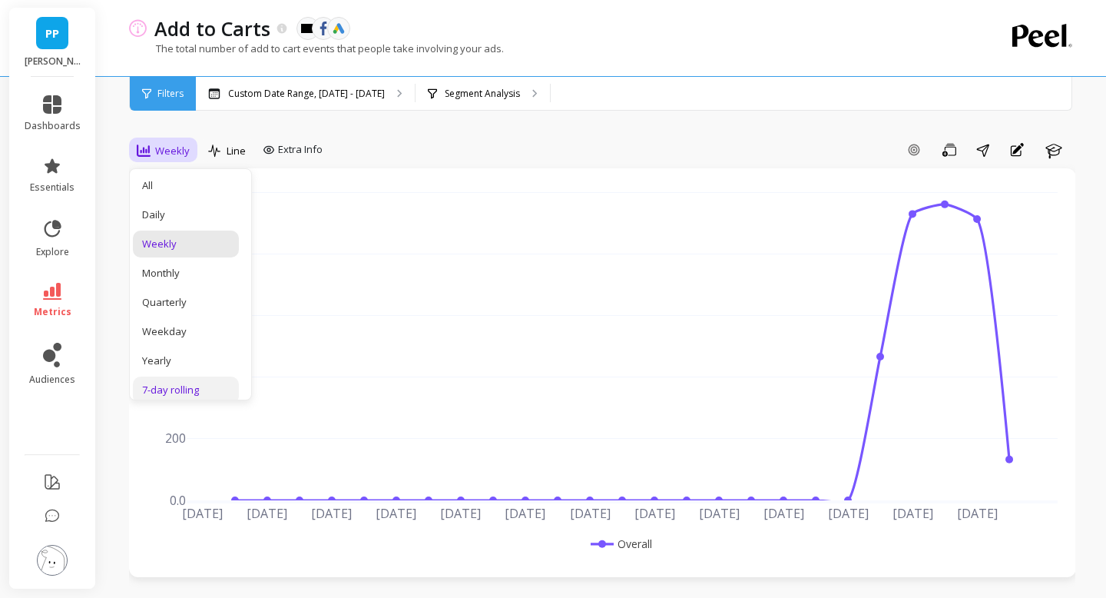
click at [169, 396] on div "7-day rolling" at bounding box center [186, 390] width 88 height 15
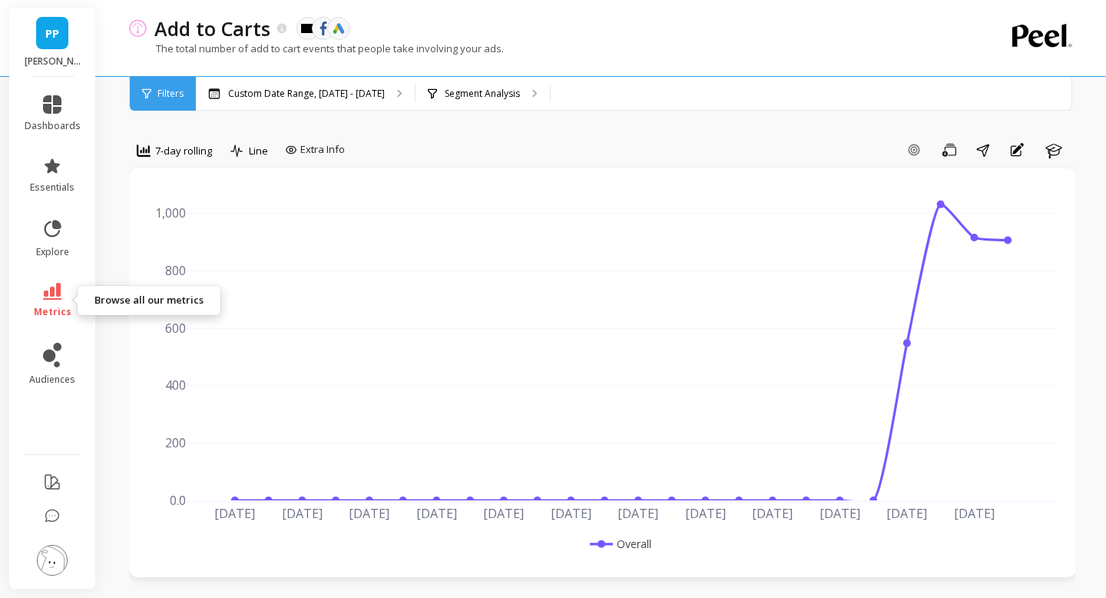
click at [58, 302] on link "metrics" at bounding box center [53, 300] width 56 height 35
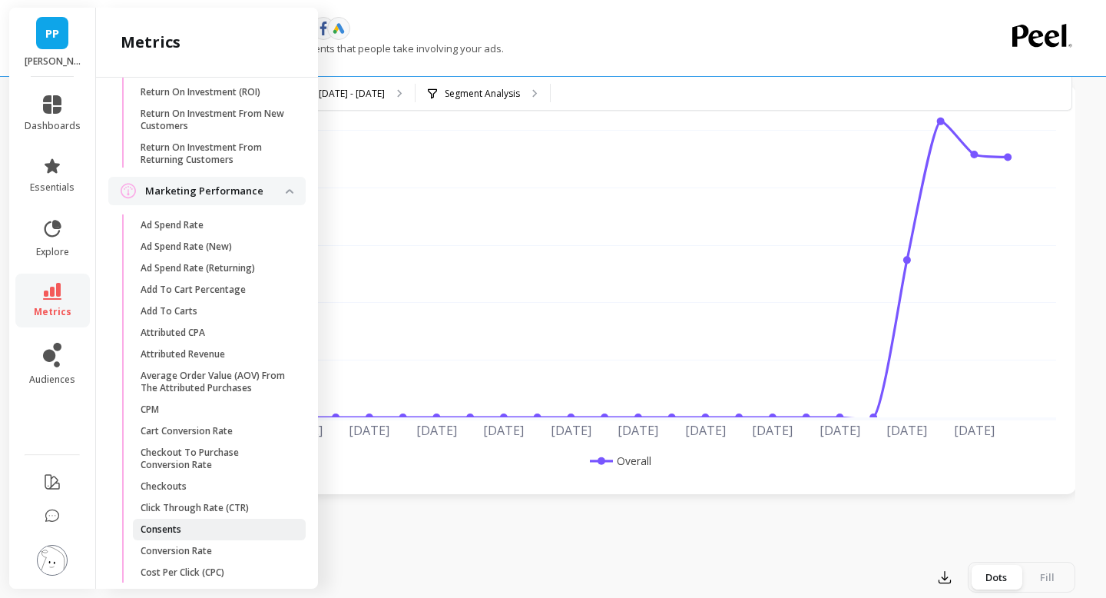
scroll to position [85, 0]
click at [207, 549] on p "Conversion Rate" at bounding box center [176, 551] width 71 height 12
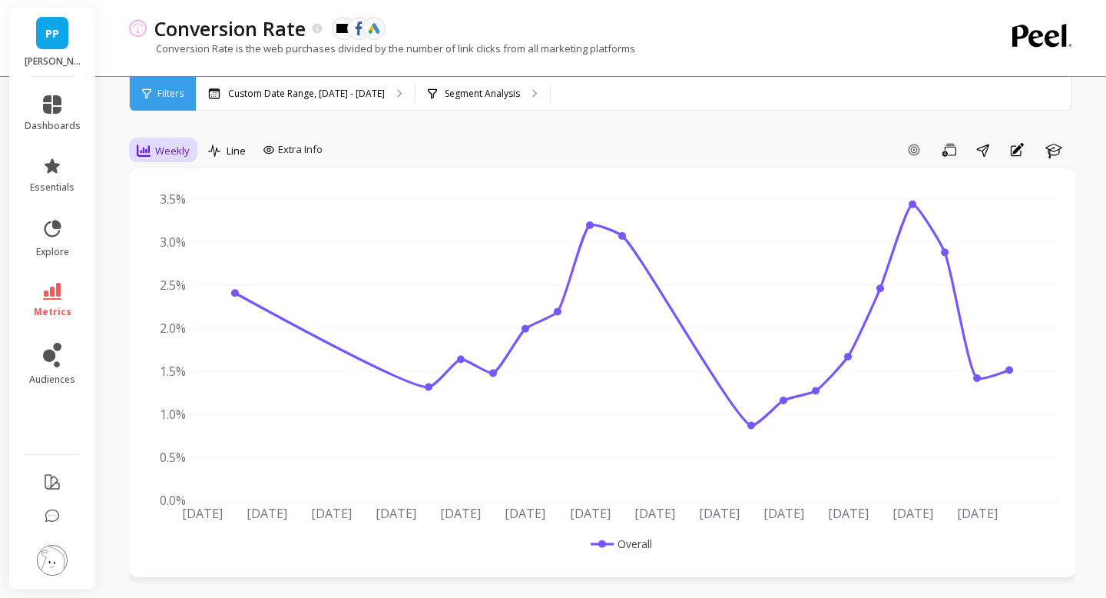
click at [172, 154] on span "Weekly" at bounding box center [172, 151] width 35 height 15
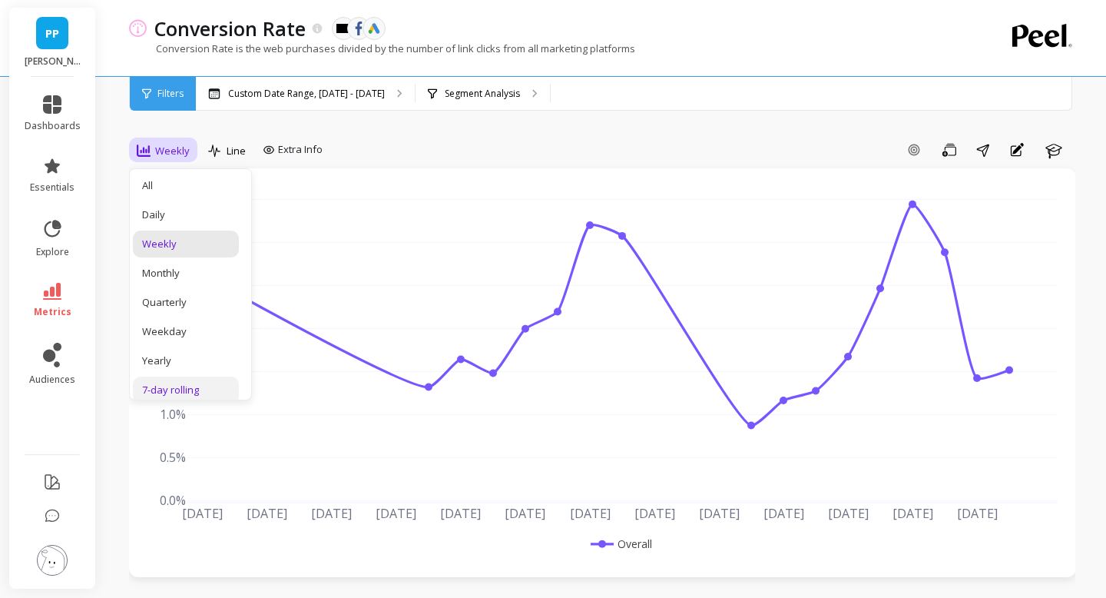
click at [179, 387] on div "7-day rolling" at bounding box center [186, 390] width 88 height 15
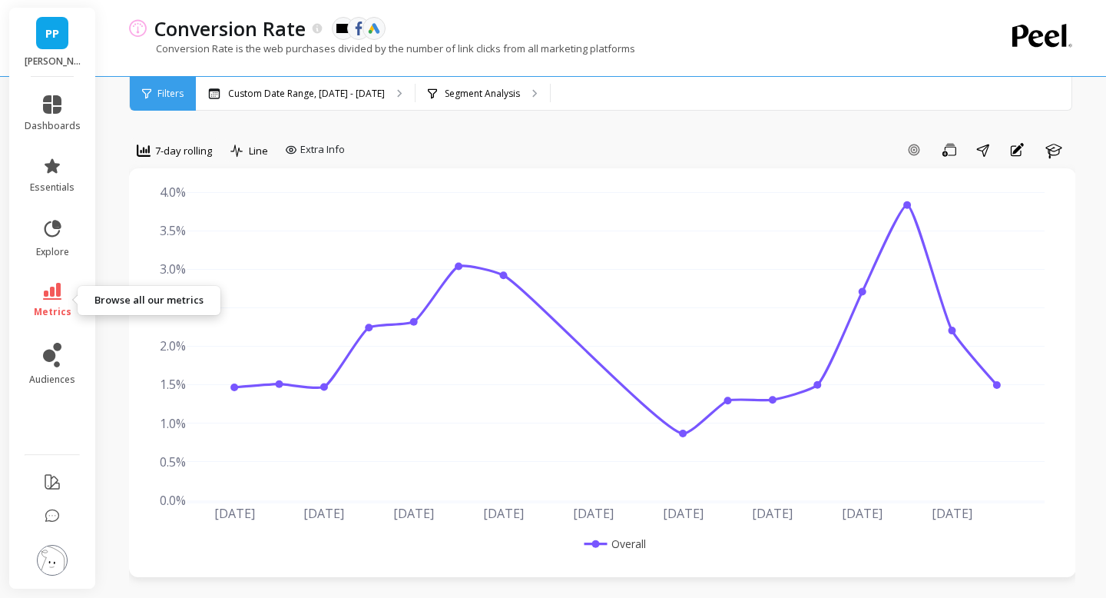
click at [53, 289] on icon at bounding box center [52, 291] width 18 height 17
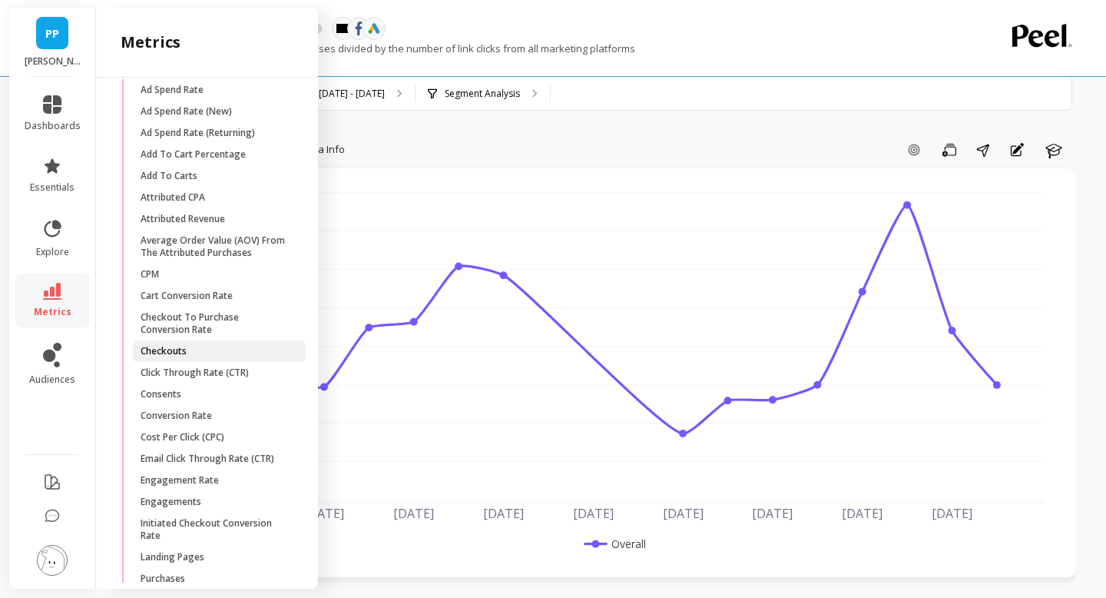
scroll to position [1417, 0]
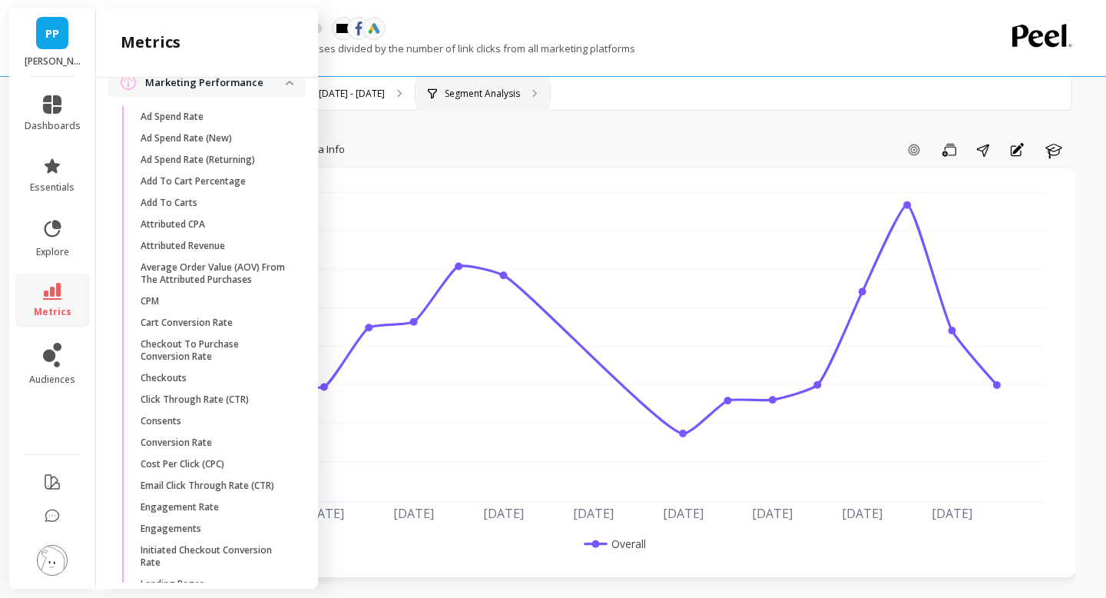
click at [480, 101] on div "Segment Analysis" at bounding box center [483, 94] width 134 height 34
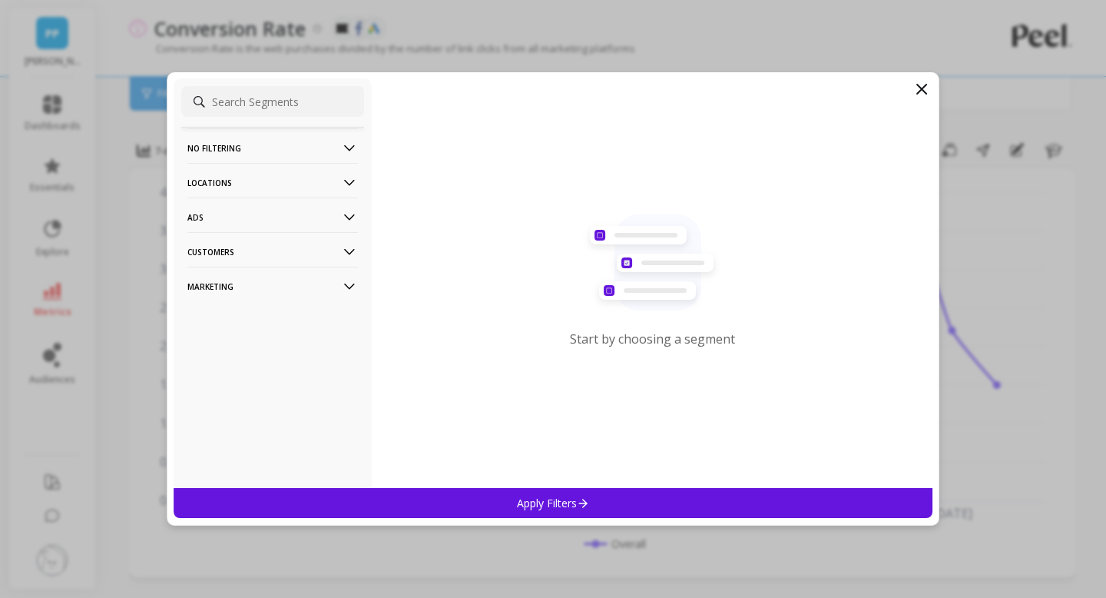
click at [314, 210] on p "Ads" at bounding box center [272, 216] width 171 height 39
click at [321, 297] on p "Marketing" at bounding box center [272, 286] width 171 height 39
click at [304, 323] on div "Ads Accounts" at bounding box center [272, 316] width 183 height 25
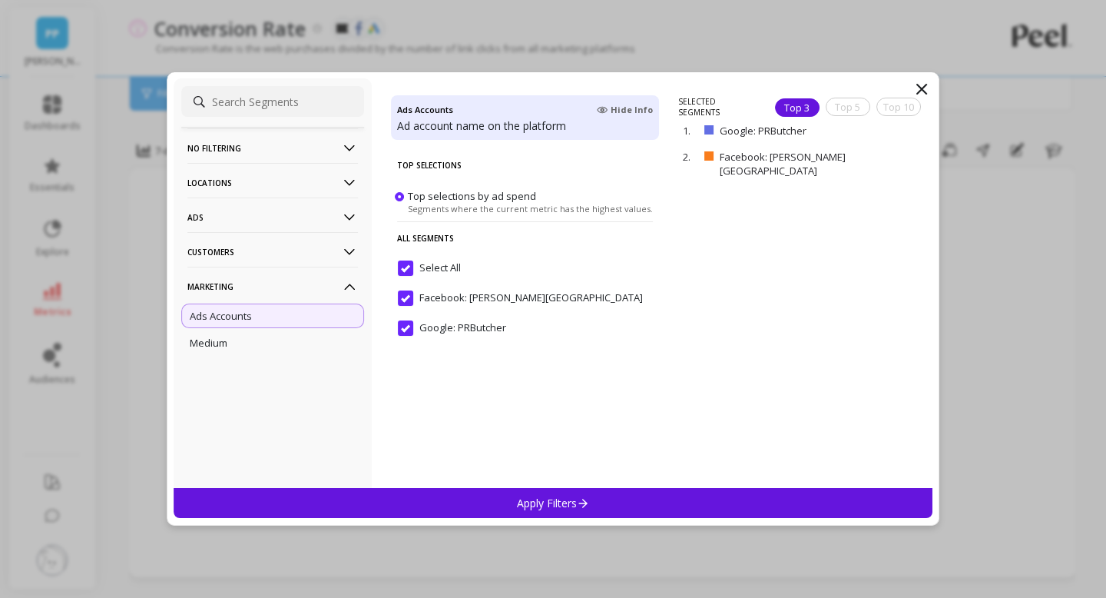
click at [500, 510] on div "Apply Filters" at bounding box center [553, 503] width 759 height 30
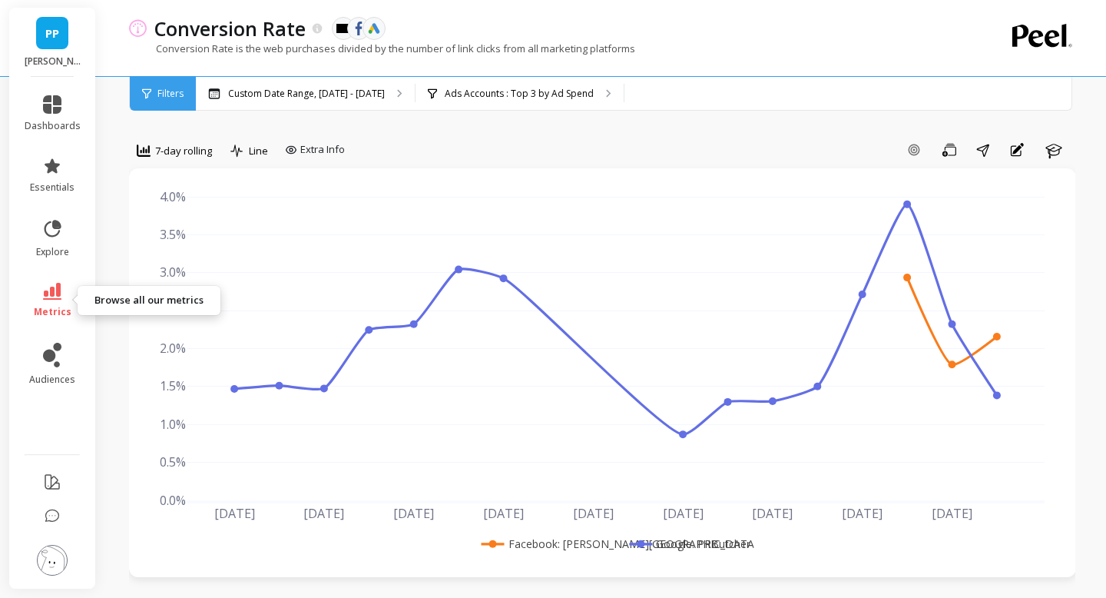
click at [51, 303] on link "metrics" at bounding box center [53, 300] width 56 height 35
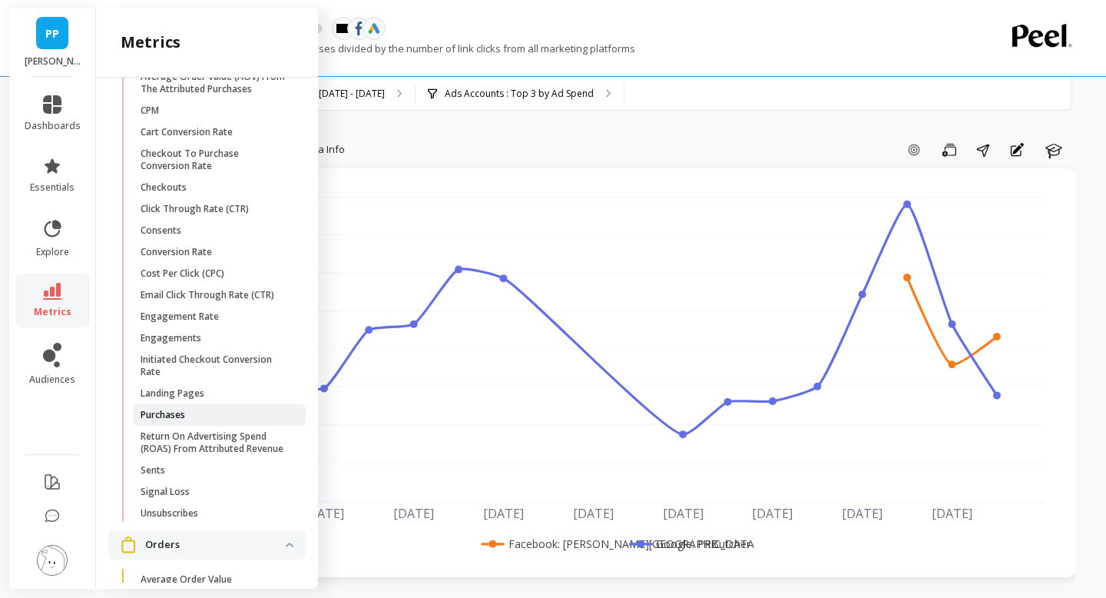
scroll to position [1652, 0]
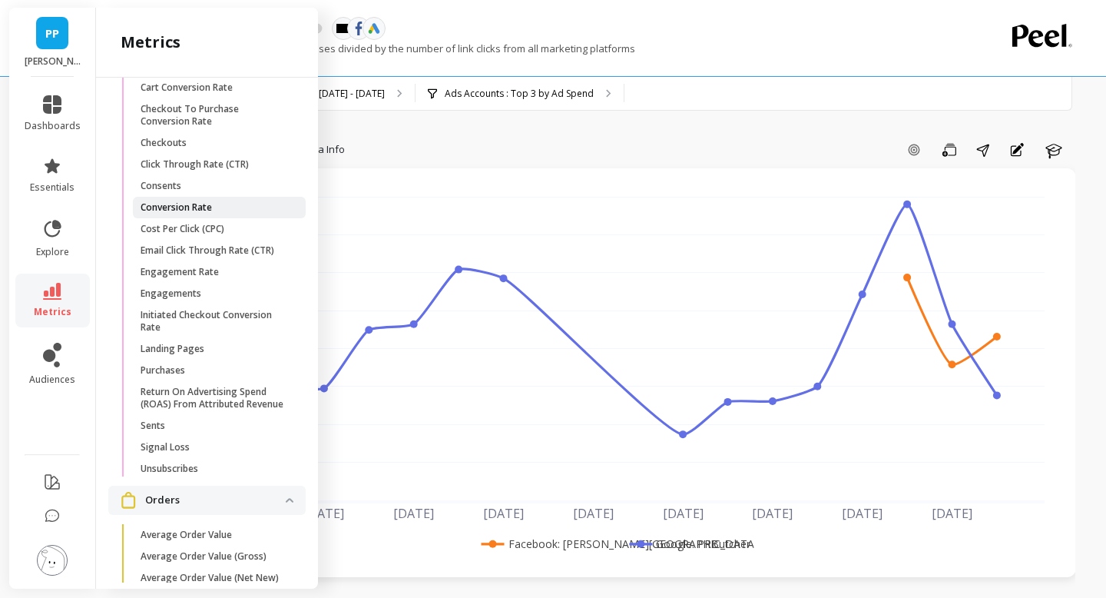
click at [211, 208] on p "Conversion Rate" at bounding box center [176, 207] width 71 height 12
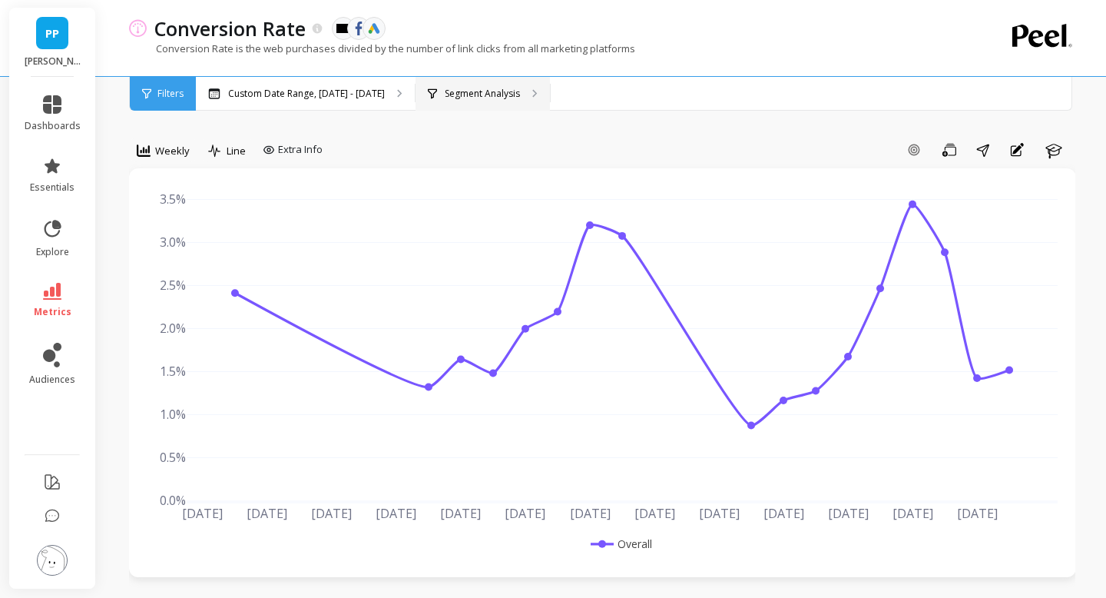
click at [472, 93] on p "Segment Analysis" at bounding box center [482, 94] width 75 height 12
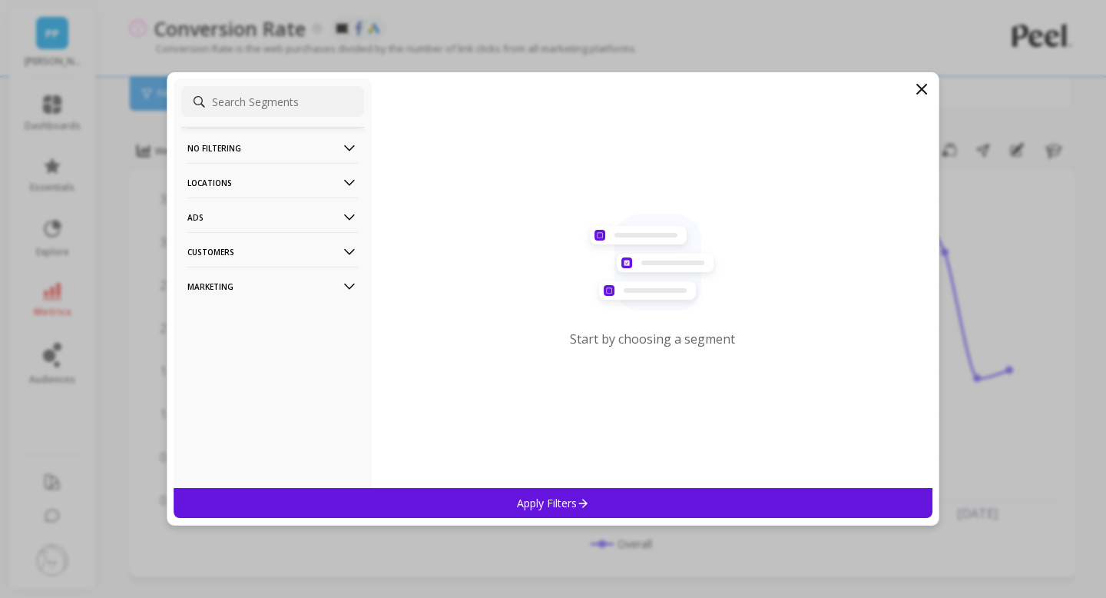
click at [338, 282] on p "Marketing" at bounding box center [272, 286] width 171 height 39
click at [302, 321] on div "Ads Accounts" at bounding box center [272, 316] width 183 height 25
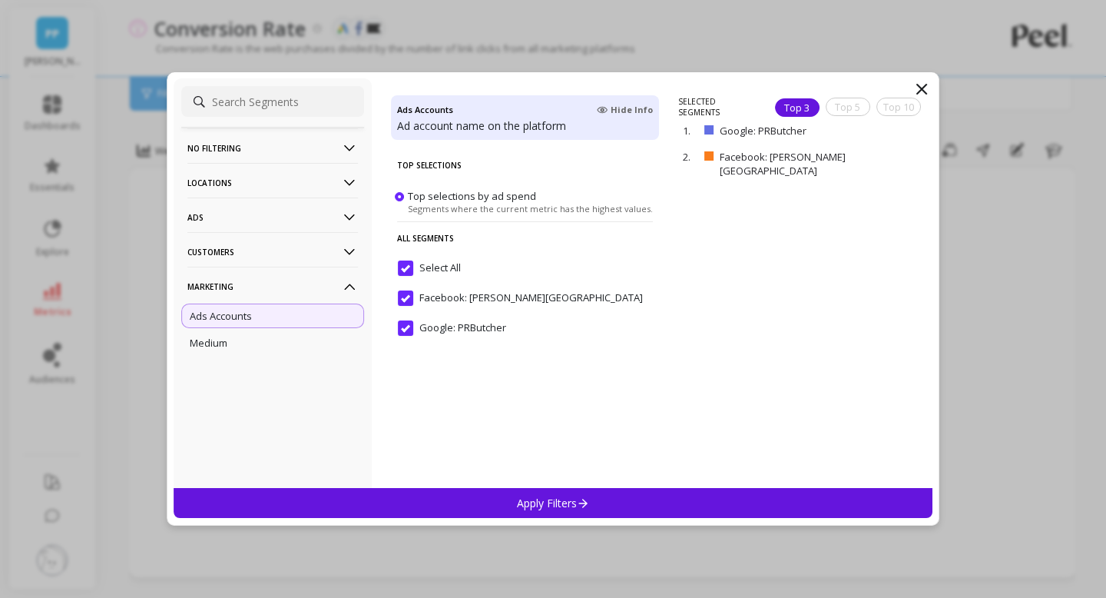
click at [529, 513] on div "Apply Filters" at bounding box center [553, 503] width 759 height 30
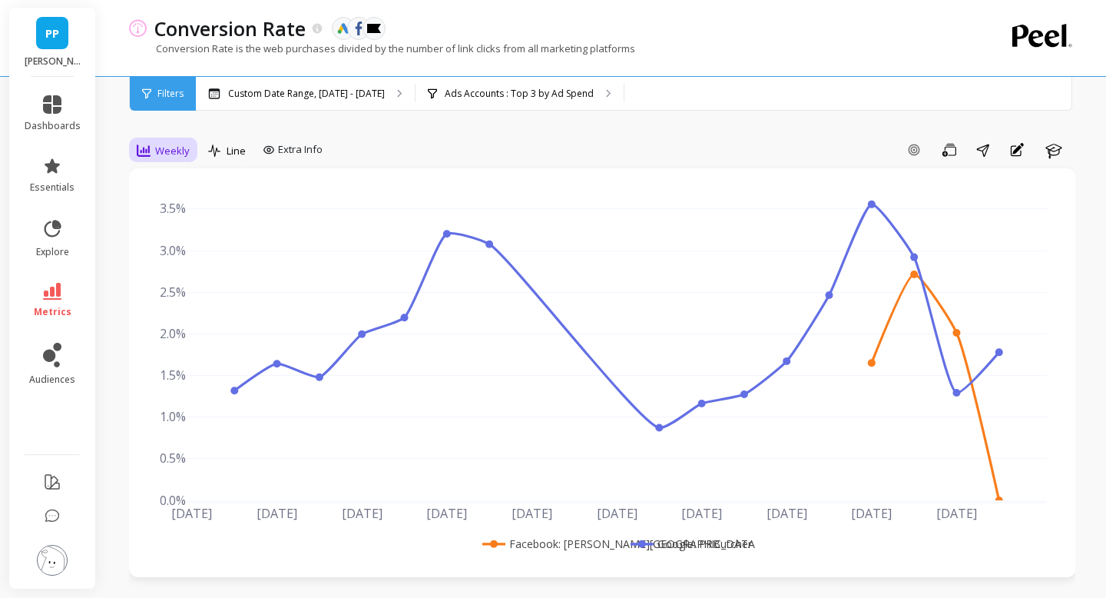
click at [177, 151] on span "Weekly" at bounding box center [172, 151] width 35 height 15
click at [194, 388] on div "7-day rolling" at bounding box center [186, 390] width 88 height 15
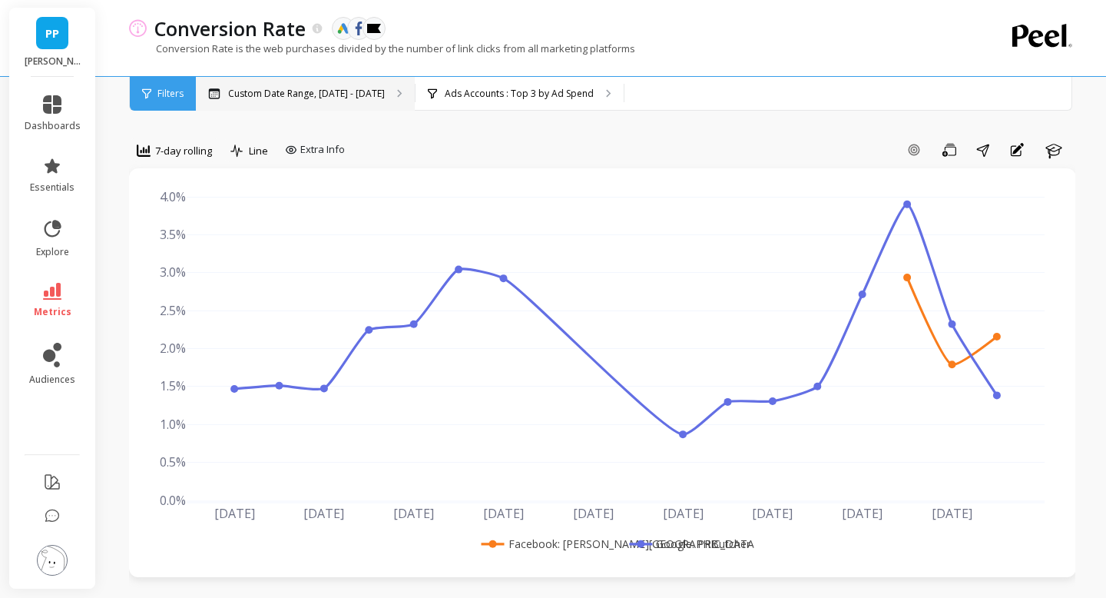
click at [374, 100] on div "Custom Date Range, Apr 1 - Sep 14" at bounding box center [305, 94] width 219 height 34
click at [63, 289] on link "metrics" at bounding box center [53, 300] width 56 height 35
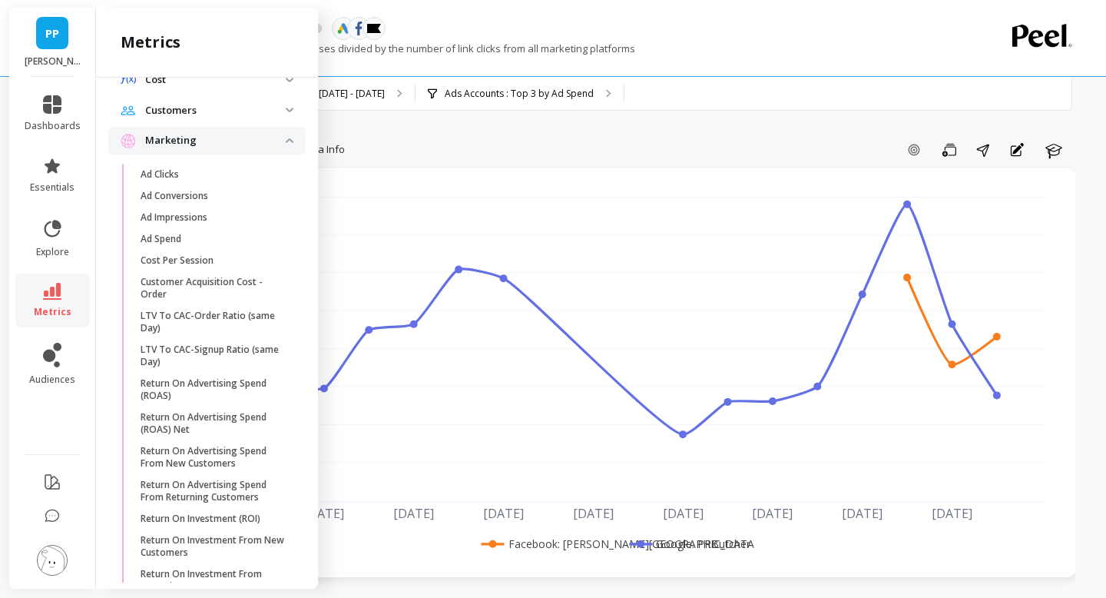
scroll to position [845, 0]
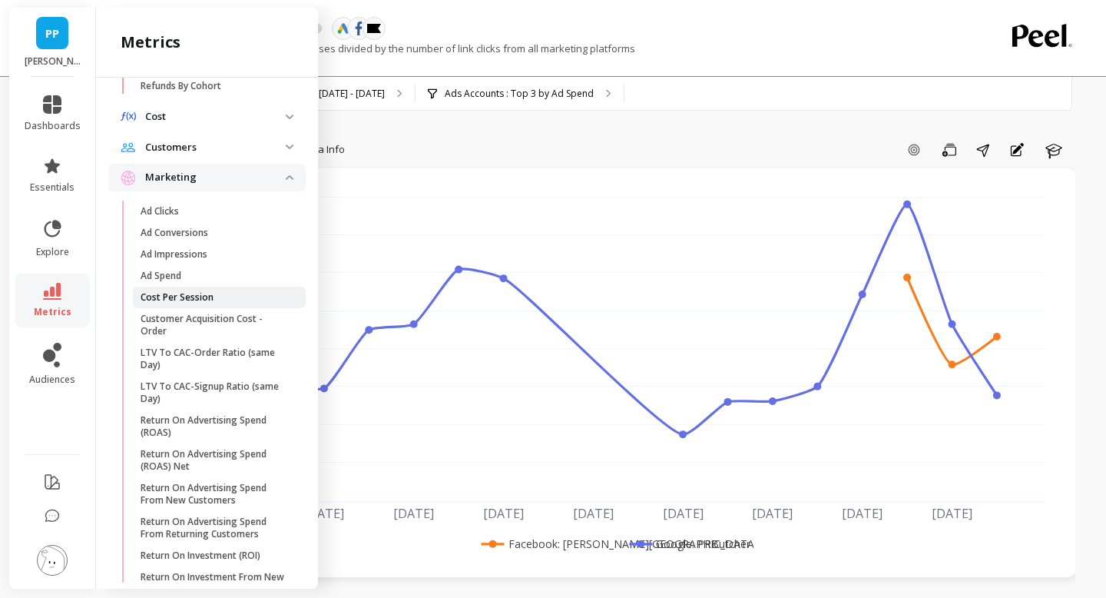
click at [236, 293] on span "Cost Per Session" at bounding box center [214, 297] width 147 height 12
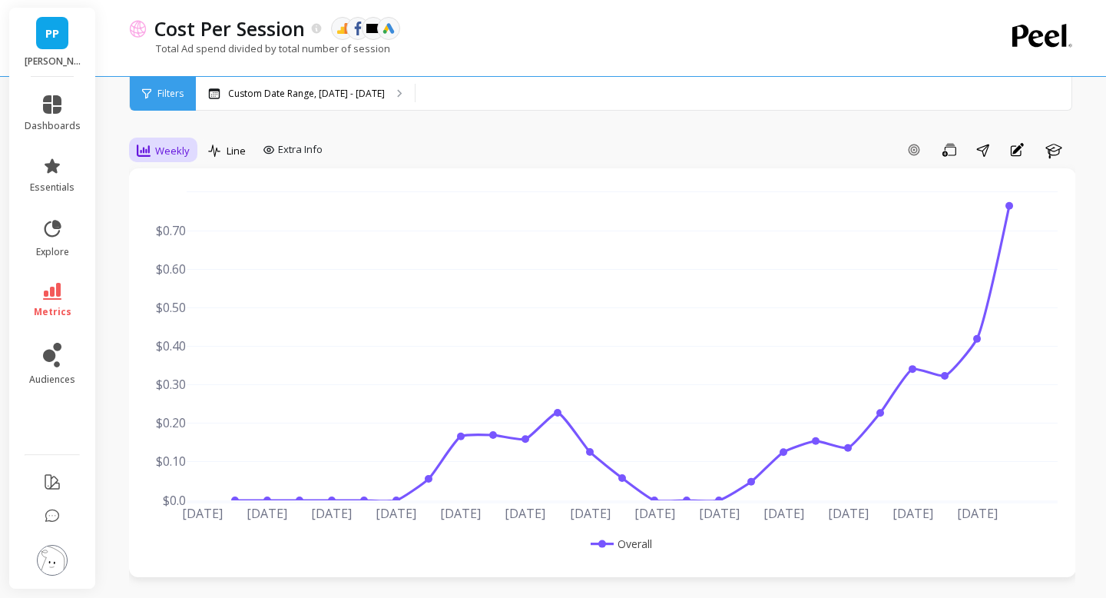
click at [168, 160] on div "Weekly" at bounding box center [163, 151] width 62 height 26
click at [190, 377] on div "7-day rolling" at bounding box center [186, 390] width 106 height 27
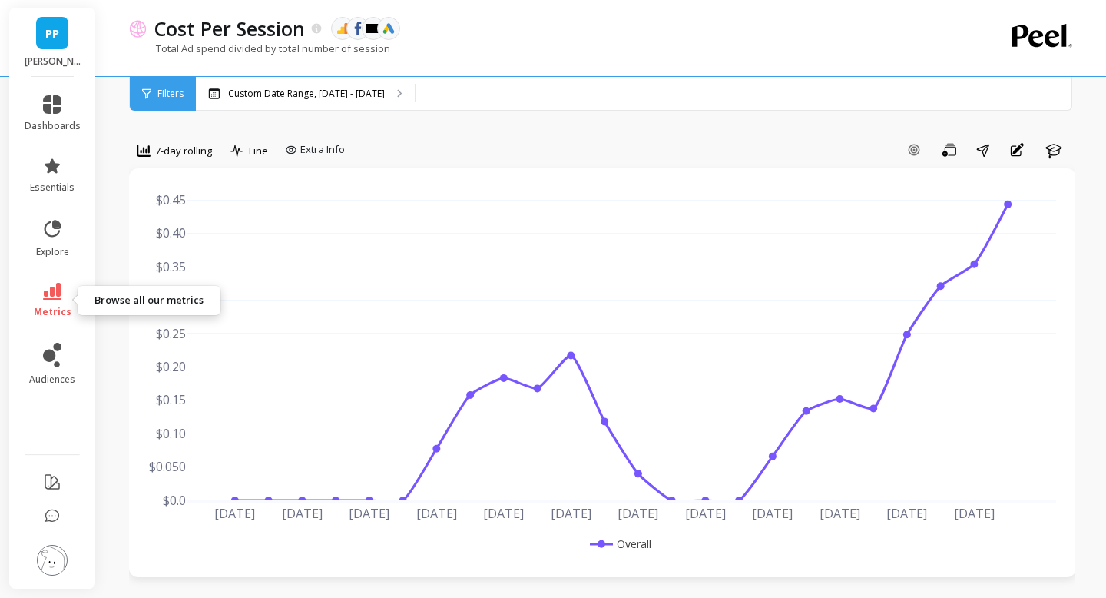
click at [66, 300] on link "metrics" at bounding box center [53, 300] width 56 height 35
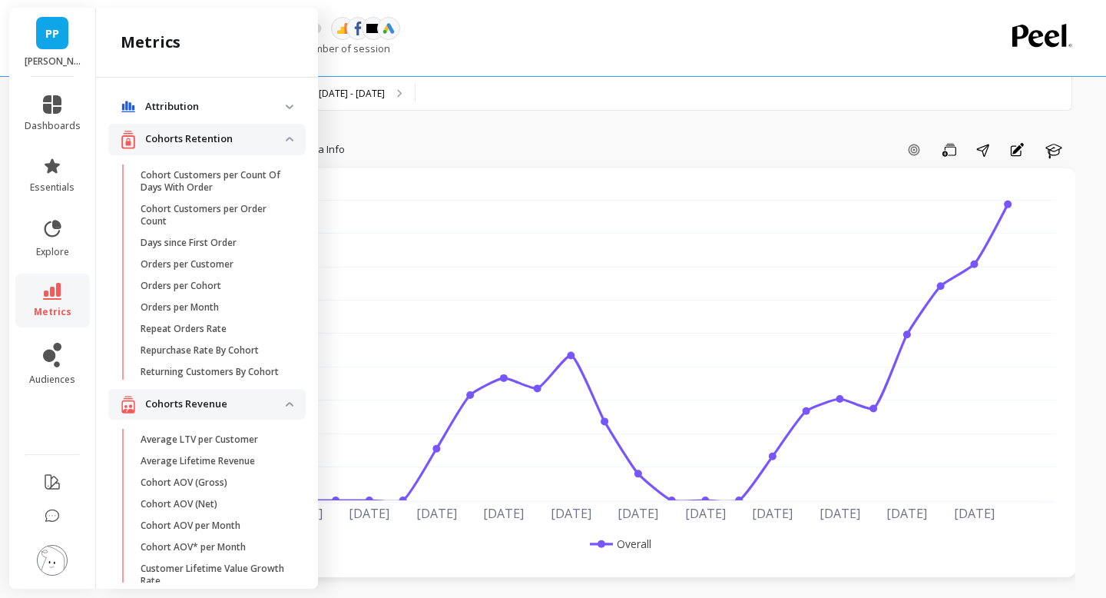
scroll to position [845, 0]
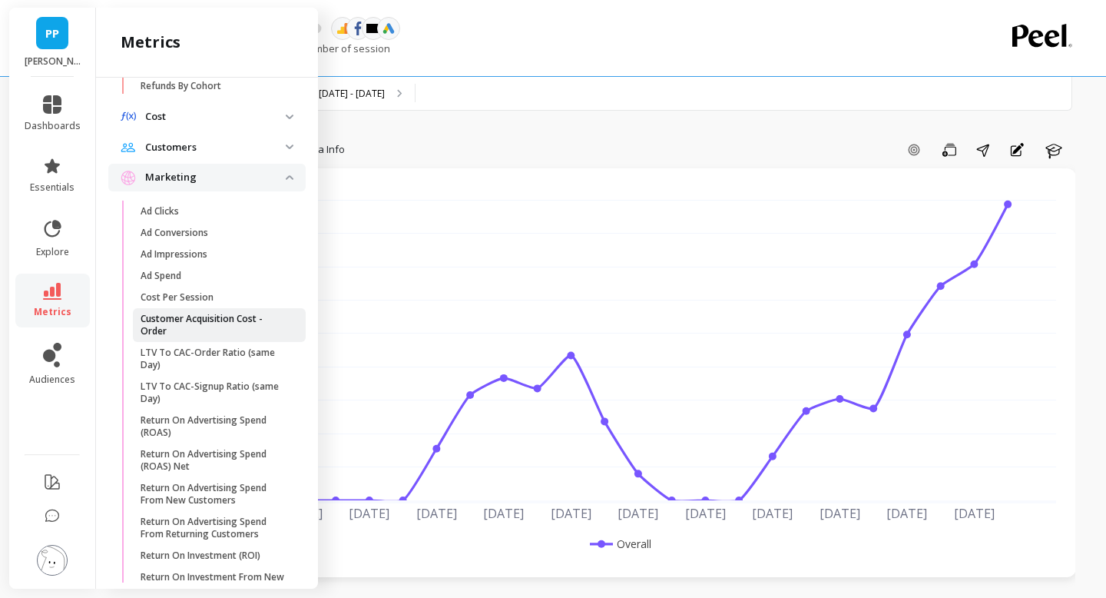
click at [181, 320] on p "Customer Acquisition Cost - Order" at bounding box center [214, 325] width 147 height 25
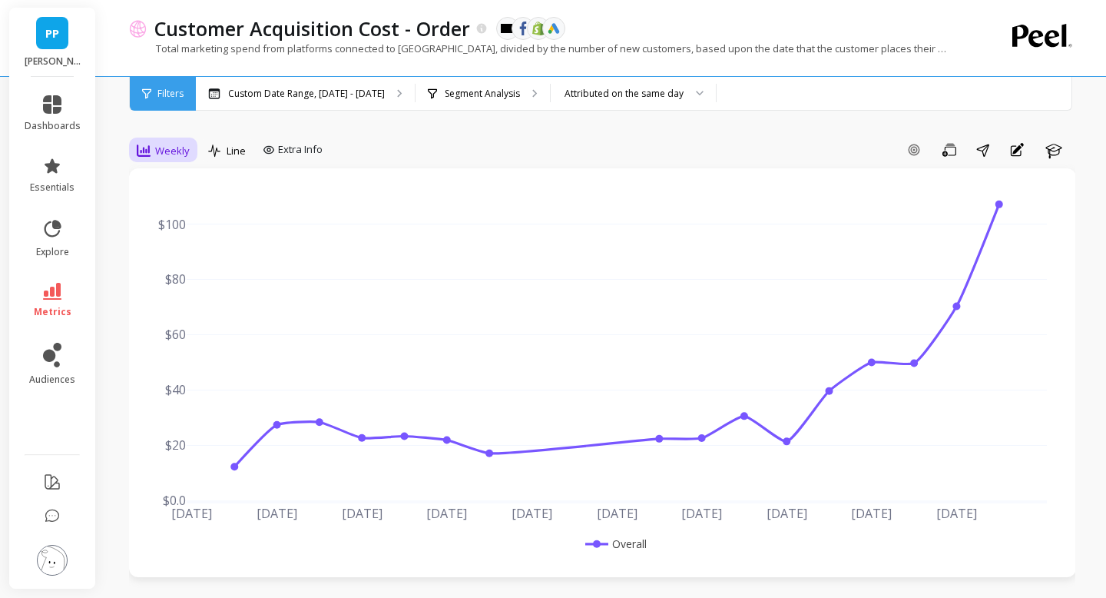
click at [166, 144] on span "Weekly" at bounding box center [172, 151] width 35 height 15
click at [192, 392] on div "7-day rolling" at bounding box center [186, 390] width 88 height 15
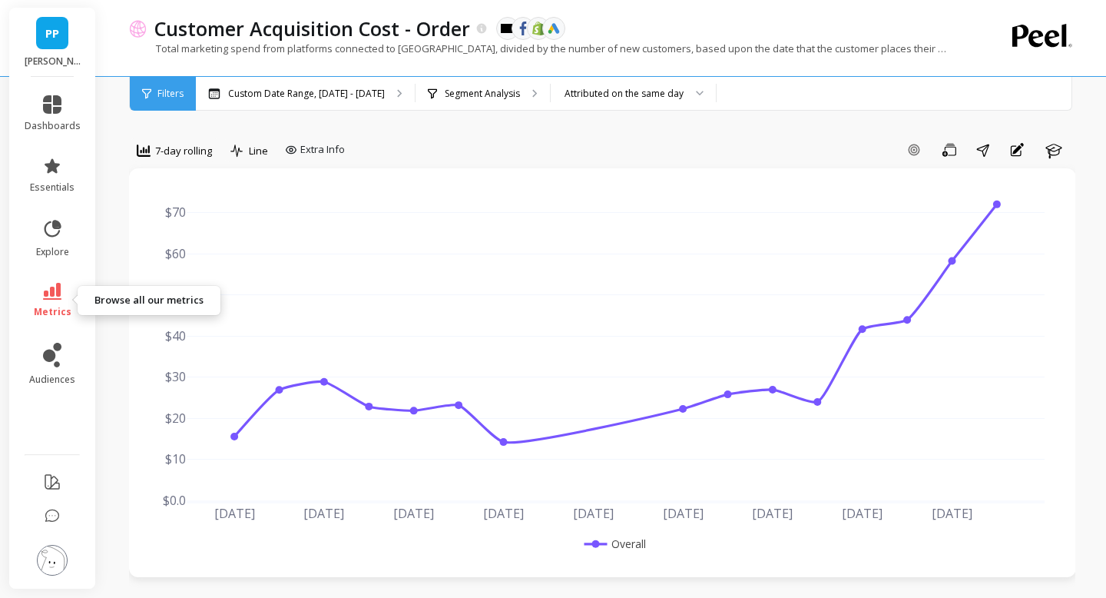
click at [50, 287] on icon at bounding box center [52, 291] width 18 height 17
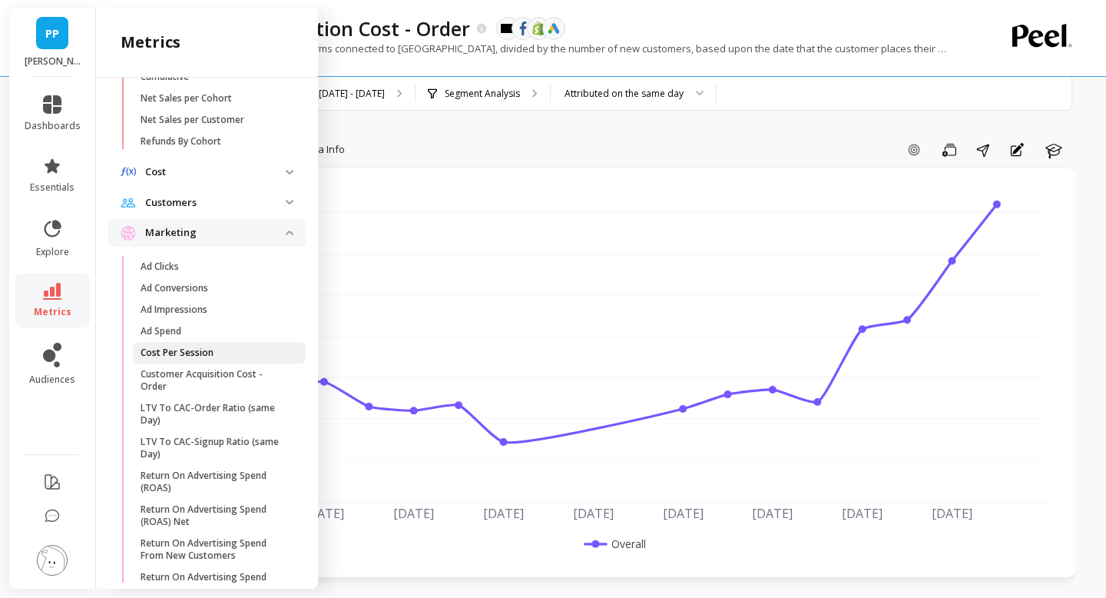
scroll to position [769, 0]
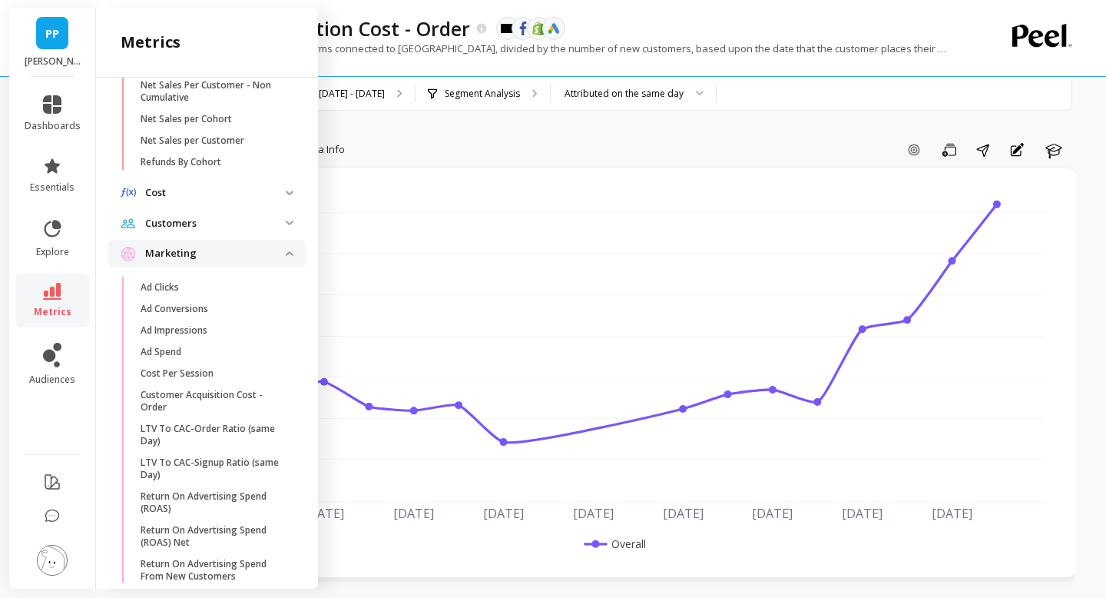
click at [259, 188] on p "Cost" at bounding box center [215, 192] width 141 height 15
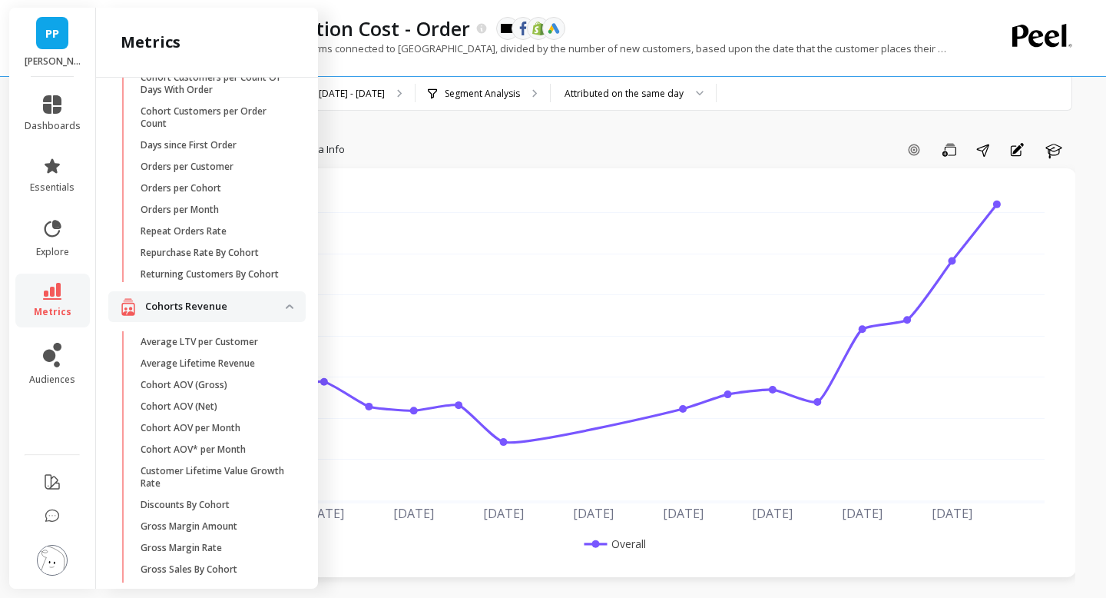
scroll to position [0, 0]
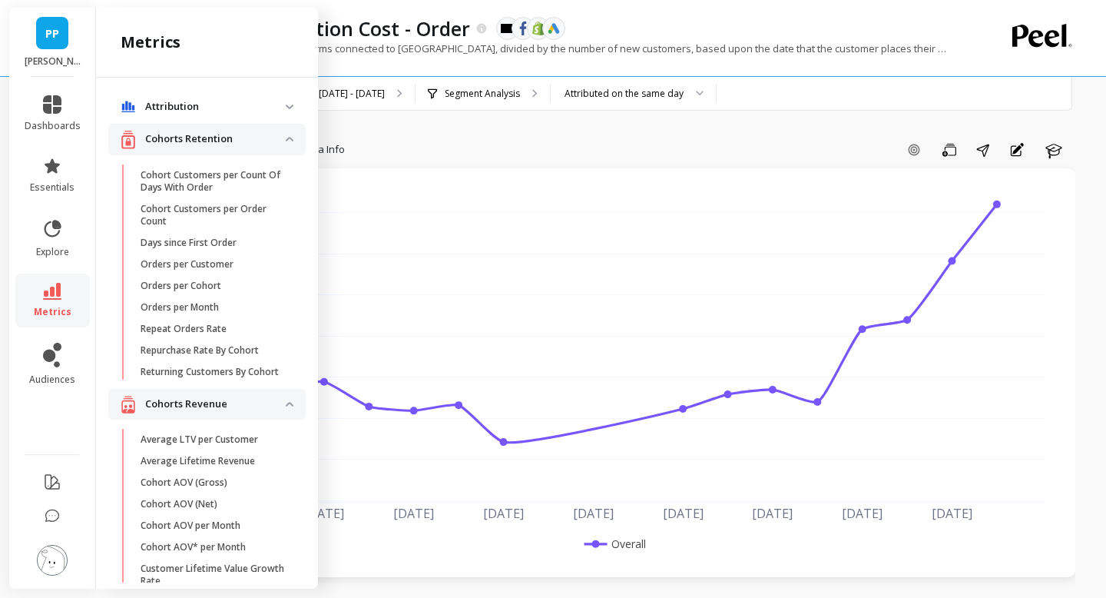
click at [282, 144] on p "Cohorts Retention" at bounding box center [215, 138] width 141 height 15
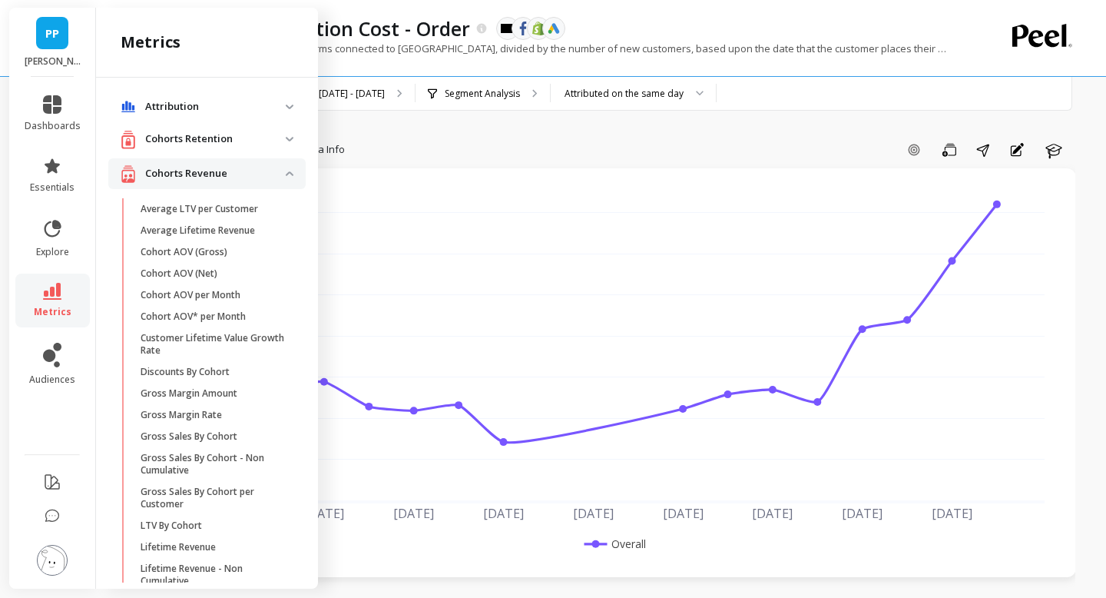
click at [281, 176] on p "Cohorts Revenue" at bounding box center [215, 173] width 141 height 15
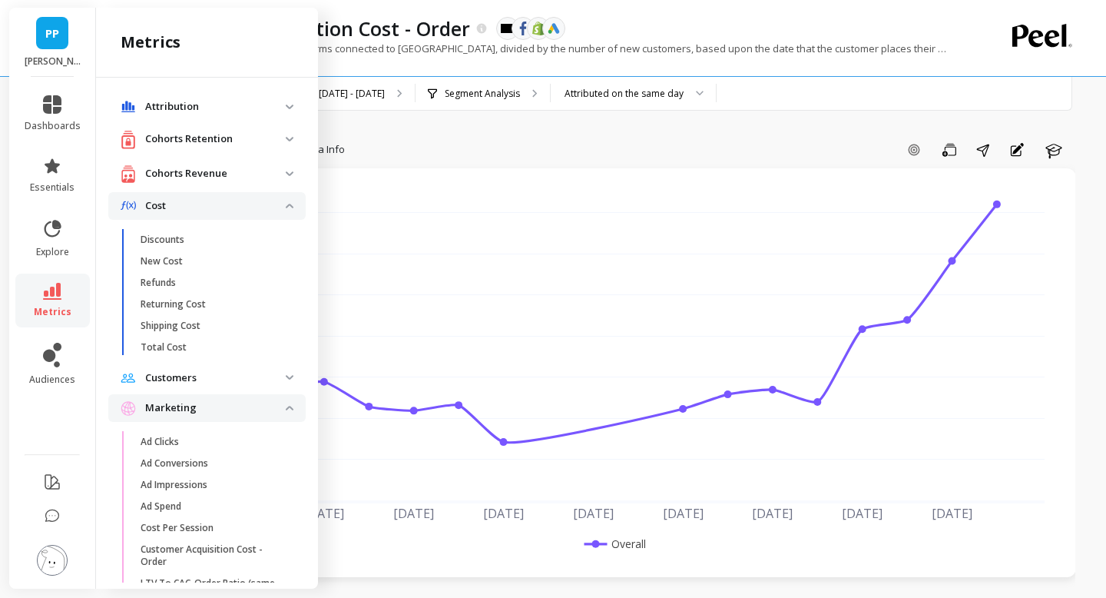
click at [277, 211] on p "Cost" at bounding box center [215, 205] width 141 height 15
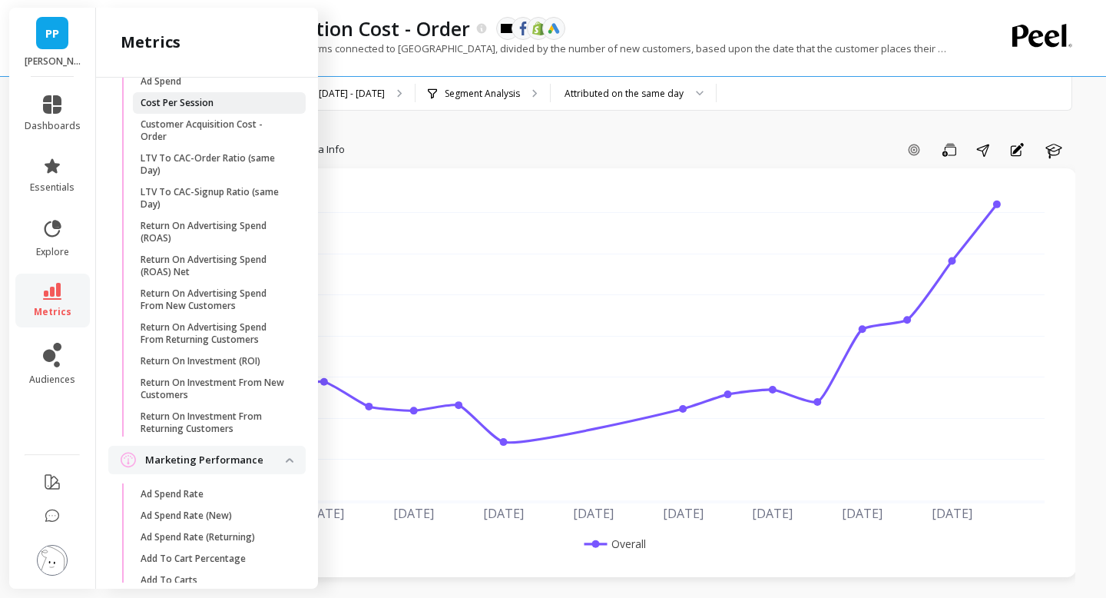
scroll to position [286, 0]
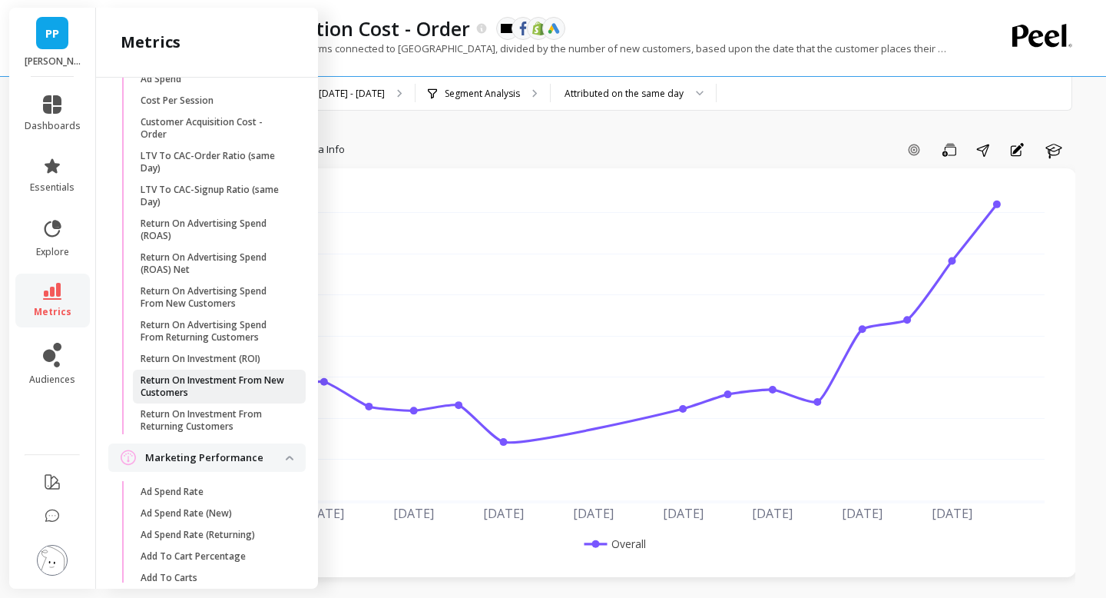
click at [215, 389] on p "Return On Investment From New Customers" at bounding box center [214, 386] width 147 height 25
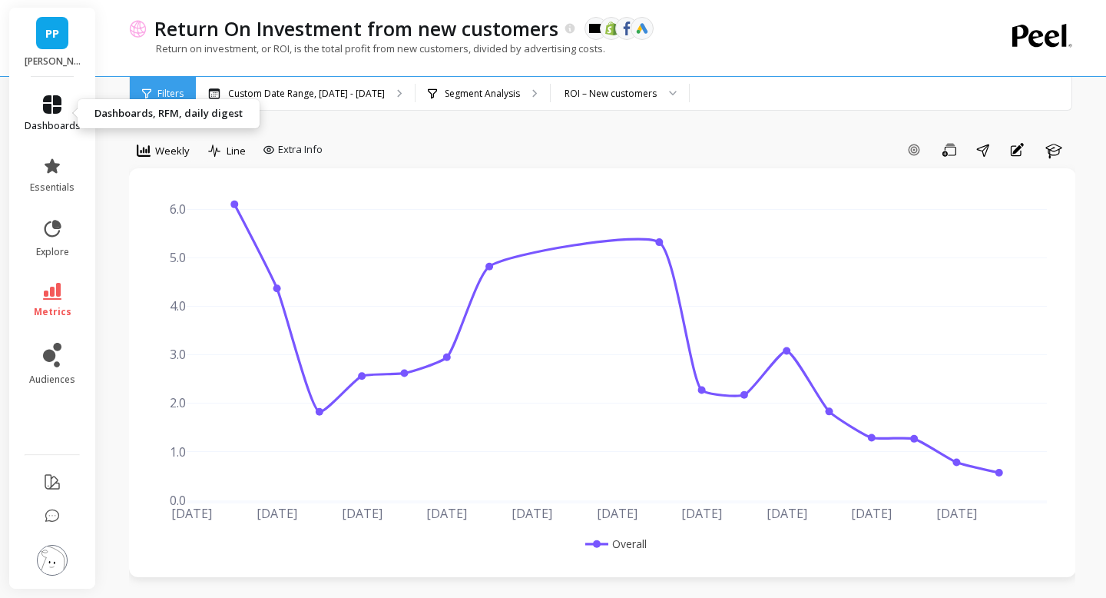
click at [55, 110] on icon at bounding box center [52, 104] width 18 height 18
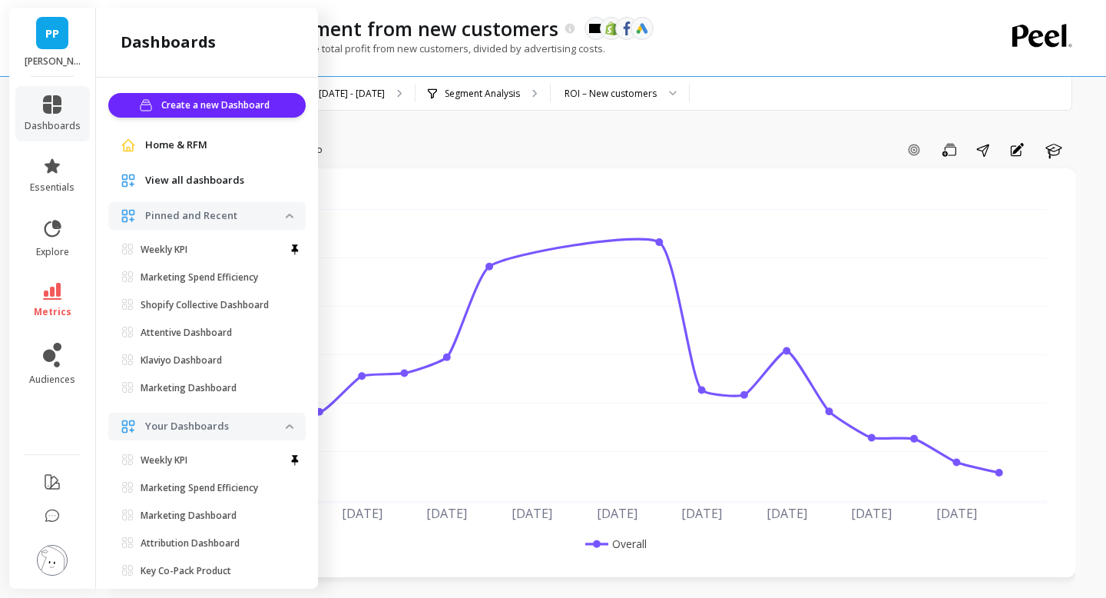
scroll to position [34, 0]
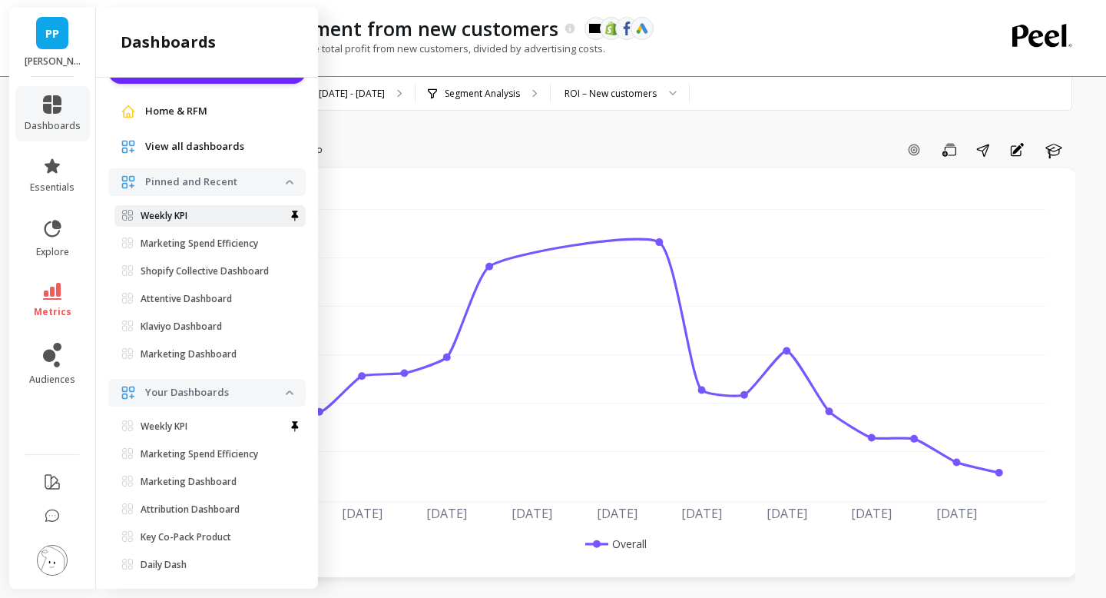
click at [171, 214] on p "Weekly KPI" at bounding box center [164, 216] width 47 height 12
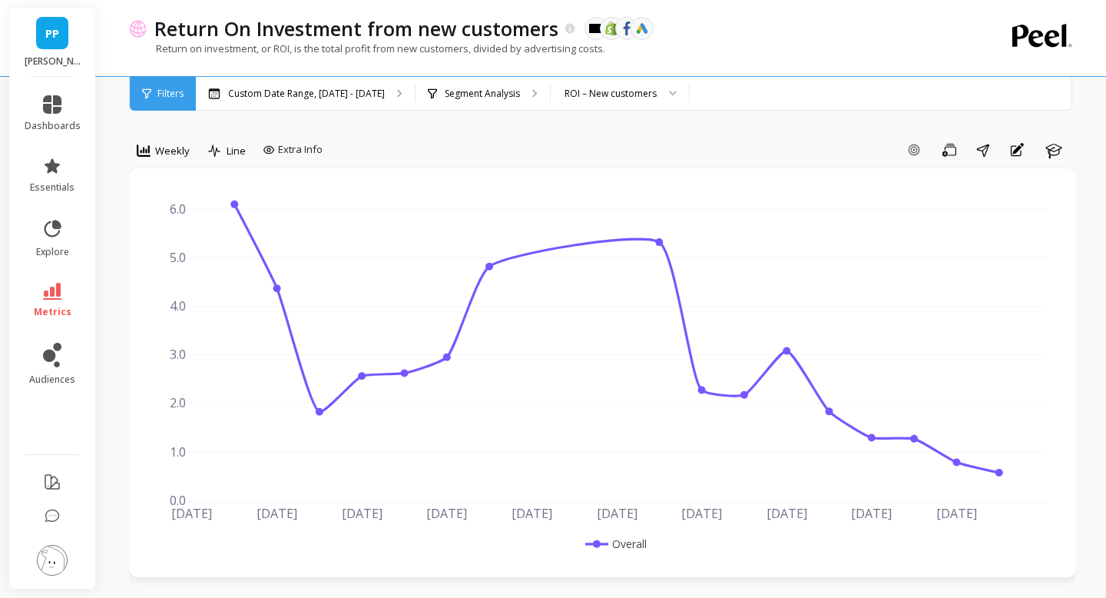
scroll to position [0, 0]
